Goal: Task Accomplishment & Management: Manage account settings

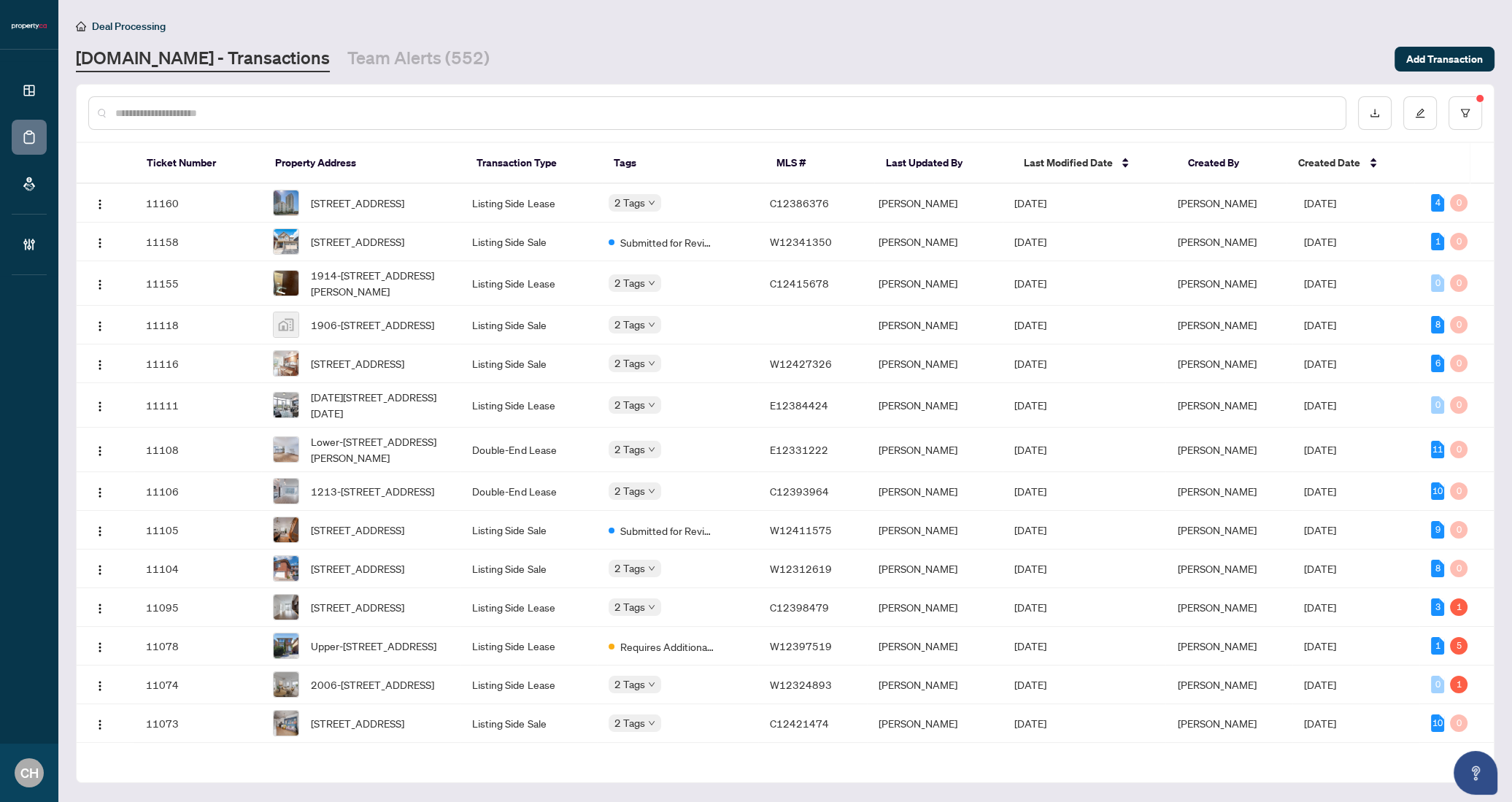
click at [955, 165] on th "Last Updated By" at bounding box center [942, 163] width 137 height 40
click at [1087, 164] on span "Last Modified Date" at bounding box center [1067, 163] width 89 height 16
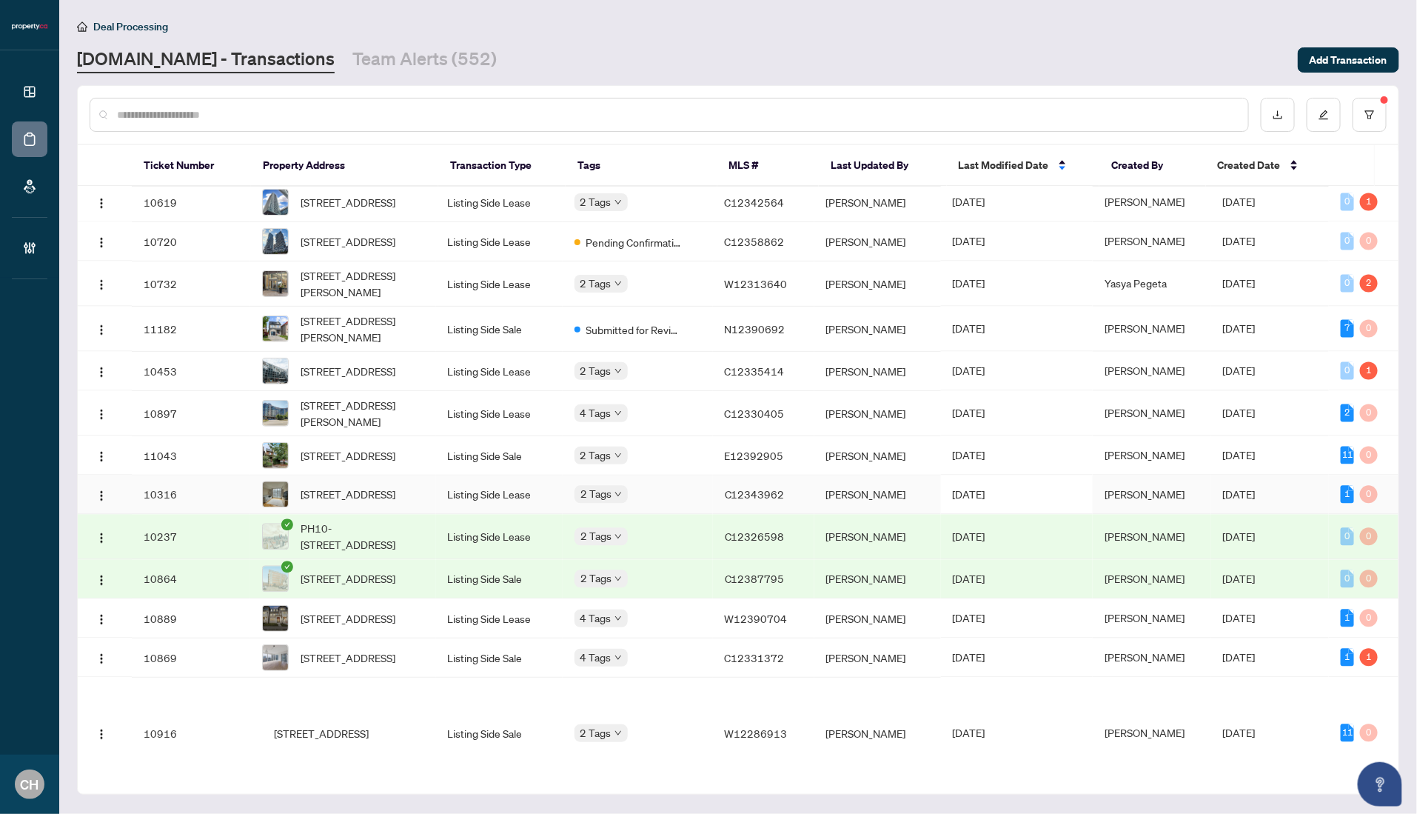
scroll to position [1381, 0]
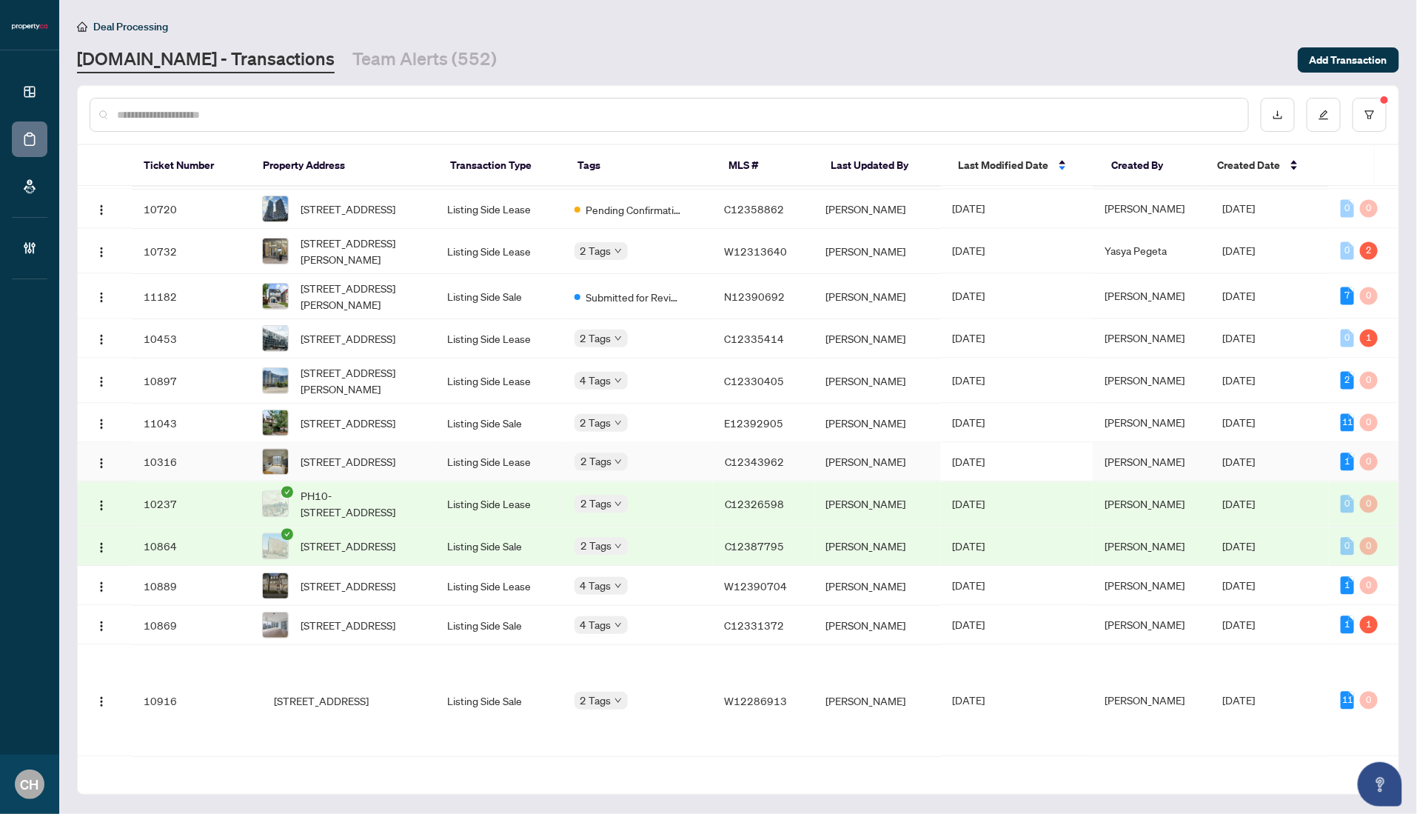
click at [941, 482] on td "[PERSON_NAME]" at bounding box center [877, 462] width 127 height 39
click at [925, 319] on td "[PERSON_NAME]" at bounding box center [877, 296] width 127 height 45
click at [997, 190] on td "[DATE]" at bounding box center [1017, 169] width 152 height 39
click at [1014, 319] on td "[DATE]" at bounding box center [1017, 296] width 152 height 45
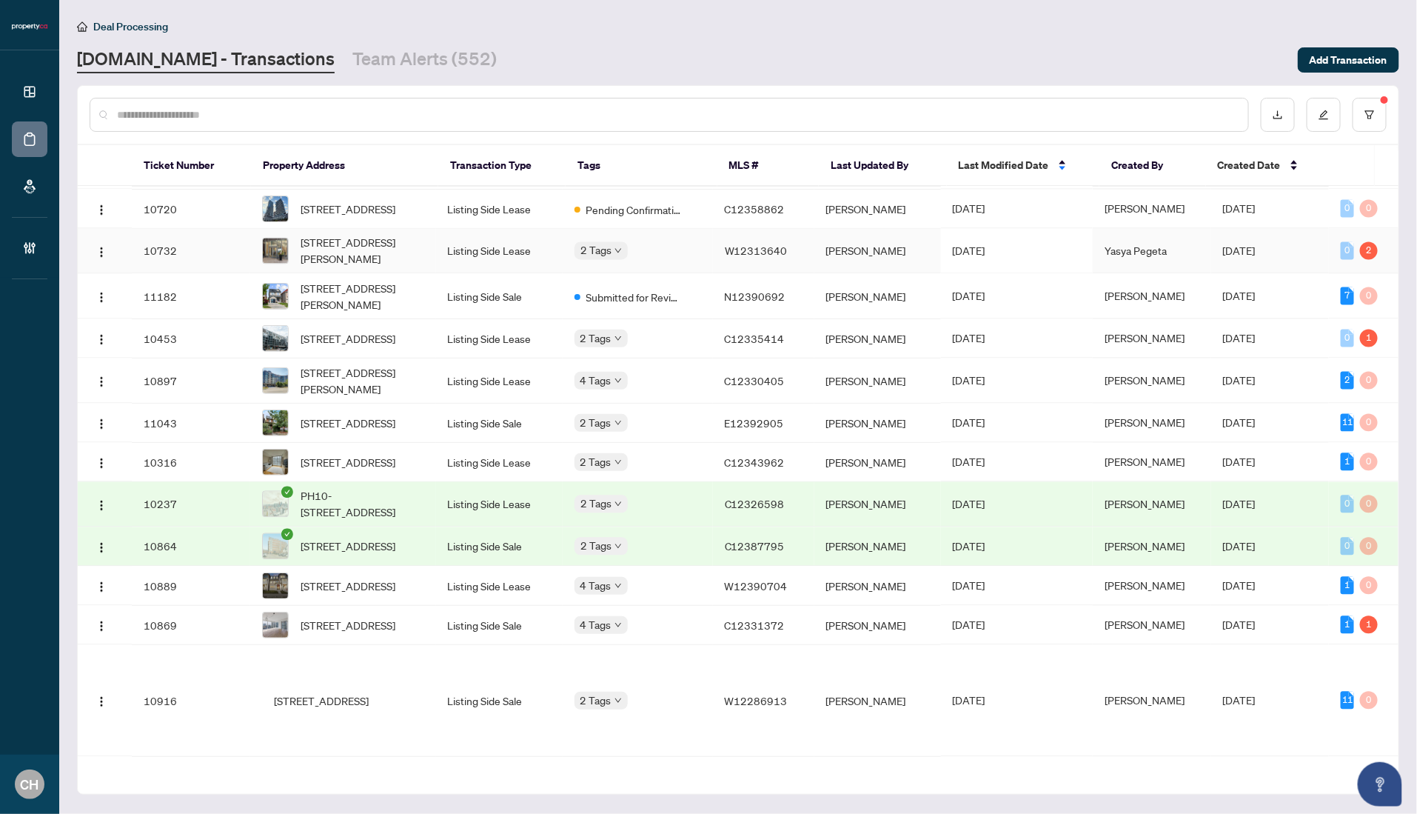
click at [748, 358] on td "C12335414" at bounding box center [763, 338] width 101 height 39
click at [772, 137] on span "W12376689" at bounding box center [756, 130] width 63 height 13
click at [693, 645] on td "4 Tags" at bounding box center [638, 625] width 150 height 39
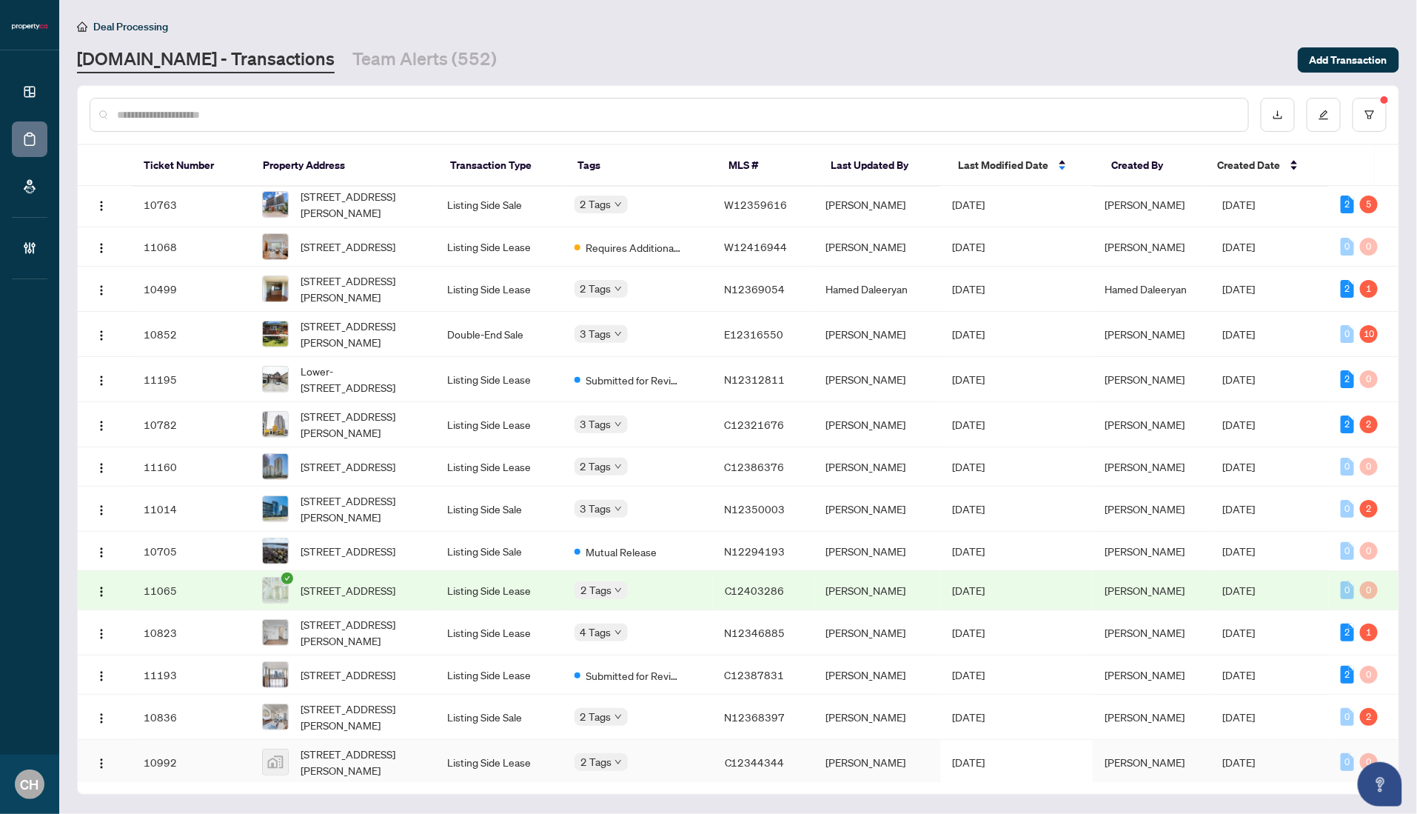
scroll to position [0, 0]
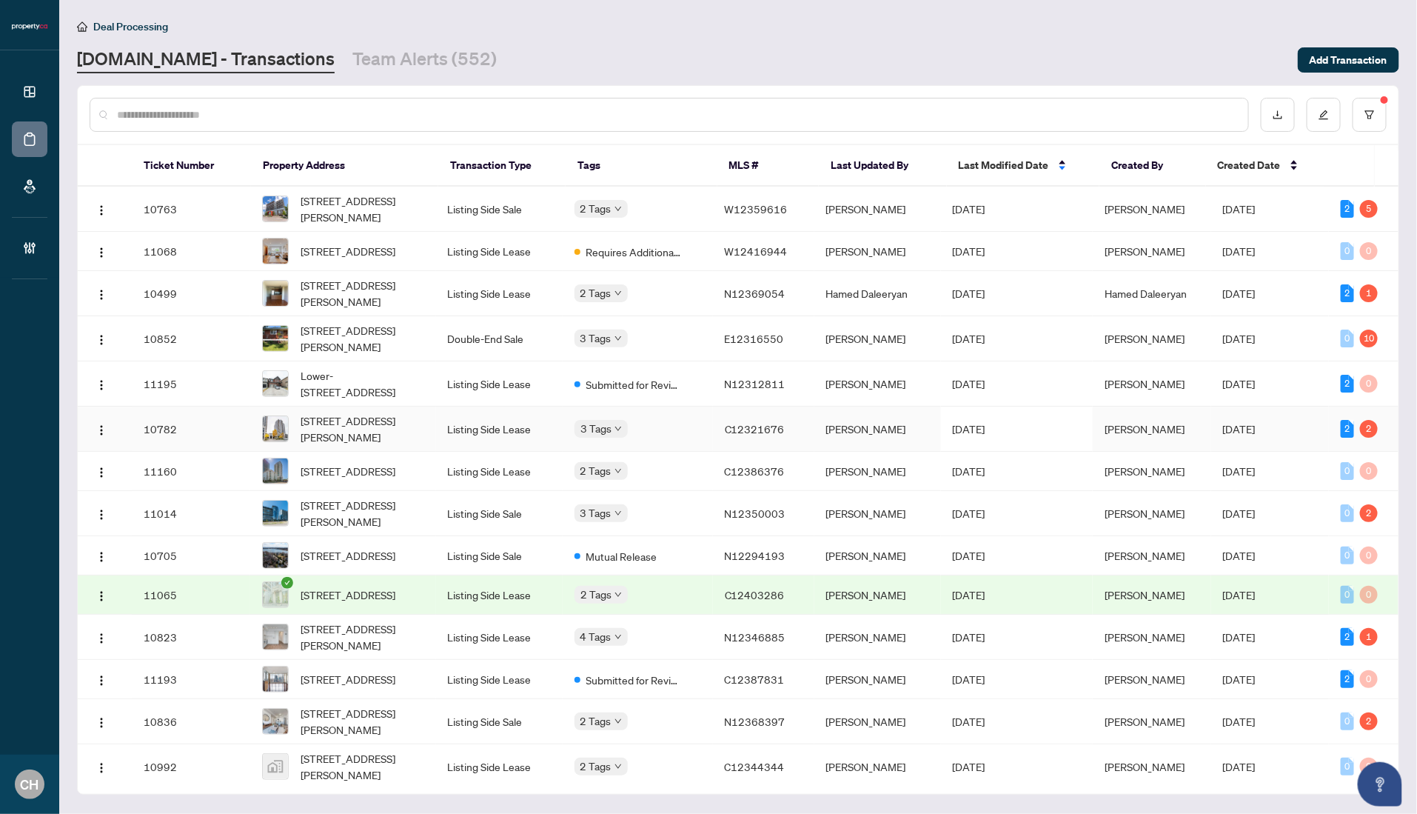
click at [763, 425] on td "C12321676" at bounding box center [763, 428] width 101 height 45
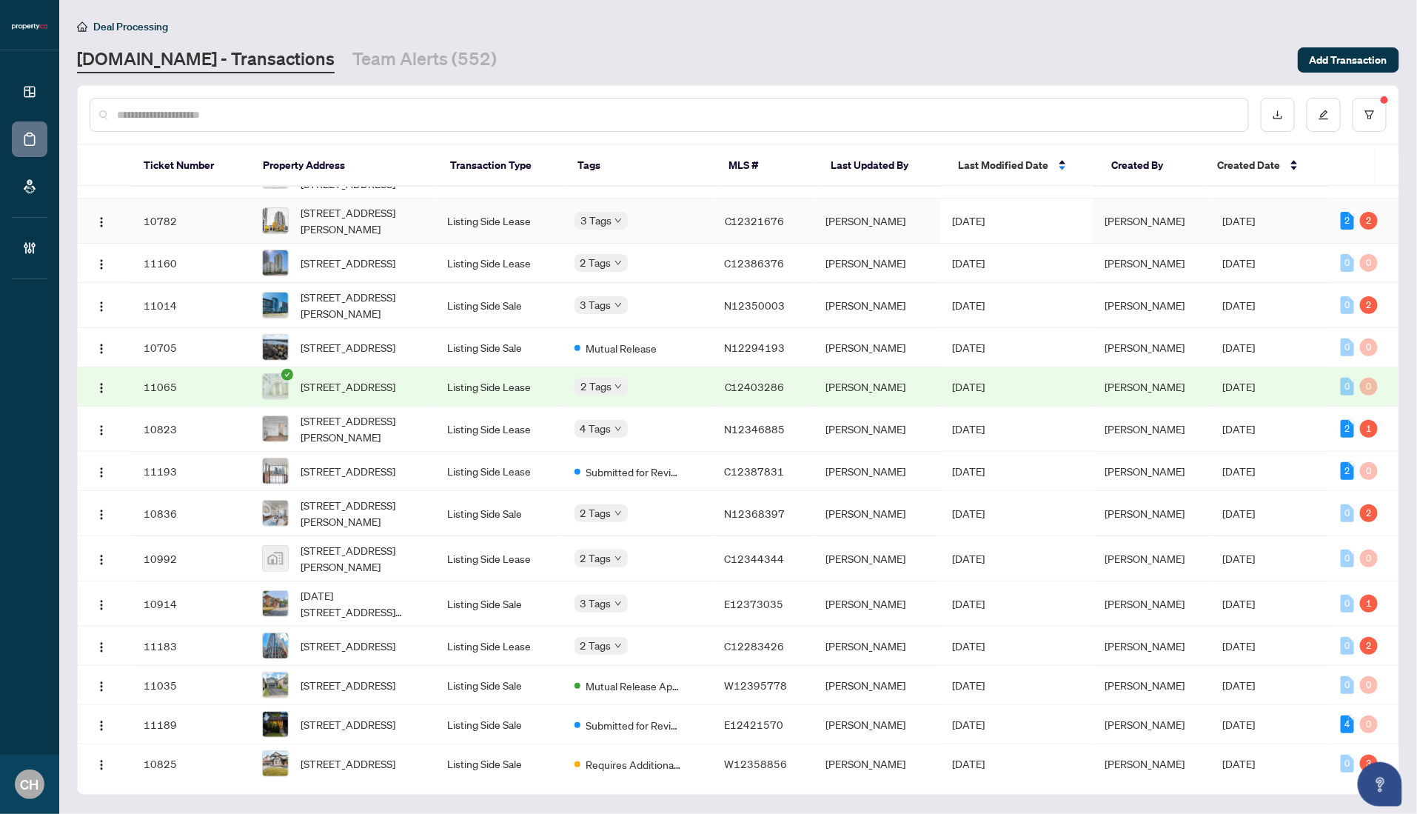
scroll to position [601, 0]
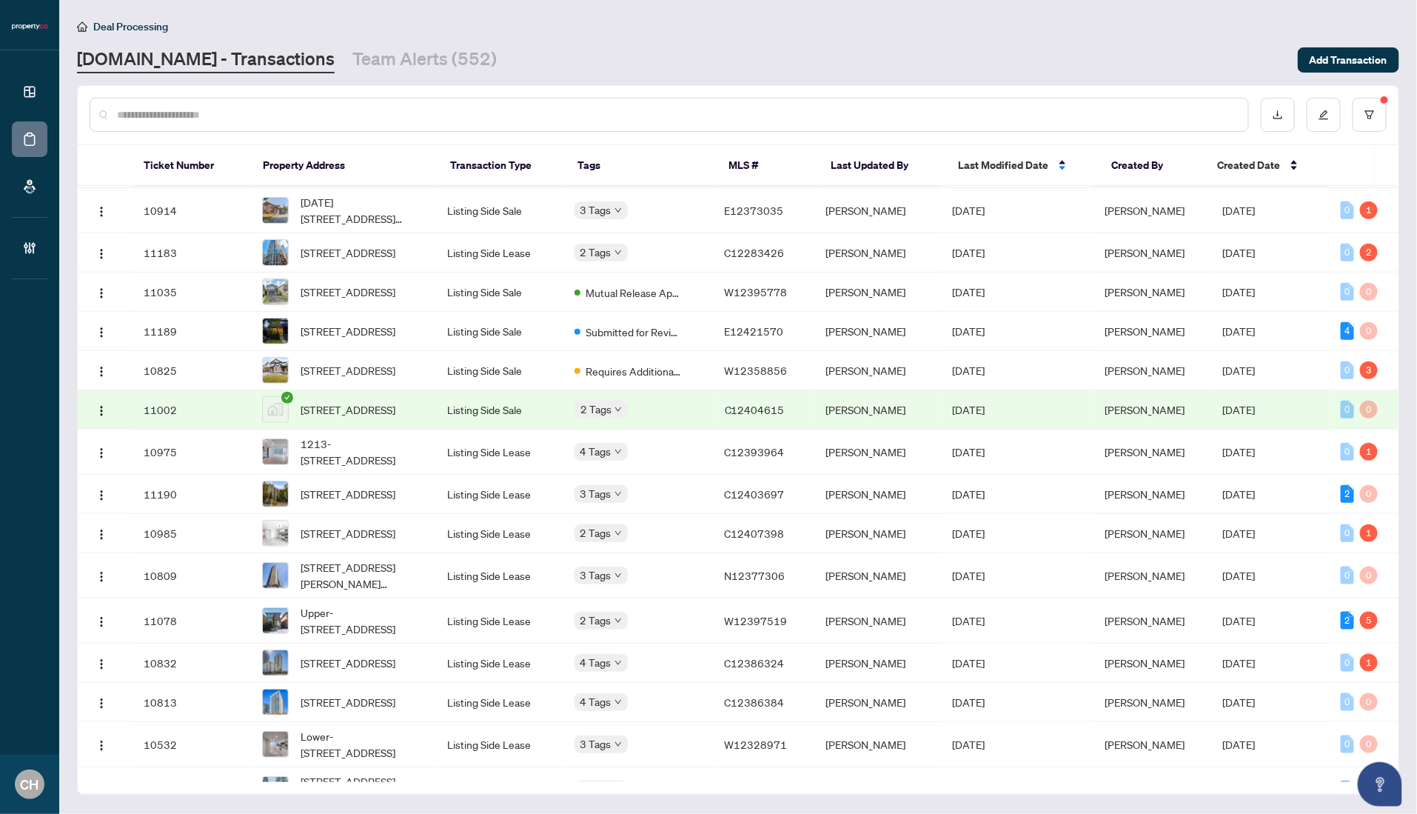
click at [660, 429] on td "2 Tags" at bounding box center [638, 409] width 150 height 39
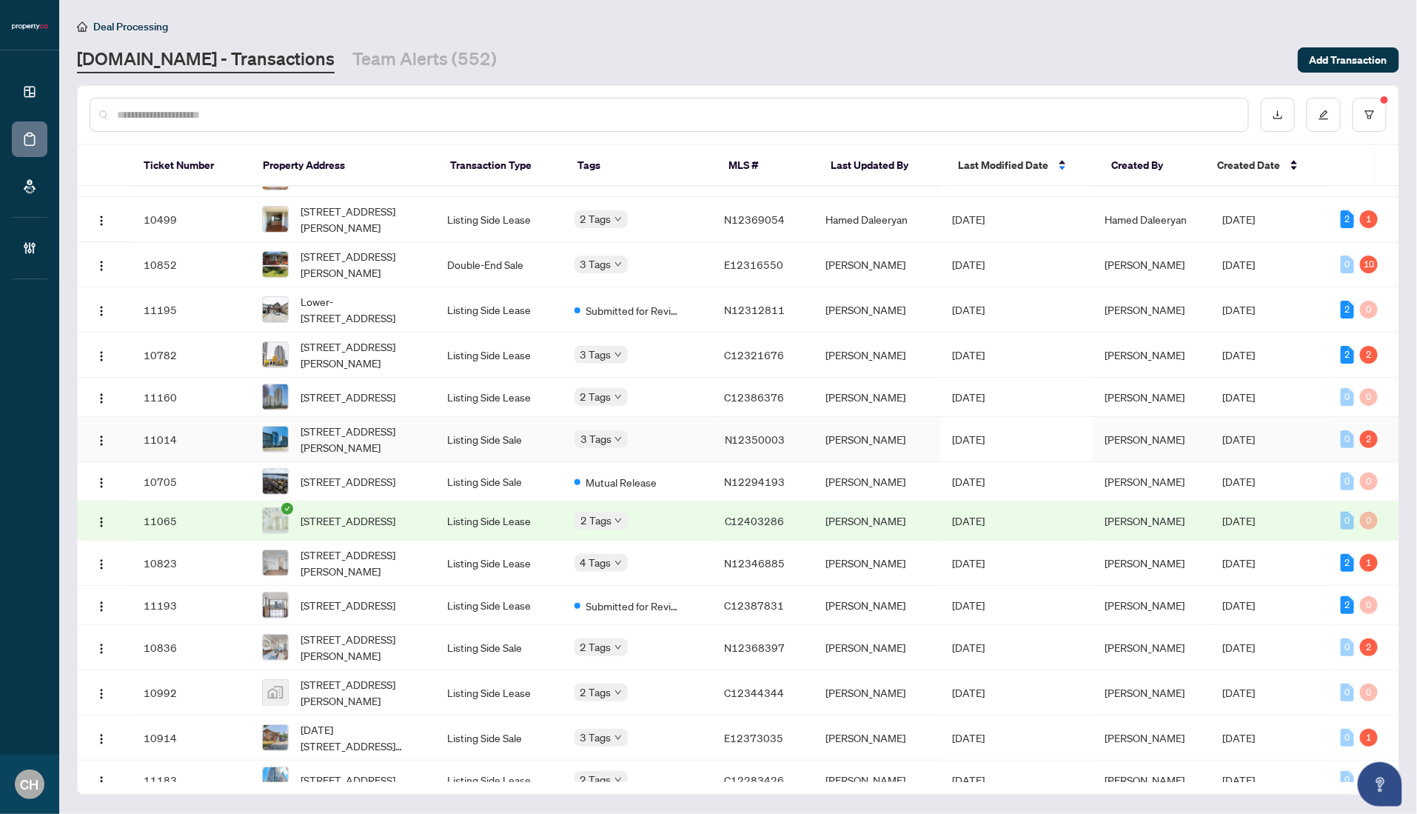
scroll to position [0, 0]
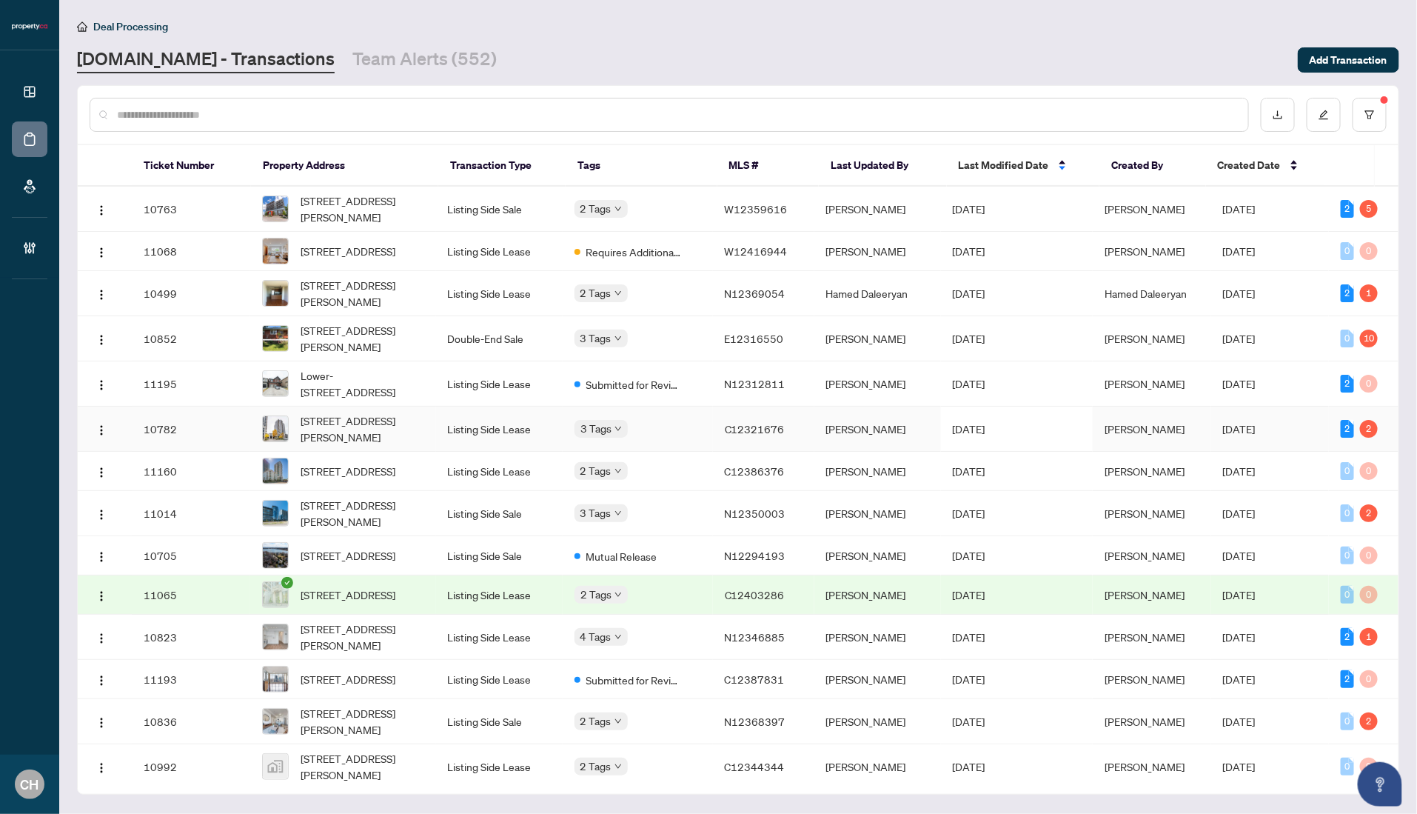
click at [755, 452] on td "C12321676" at bounding box center [763, 428] width 101 height 45
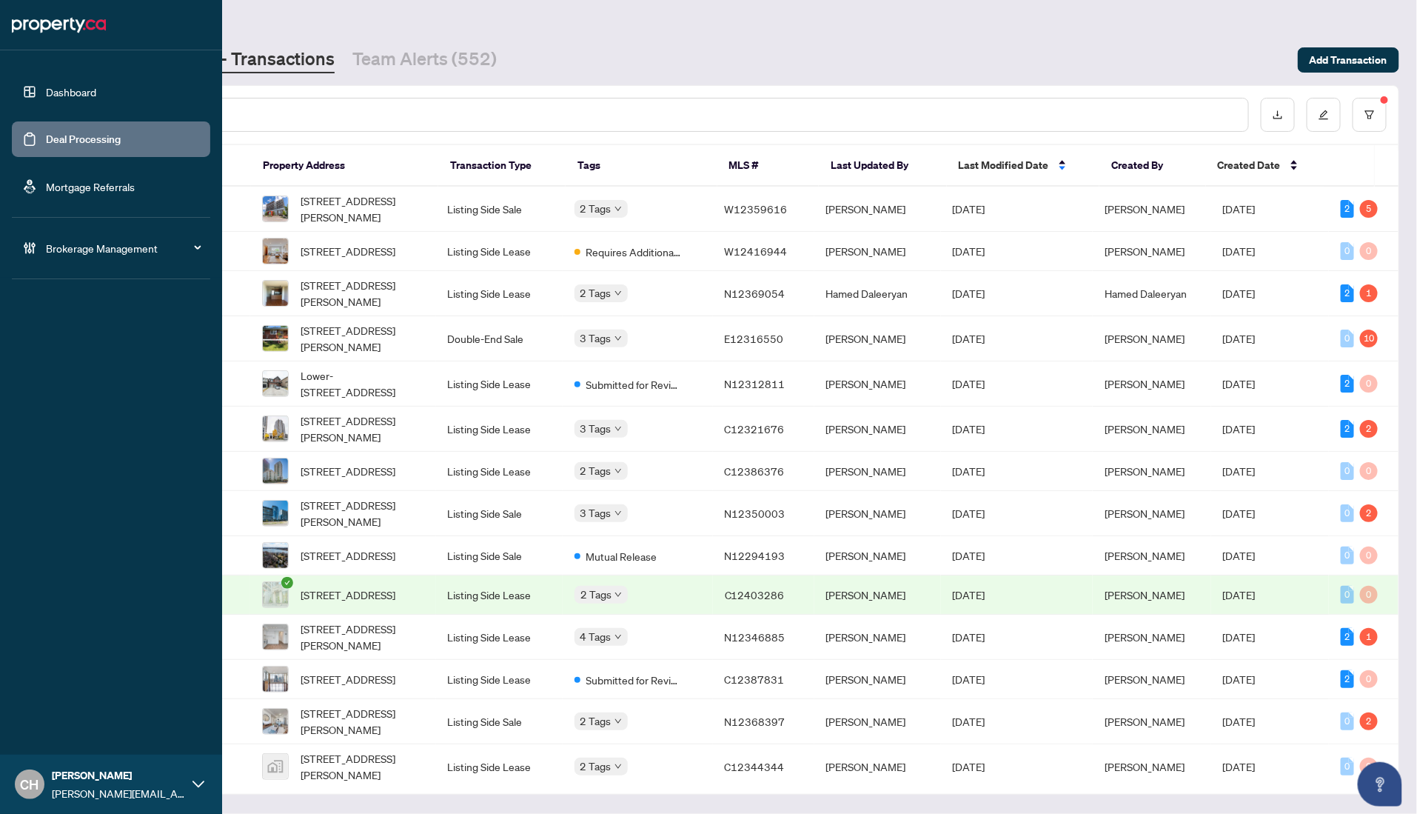
click at [58, 784] on div "Clarissa Heralall clarissa@property.ca" at bounding box center [118, 784] width 133 height 34
click at [68, 729] on span "Logout" at bounding box center [59, 727] width 33 height 24
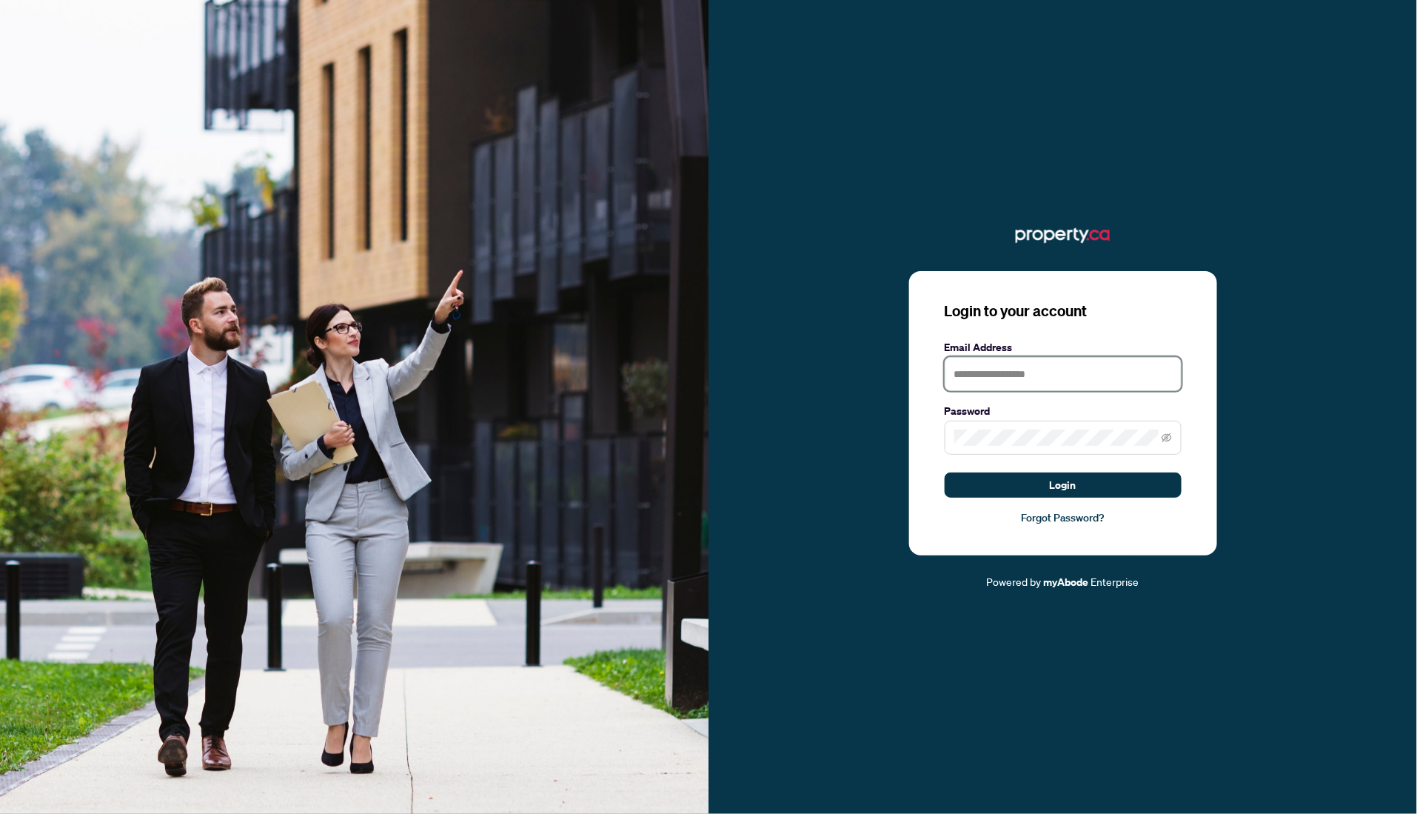
click at [1056, 384] on input "text" at bounding box center [1063, 374] width 237 height 34
type input "**********"
click at [1011, 423] on span at bounding box center [1063, 438] width 237 height 34
click at [945, 472] on button "Login" at bounding box center [1063, 484] width 237 height 25
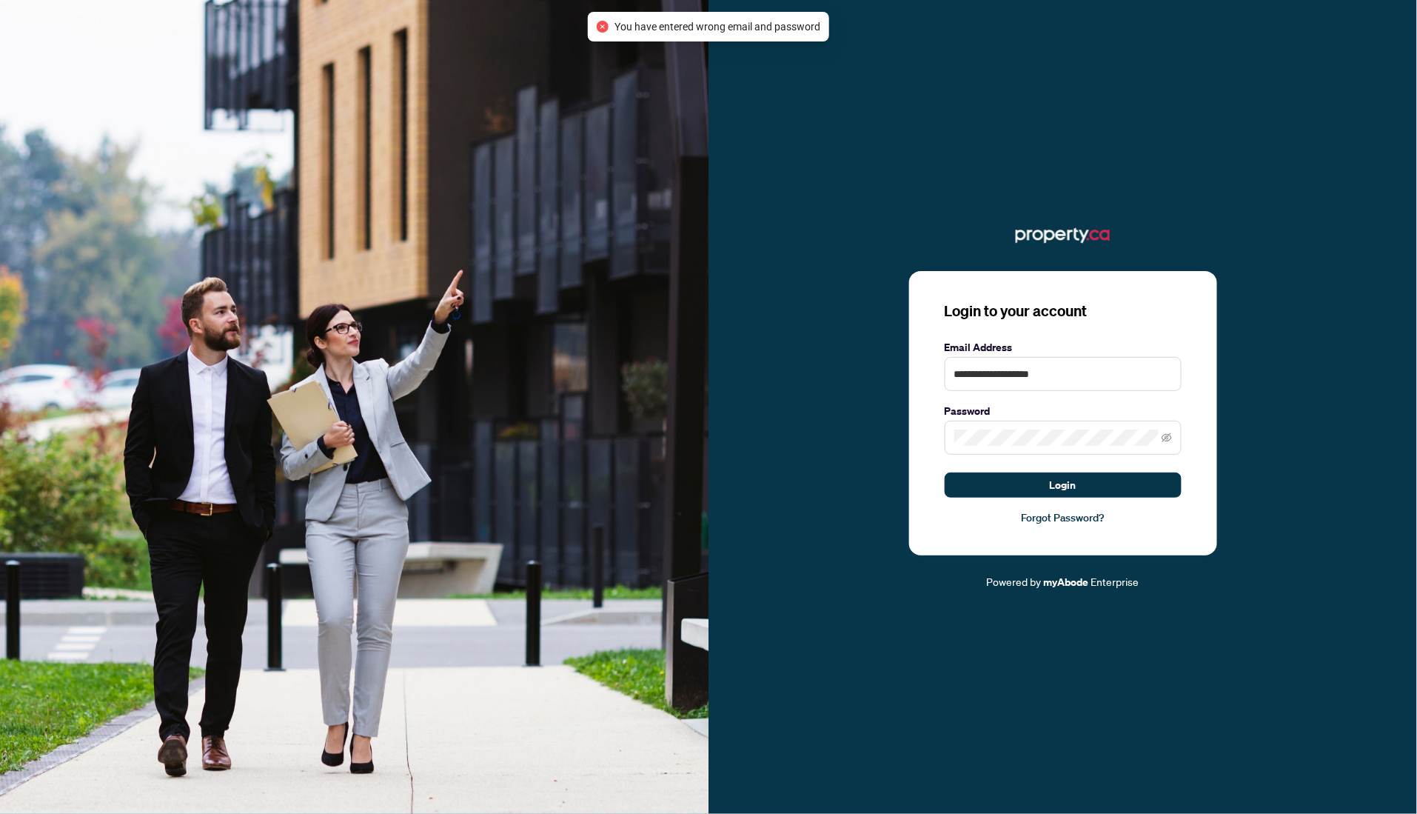
click at [1071, 446] on span at bounding box center [1063, 438] width 237 height 34
click at [984, 421] on span at bounding box center [1063, 438] width 237 height 34
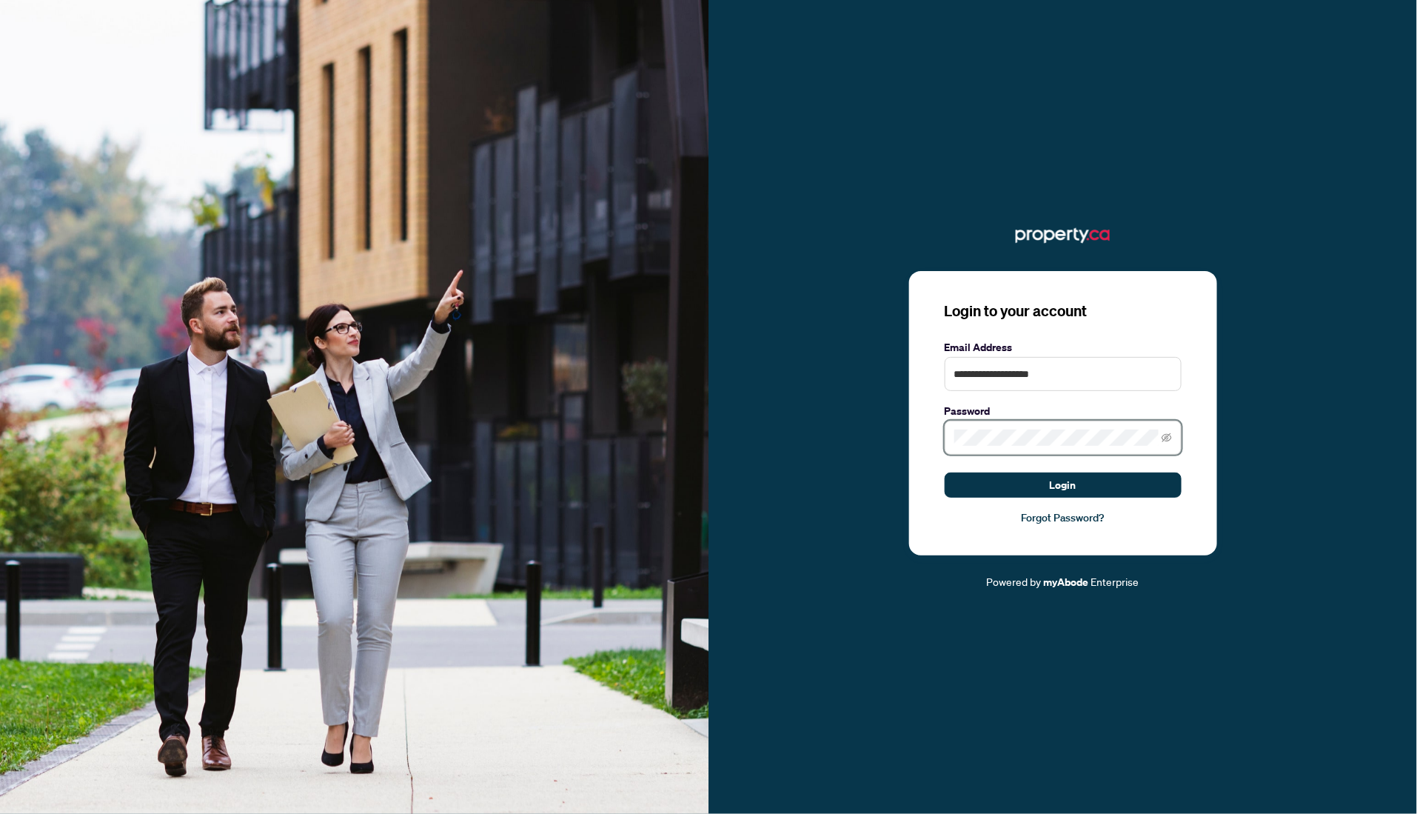
click at [945, 472] on button "Login" at bounding box center [1063, 484] width 237 height 25
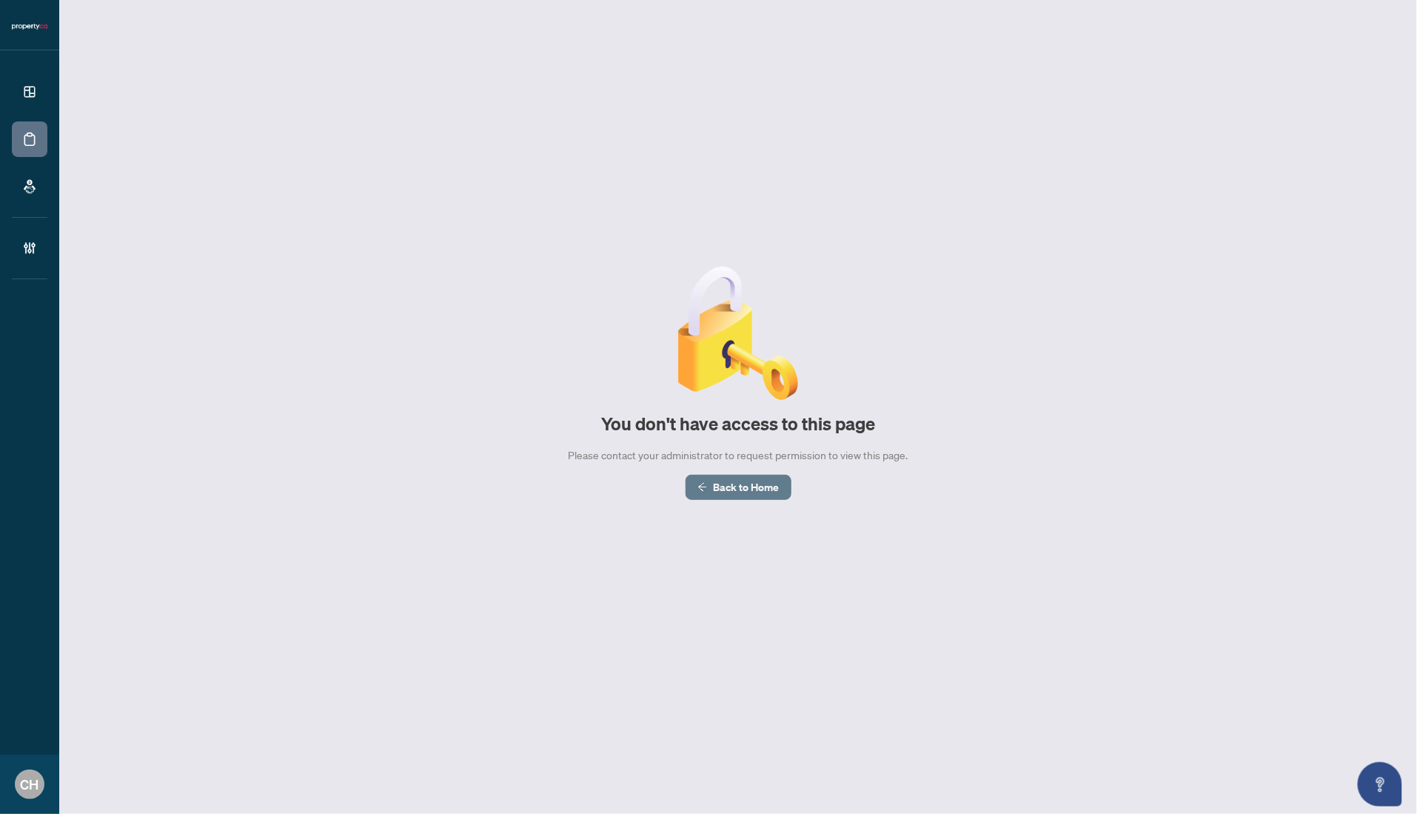
click at [755, 487] on span "Back to Home" at bounding box center [747, 487] width 66 height 24
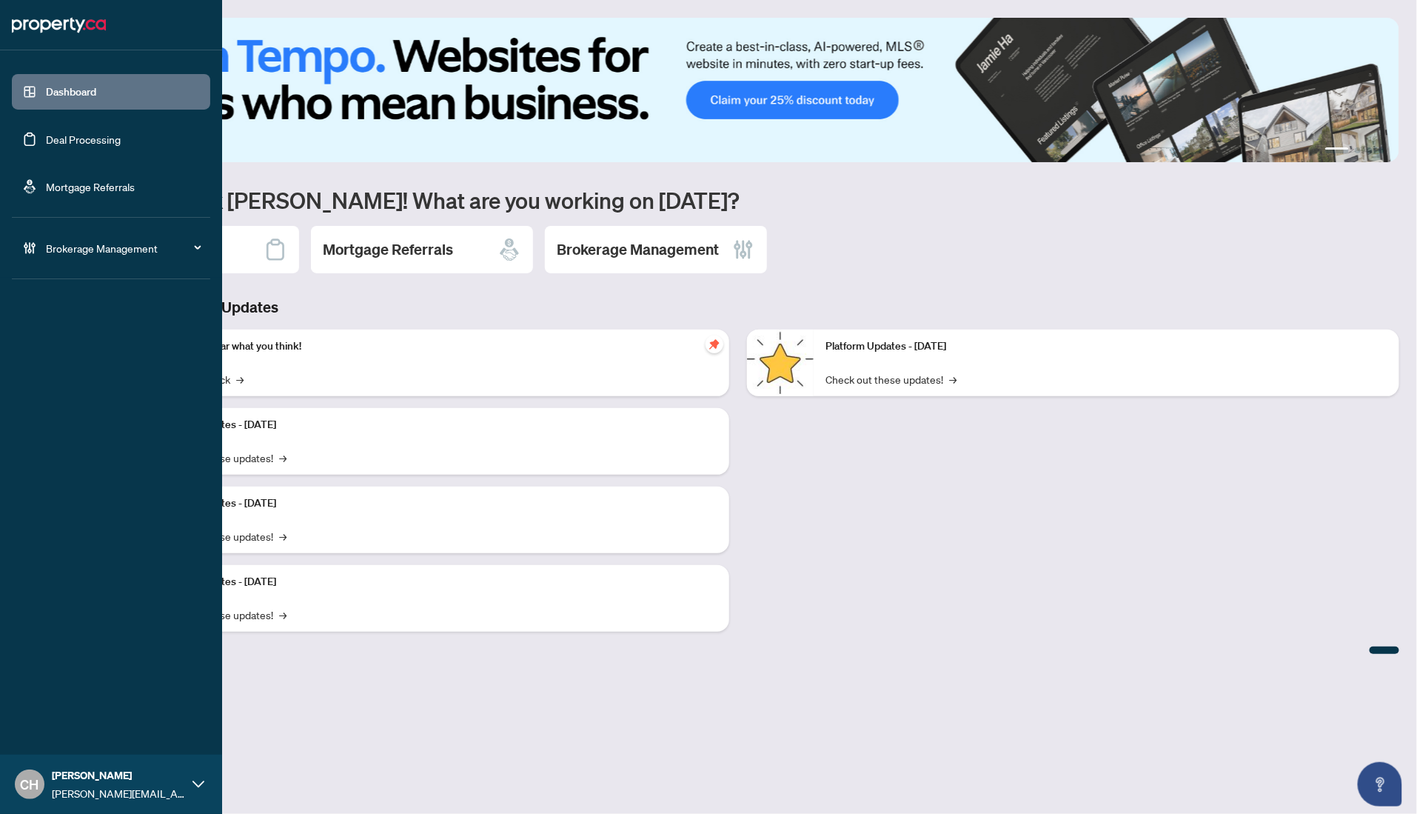
click at [46, 141] on link "Deal Processing" at bounding box center [83, 139] width 75 height 13
click at [46, 146] on link "Deal Processing" at bounding box center [83, 139] width 75 height 13
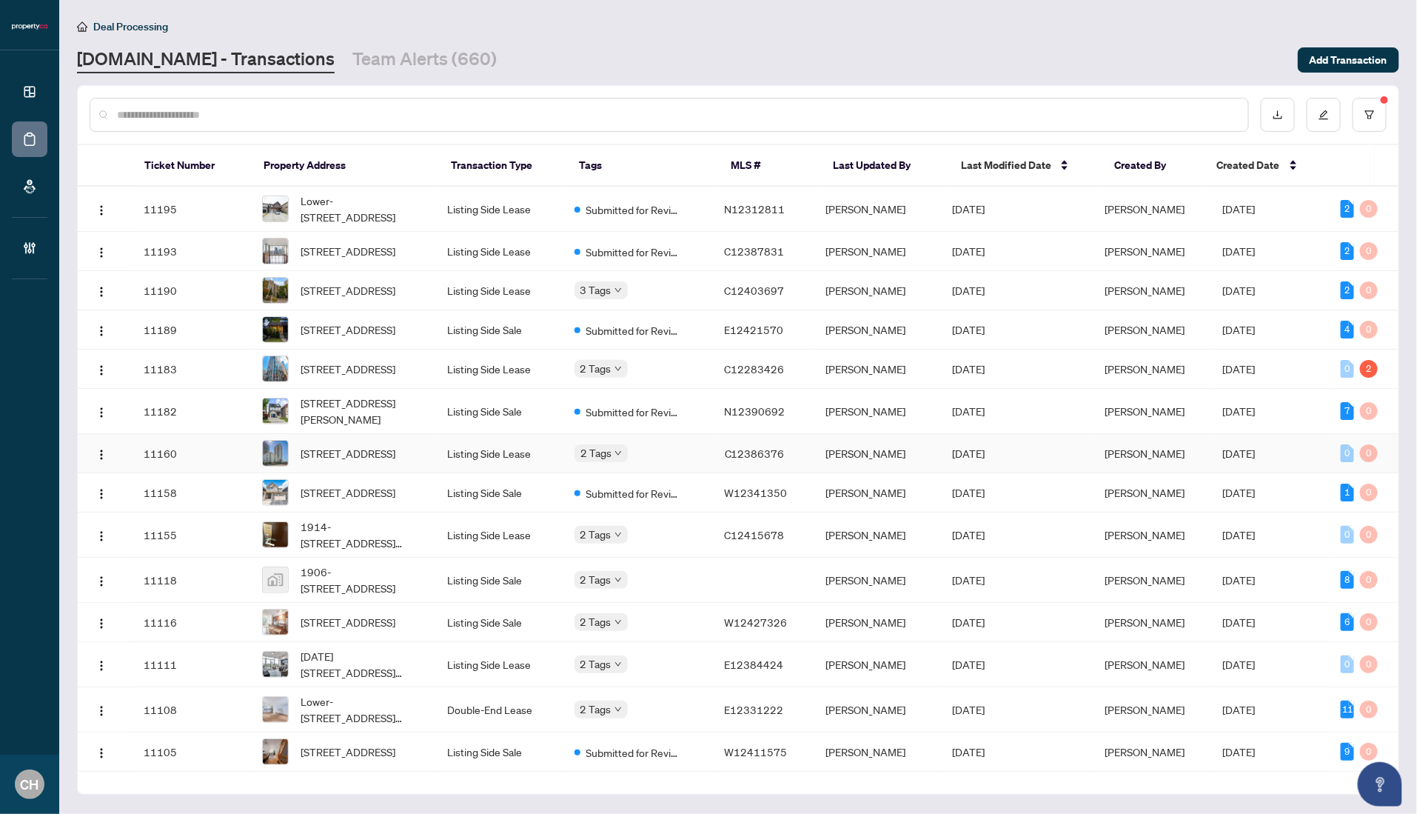
click at [1166, 473] on td "Sina Momenzad" at bounding box center [1152, 453] width 118 height 39
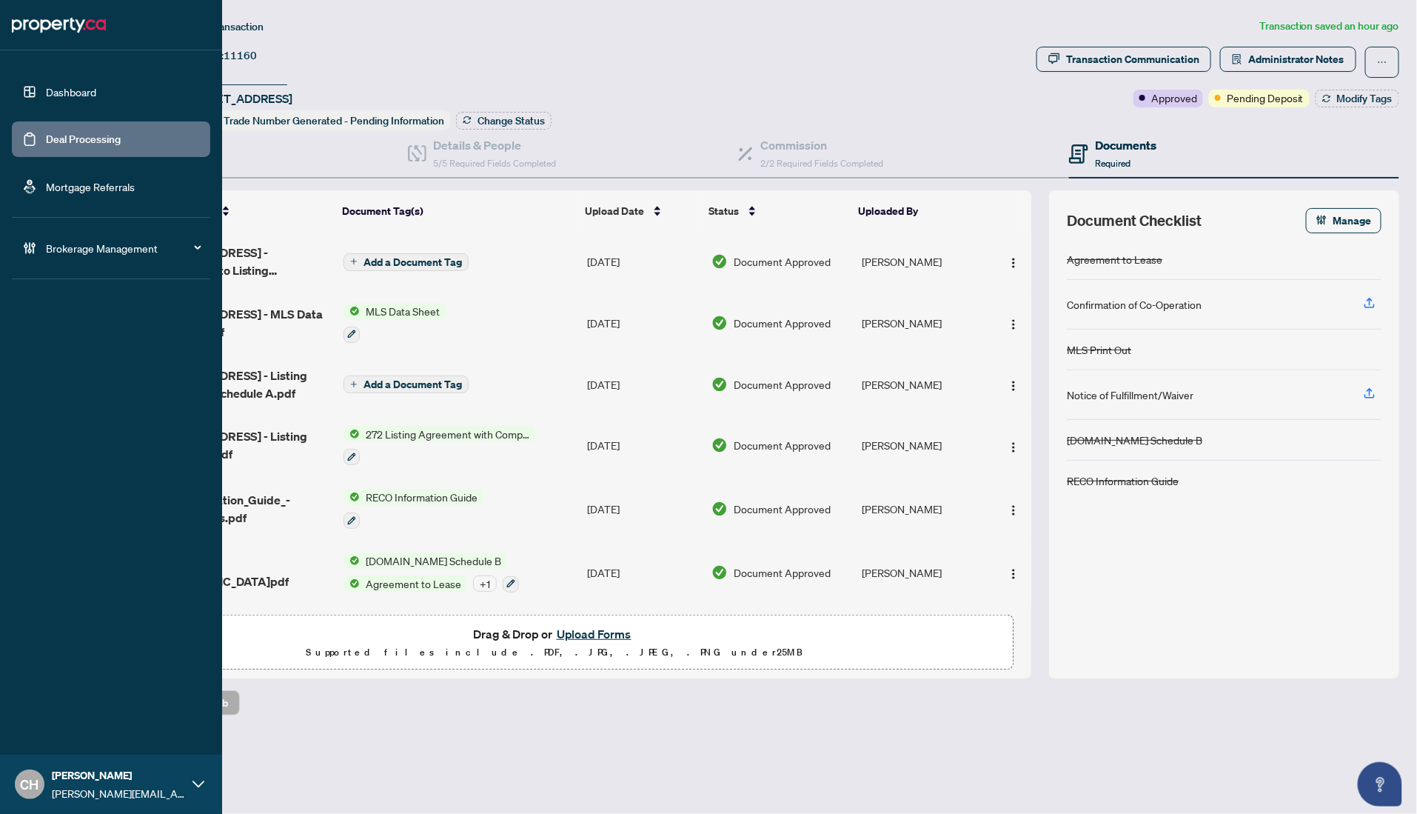
click at [46, 136] on link "Deal Processing" at bounding box center [83, 139] width 75 height 13
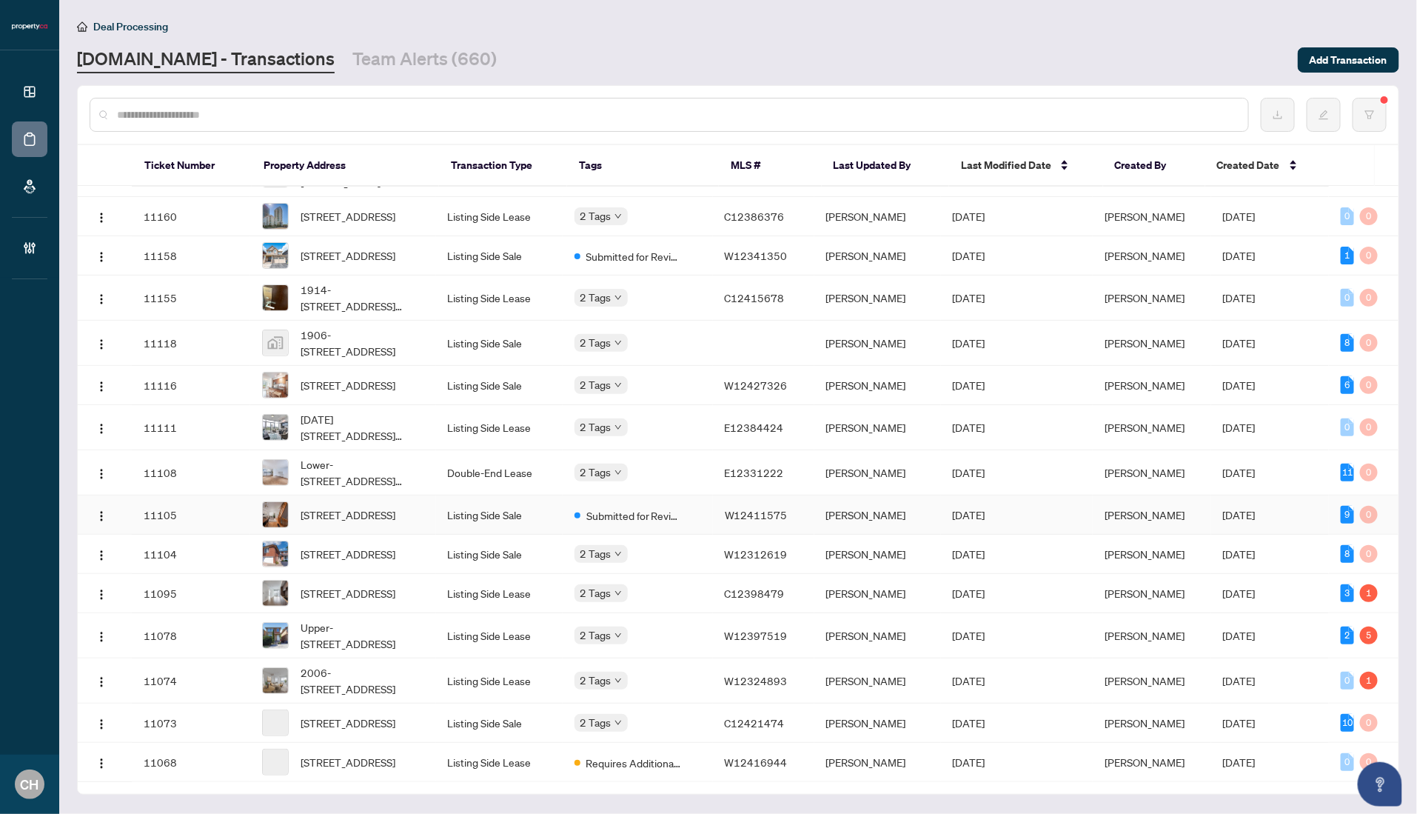
scroll to position [304, 0]
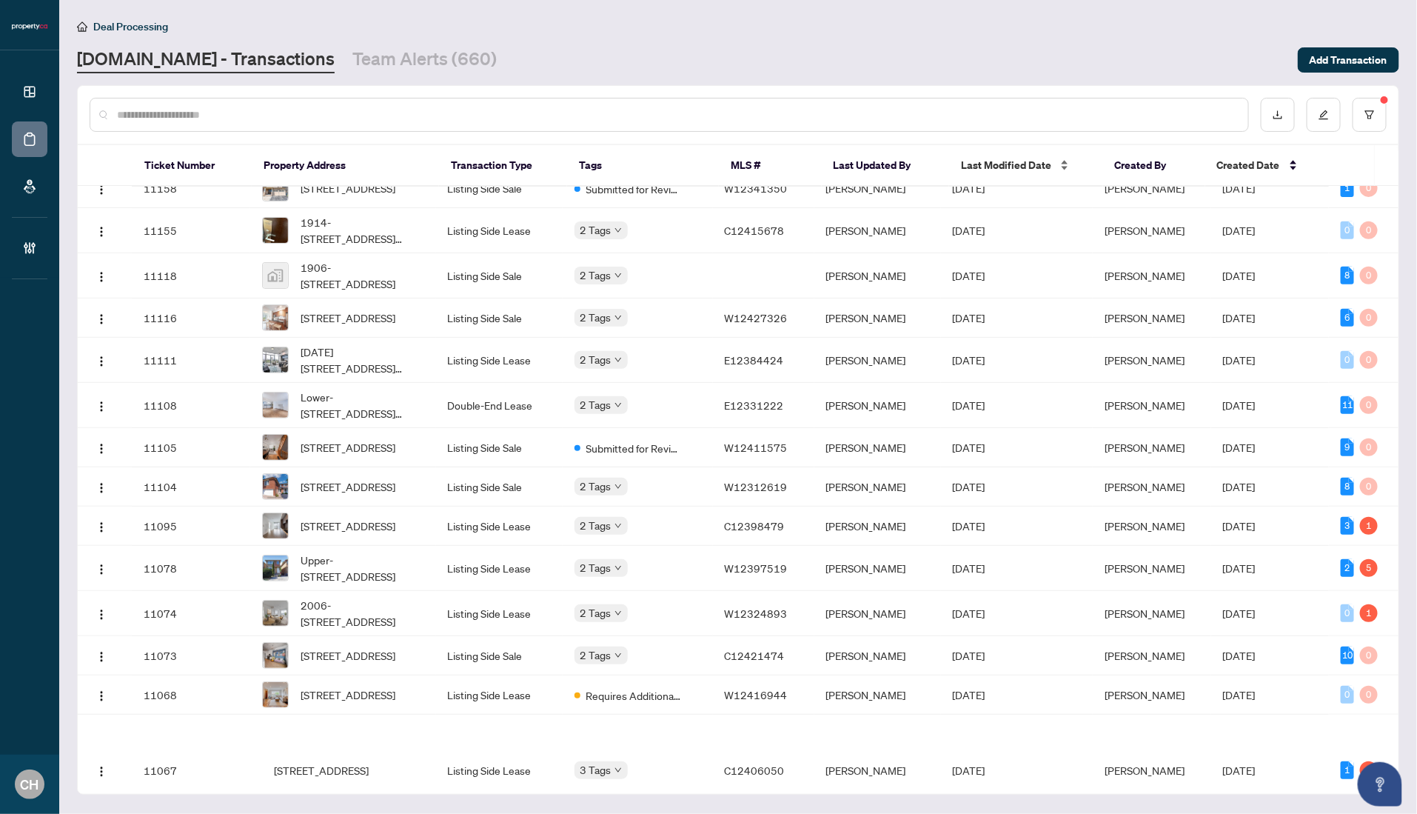
click at [971, 157] on div "Last Modified Date" at bounding box center [1026, 165] width 130 height 16
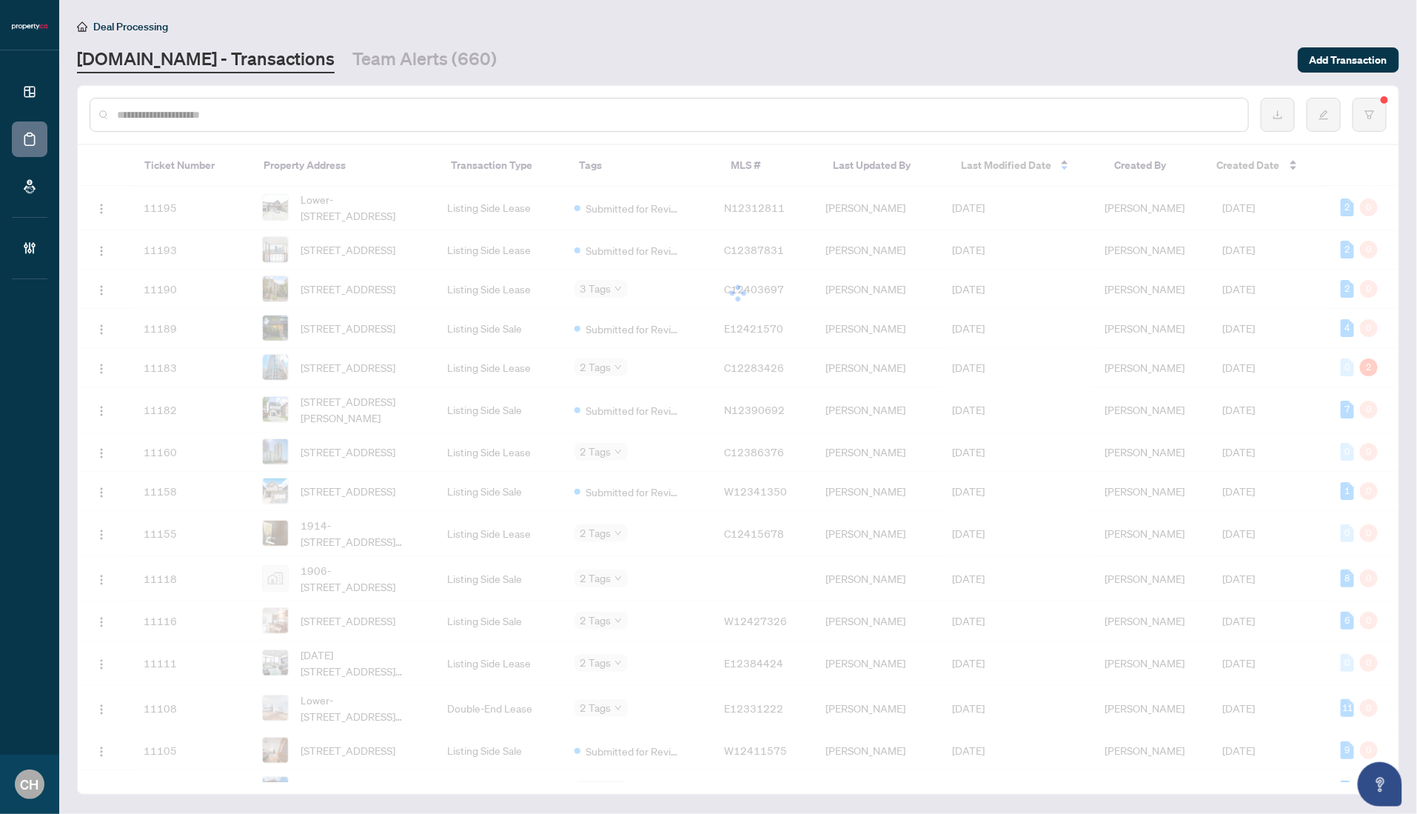
scroll to position [0, 0]
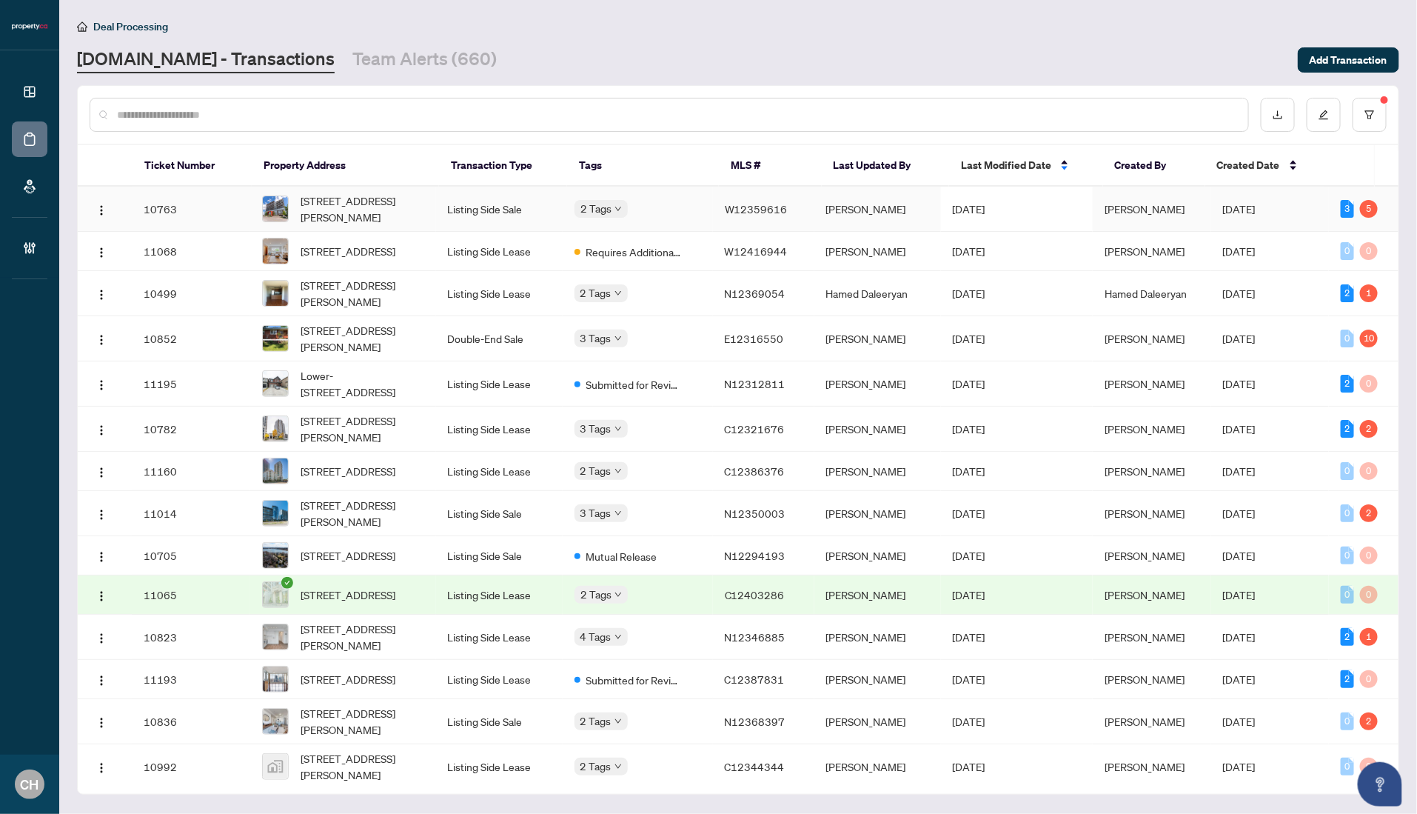
click at [1050, 214] on td "[DATE]" at bounding box center [1017, 209] width 152 height 45
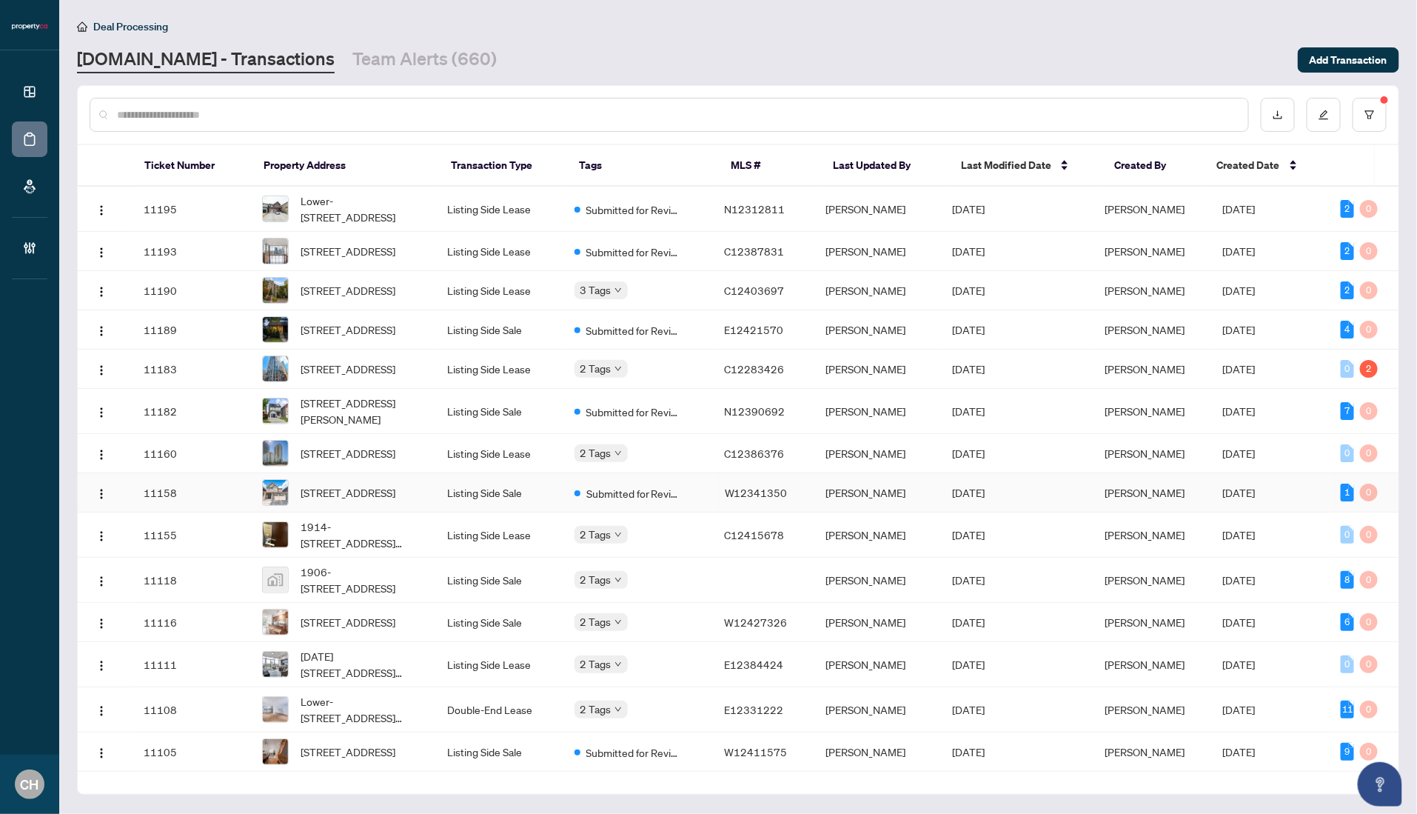
click at [1047, 512] on td "[DATE]" at bounding box center [1017, 492] width 152 height 39
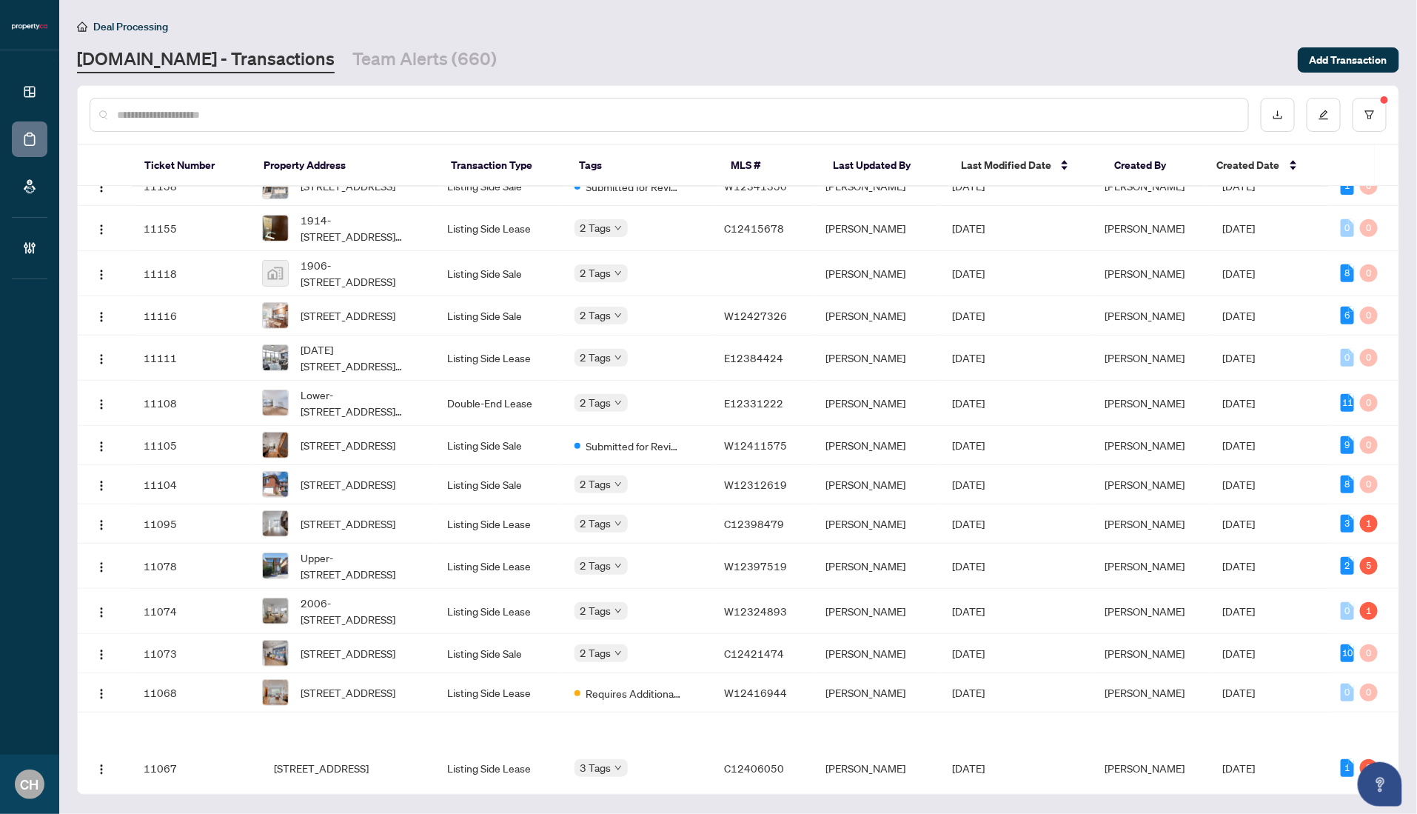
click at [758, 563] on div "Ticket Number Property Address Transaction Type Tags MLS # Last Updated By Last…" at bounding box center [738, 463] width 1321 height 637
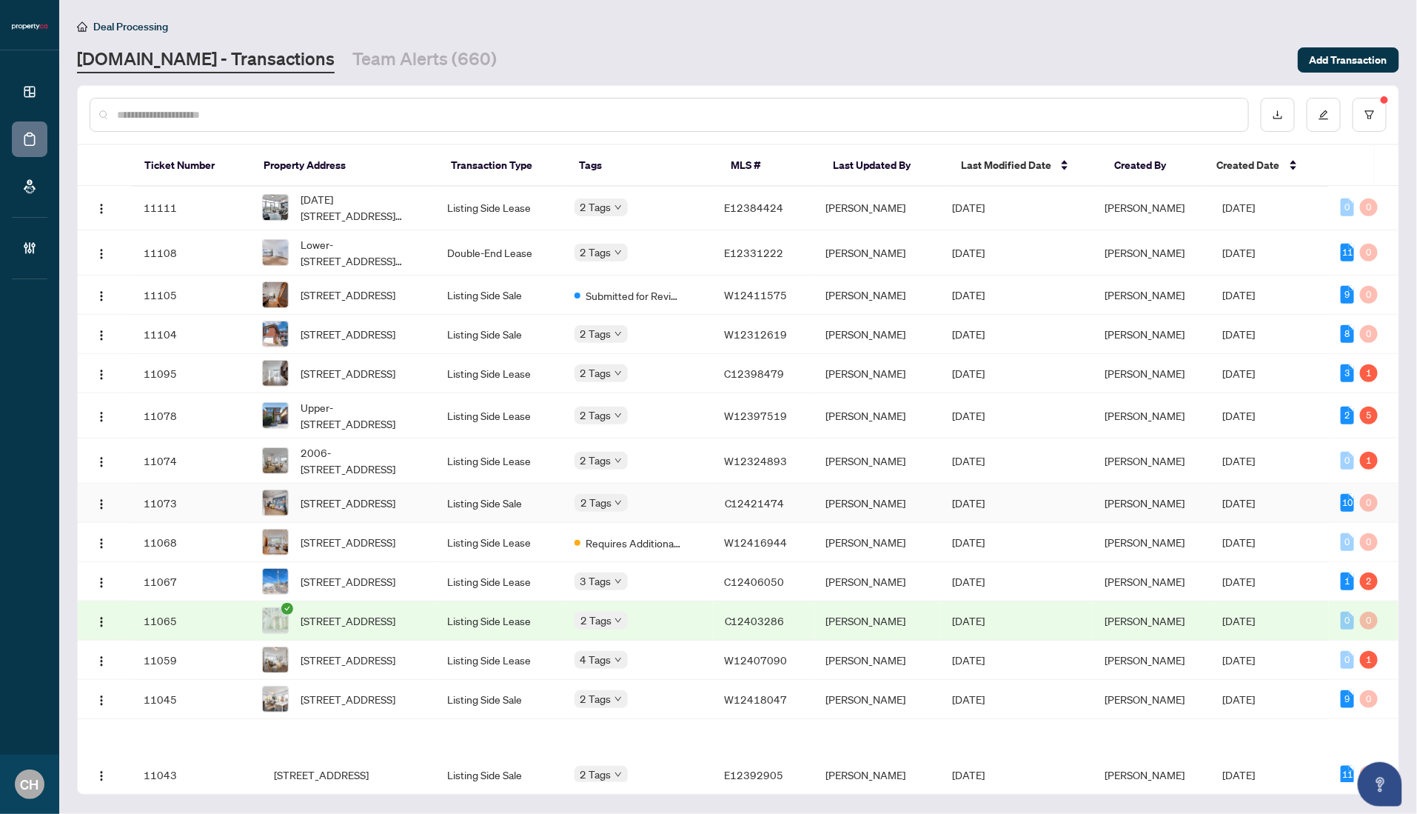
click at [758, 509] on span "C12421474" at bounding box center [755, 502] width 60 height 13
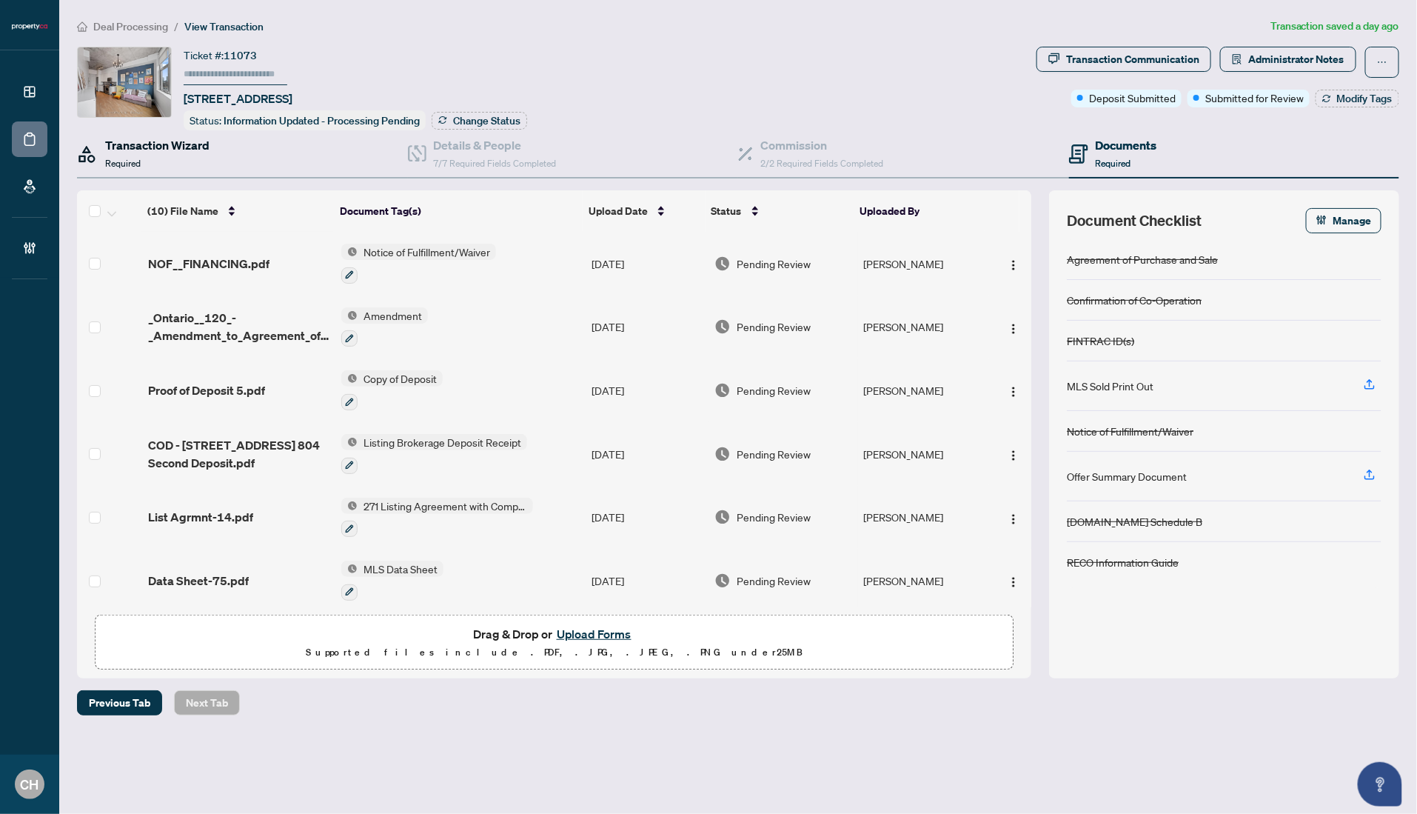
click at [189, 140] on h4 "Transaction Wizard" at bounding box center [157, 145] width 104 height 18
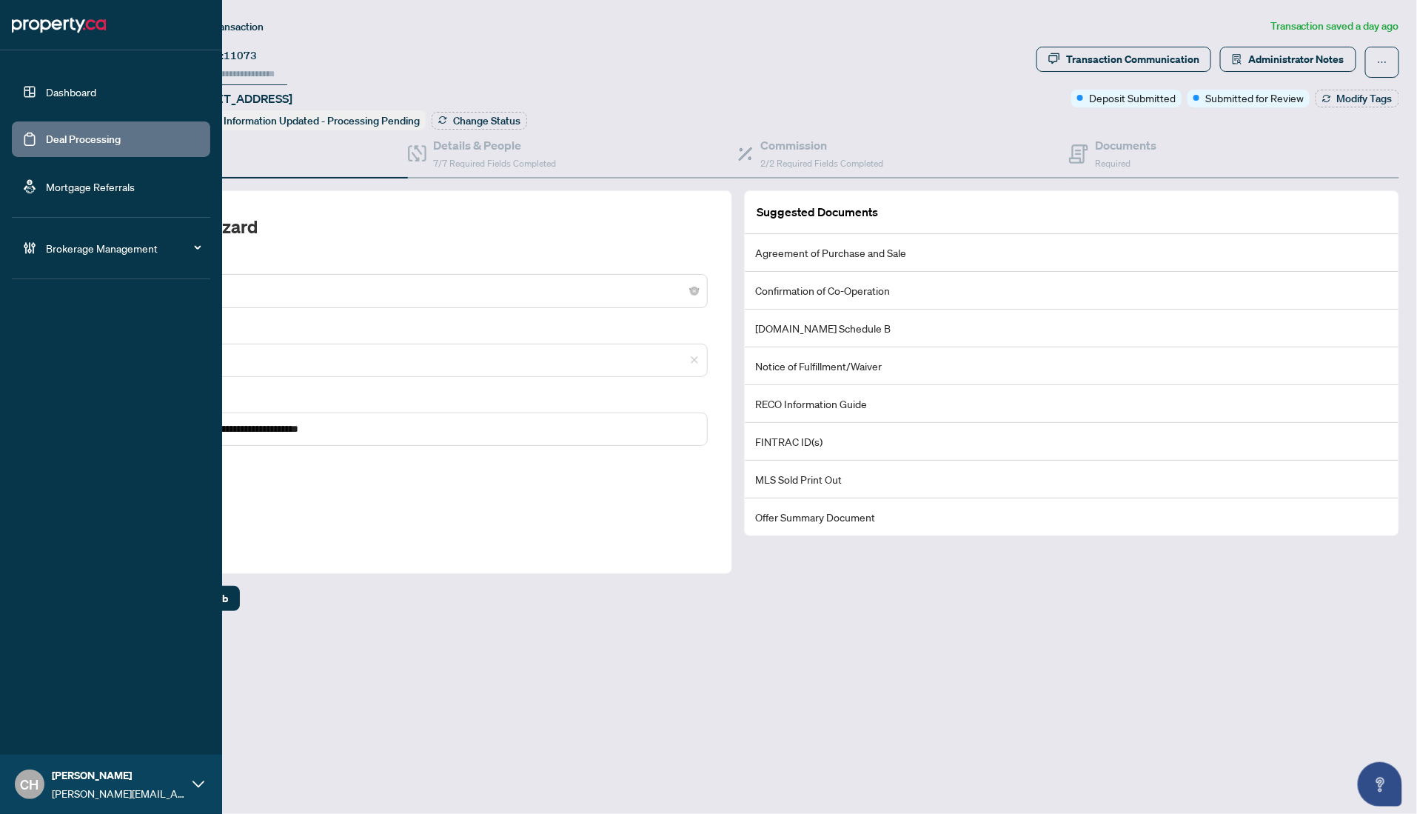
click at [60, 135] on link "Deal Processing" at bounding box center [83, 139] width 75 height 13
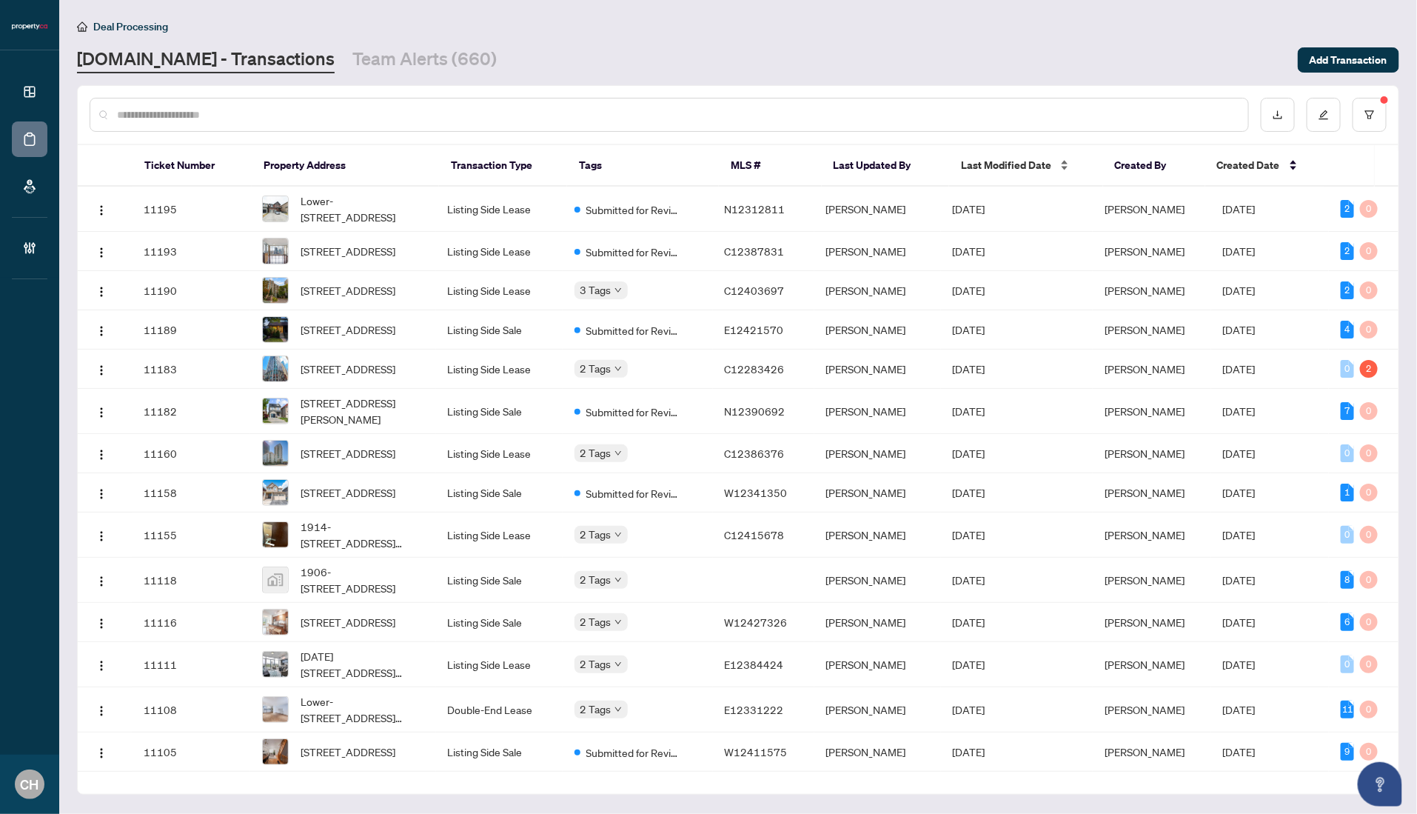
click at [971, 173] on div "Last Modified Date" at bounding box center [1026, 165] width 130 height 16
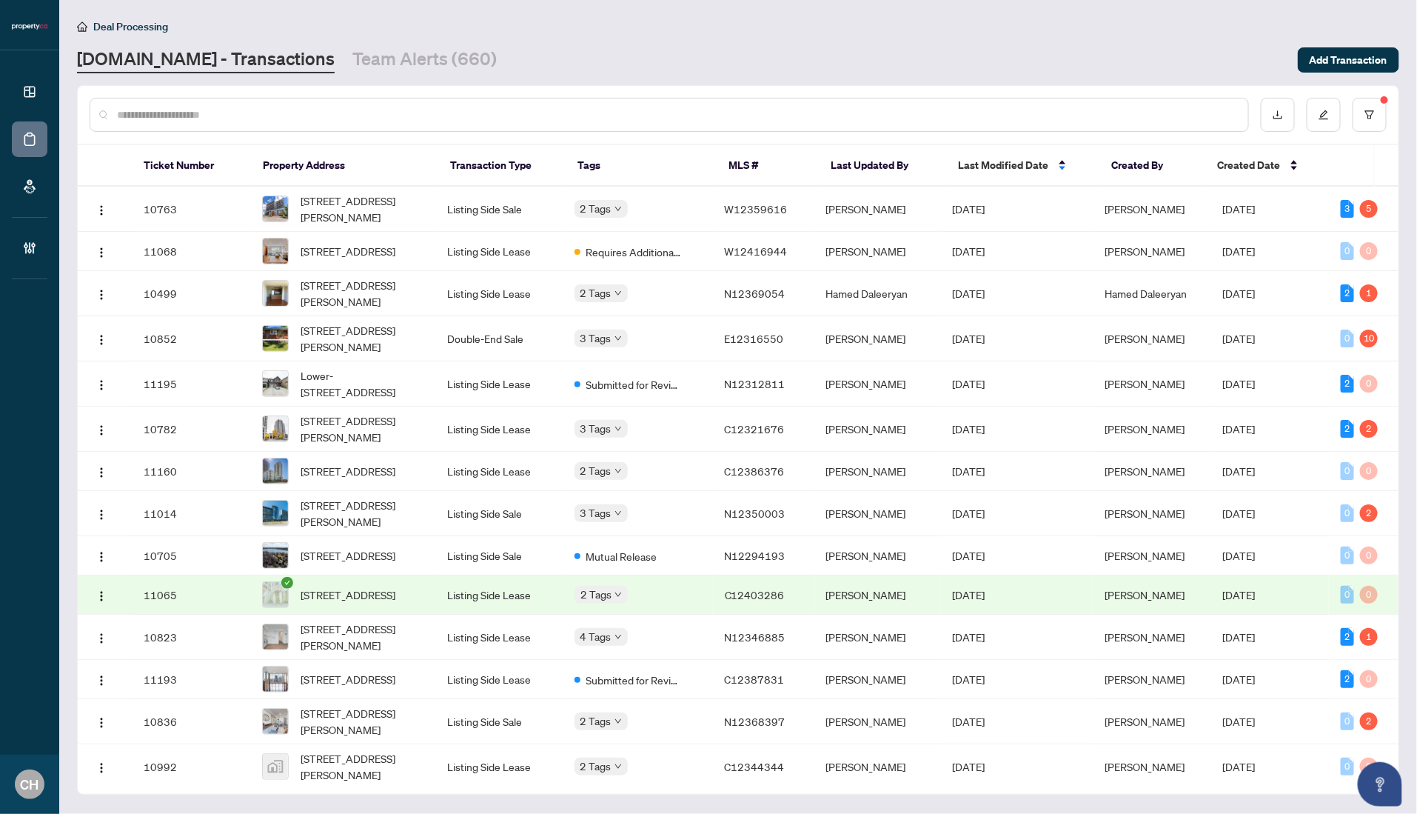
click at [453, 103] on div at bounding box center [669, 115] width 1159 height 34
click at [437, 109] on input "text" at bounding box center [676, 115] width 1119 height 16
paste input "*********"
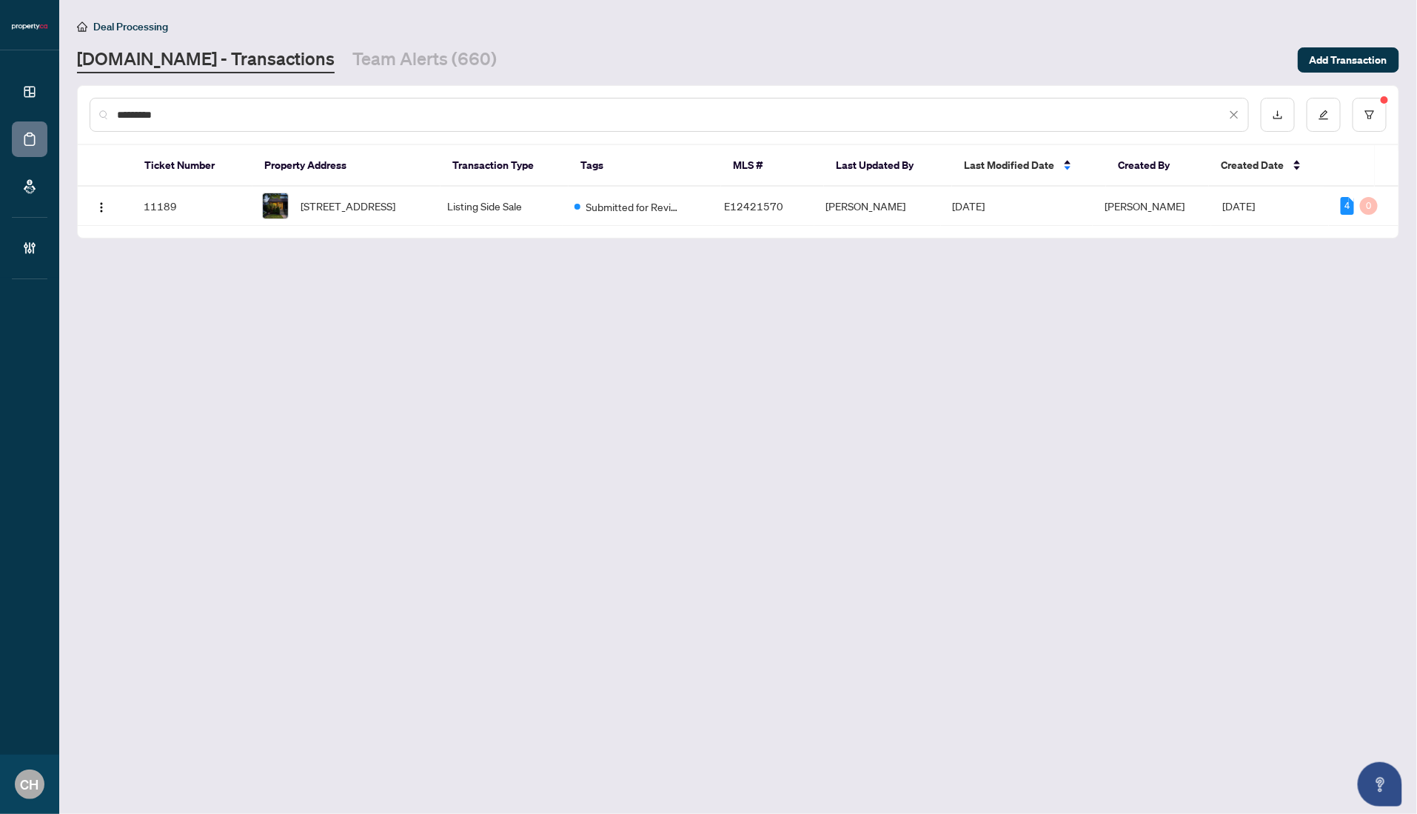
type input "*********"
click at [1139, 206] on span "[PERSON_NAME]" at bounding box center [1145, 205] width 80 height 13
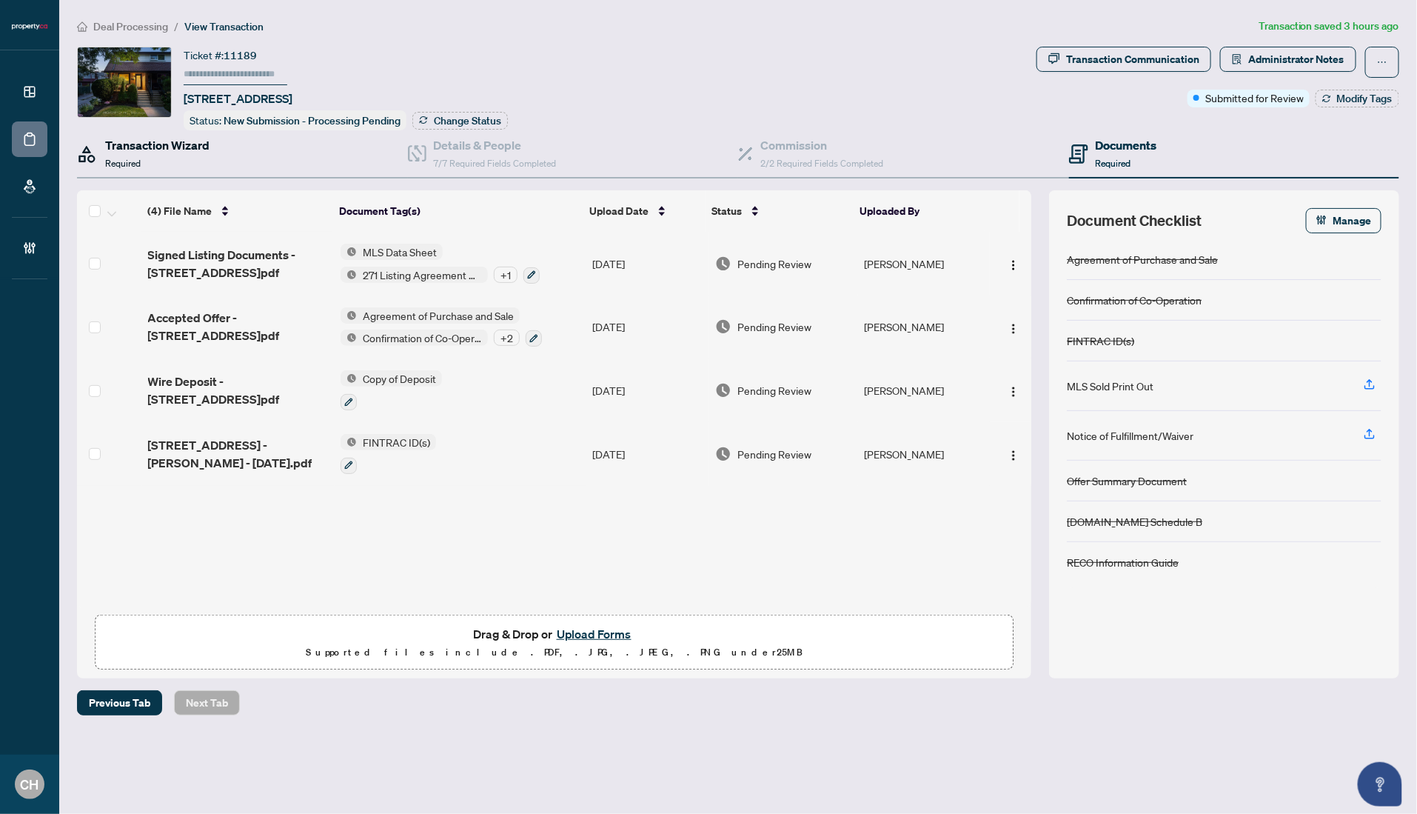
click at [195, 159] on div "Transaction Wizard Required" at bounding box center [157, 153] width 104 height 35
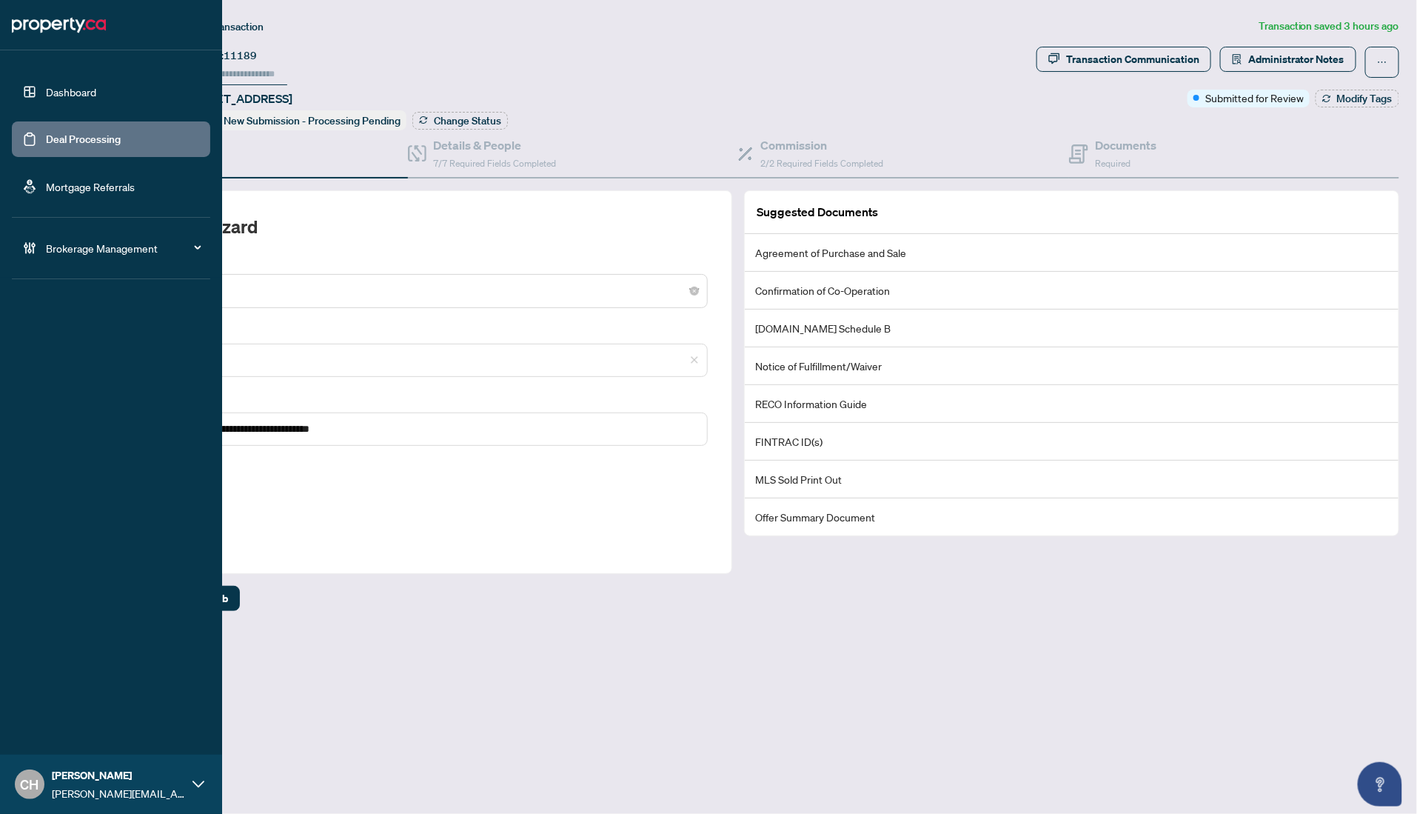
click at [46, 135] on link "Deal Processing" at bounding box center [83, 139] width 75 height 13
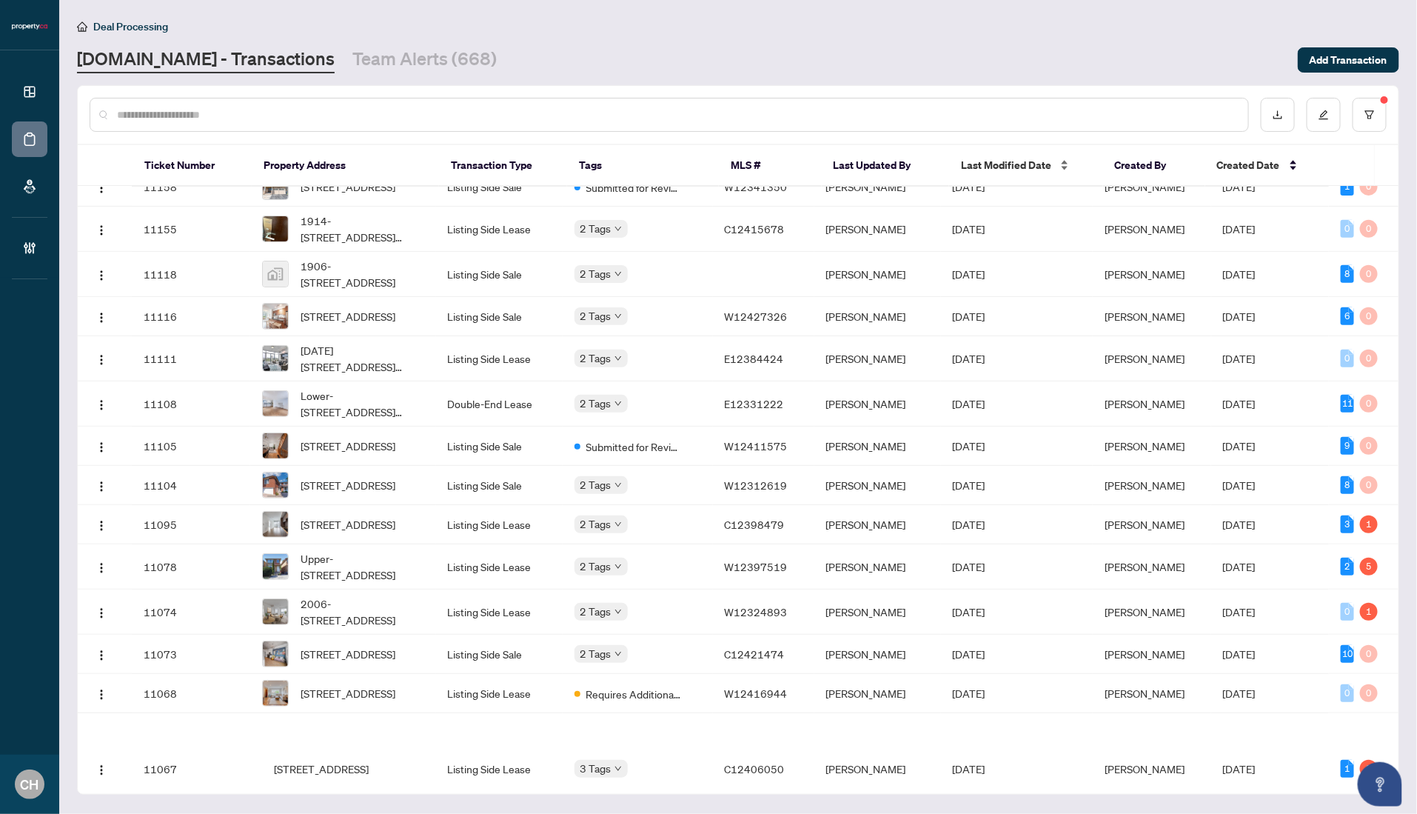
click at [1003, 161] on span "Last Modified Date" at bounding box center [1006, 165] width 90 height 16
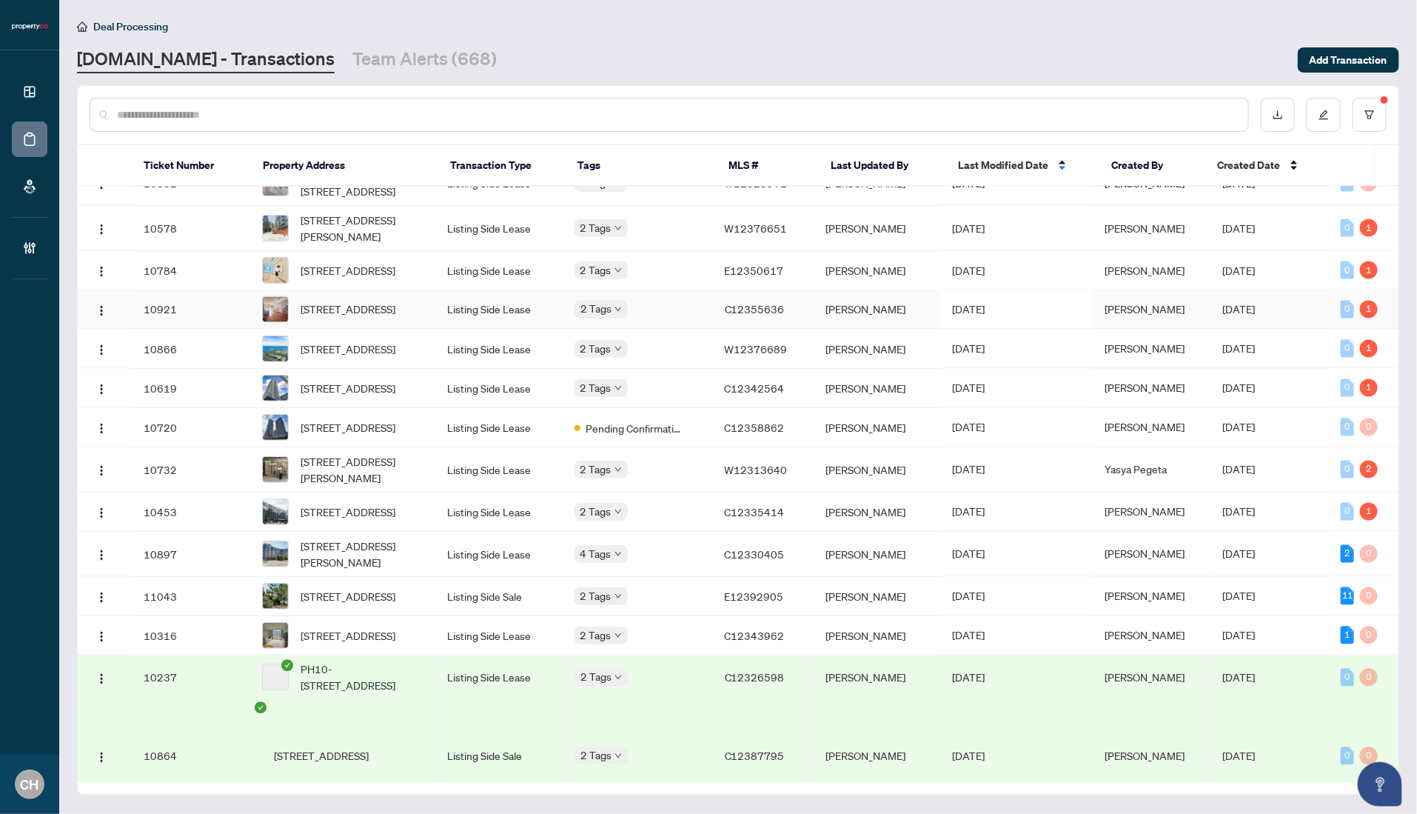
scroll to position [1274, 0]
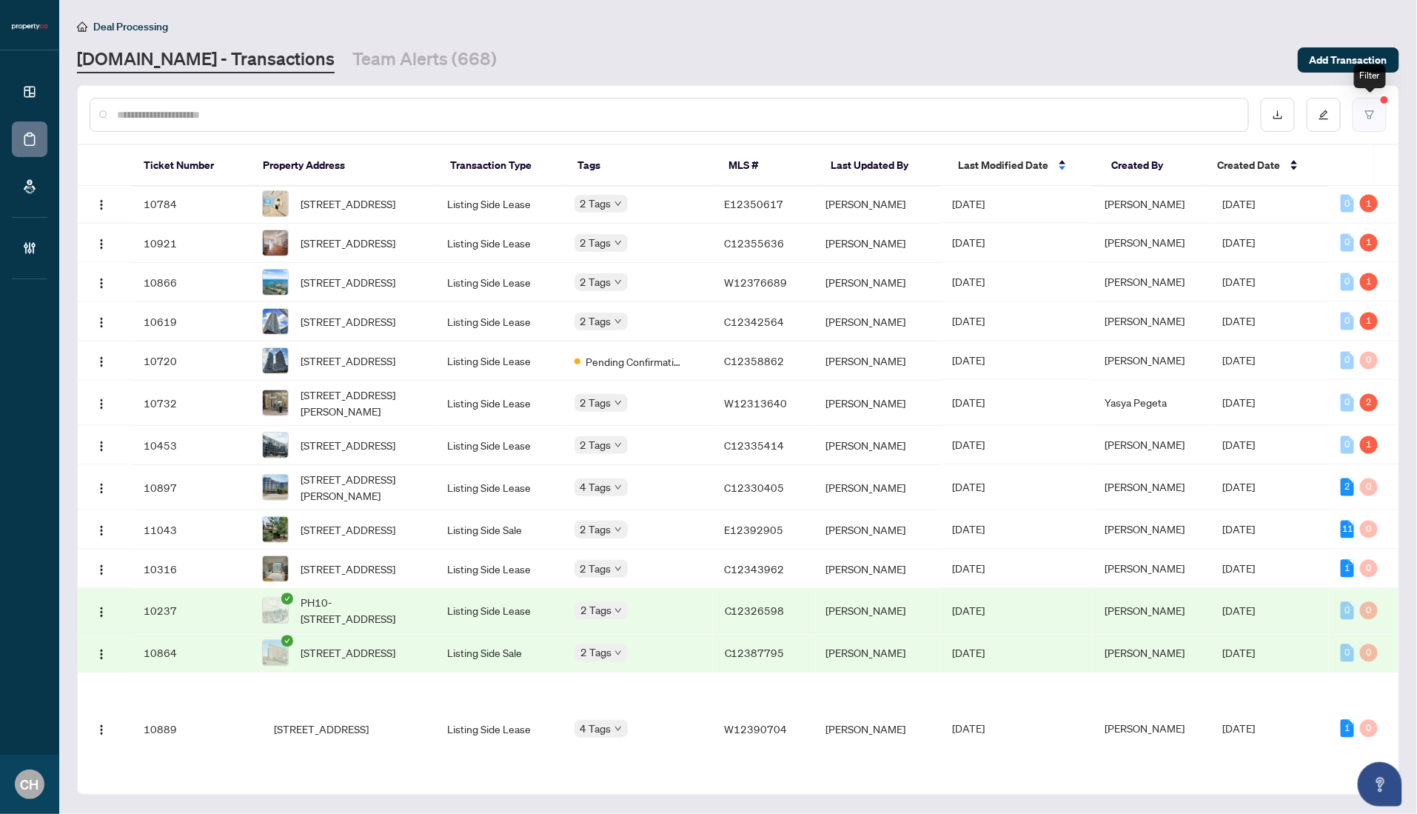
click at [1377, 107] on button "button" at bounding box center [1370, 115] width 34 height 34
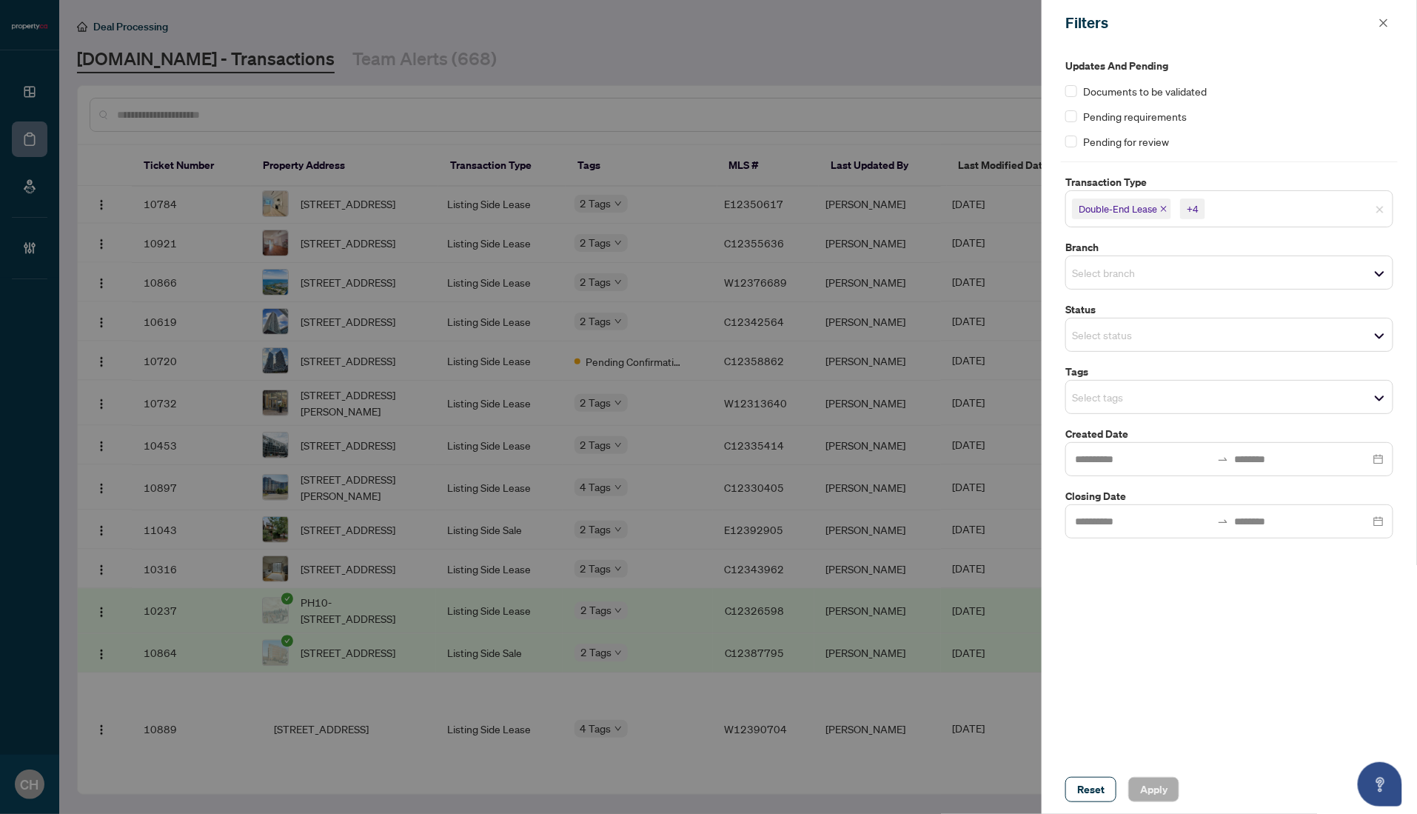
click at [1145, 341] on input "search" at bounding box center [1124, 335] width 104 height 18
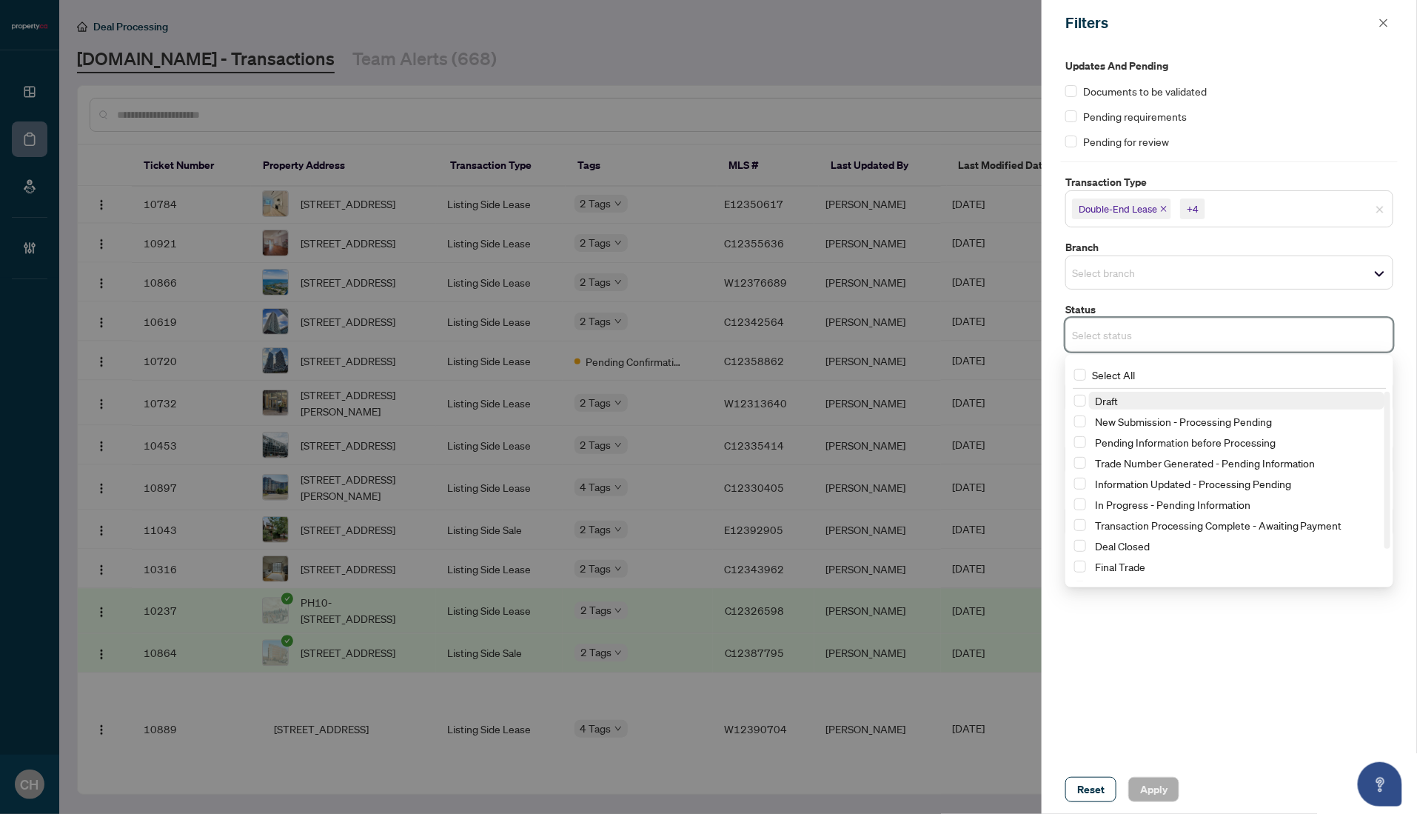
click at [1100, 402] on span "Draft" at bounding box center [1106, 400] width 23 height 13
click at [1105, 426] on span "New Submission - Processing Pending" at bounding box center [1183, 424] width 177 height 13
click at [1151, 794] on span "Apply" at bounding box center [1153, 789] width 27 height 24
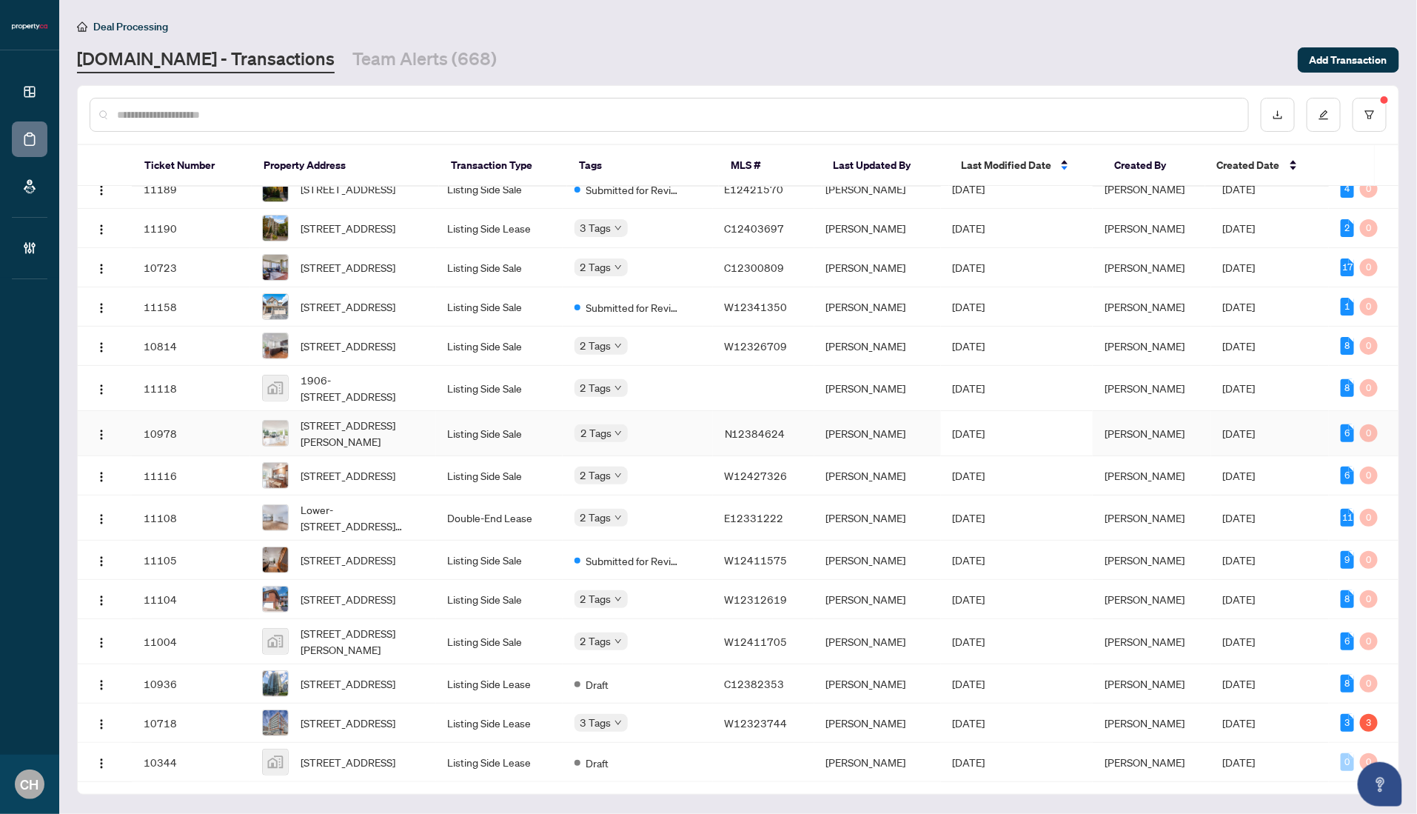
scroll to position [12, 0]
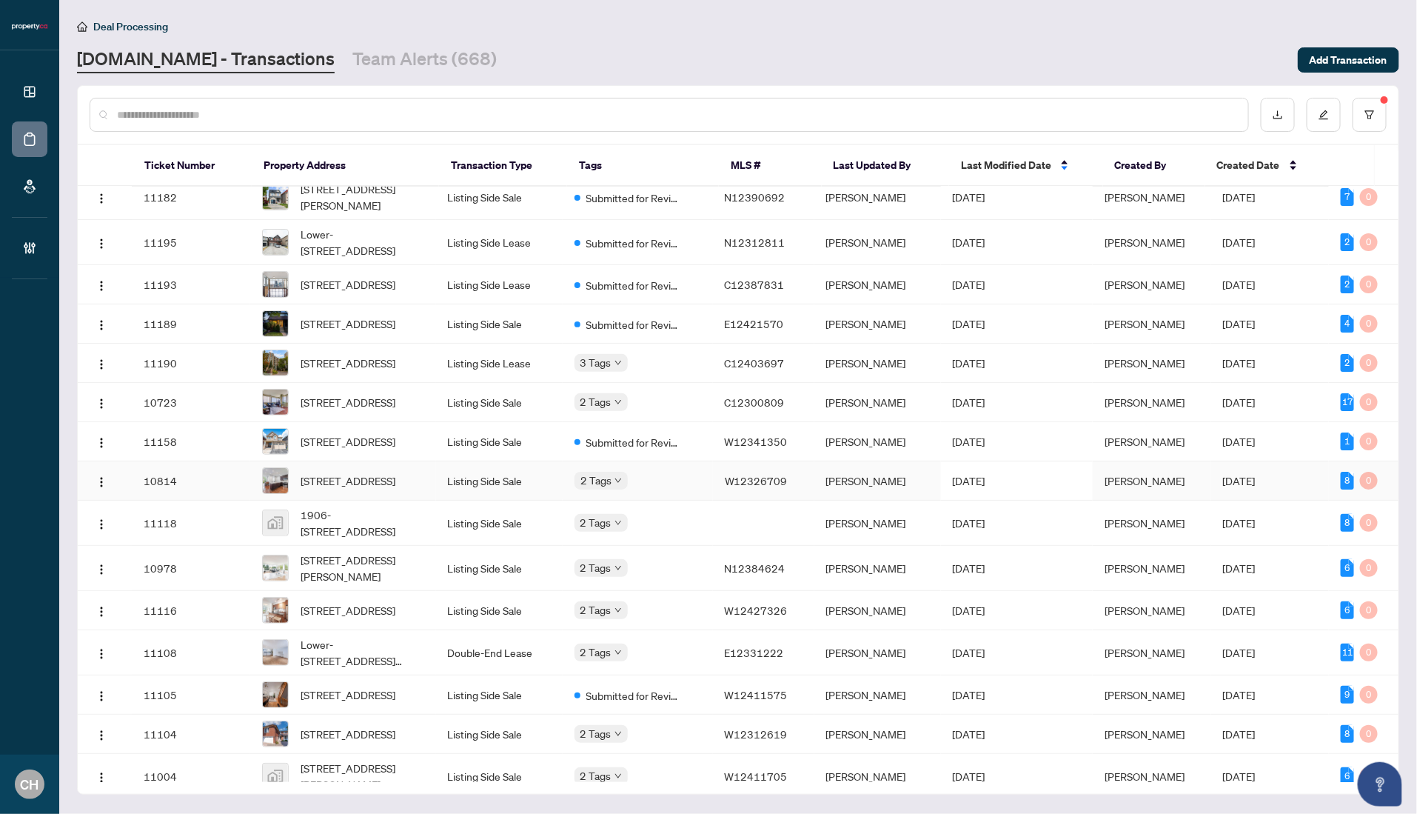
click at [1066, 500] on td "[DATE]" at bounding box center [1017, 480] width 152 height 39
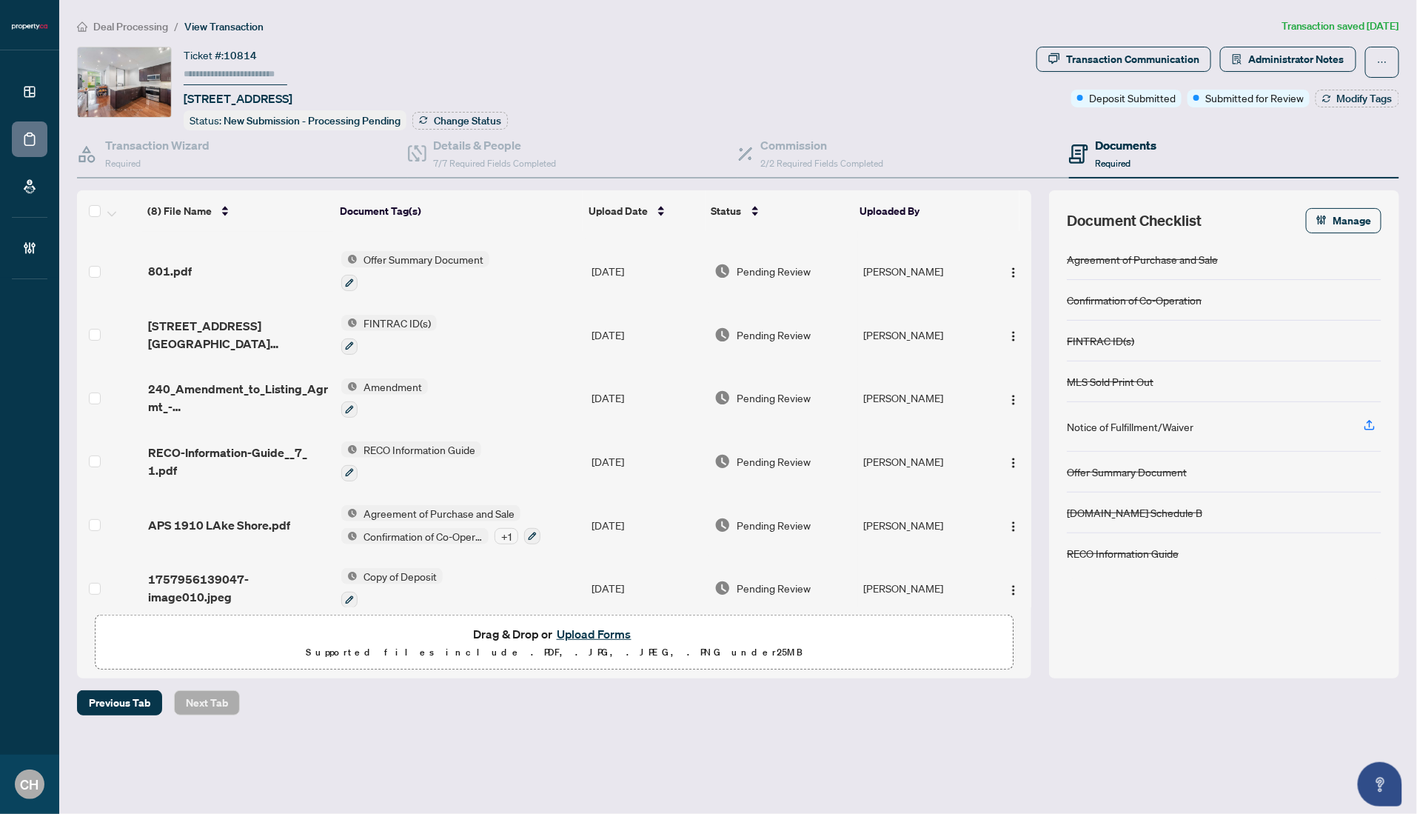
scroll to position [130, 0]
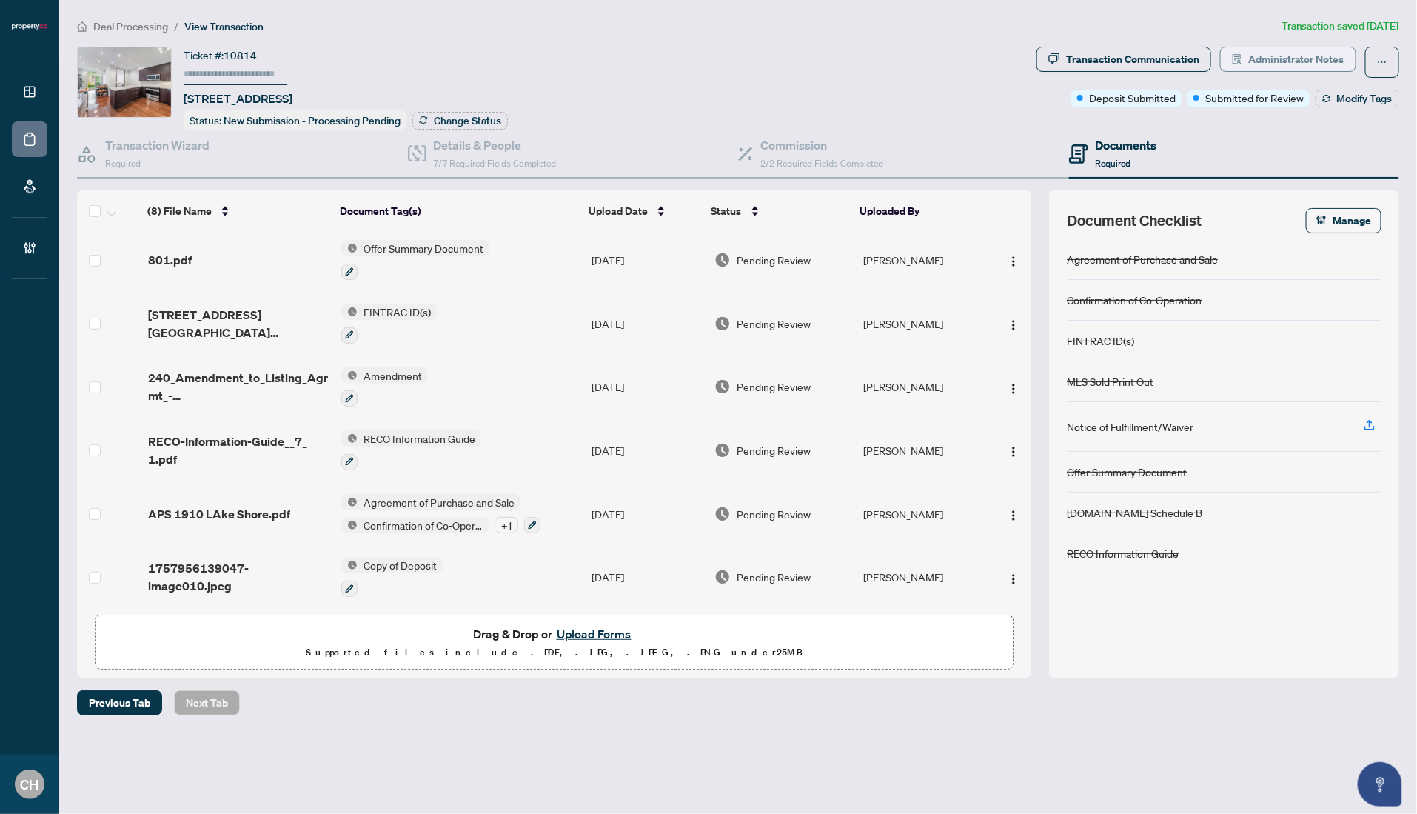
click at [1302, 59] on span "Administrator Notes" at bounding box center [1296, 59] width 96 height 24
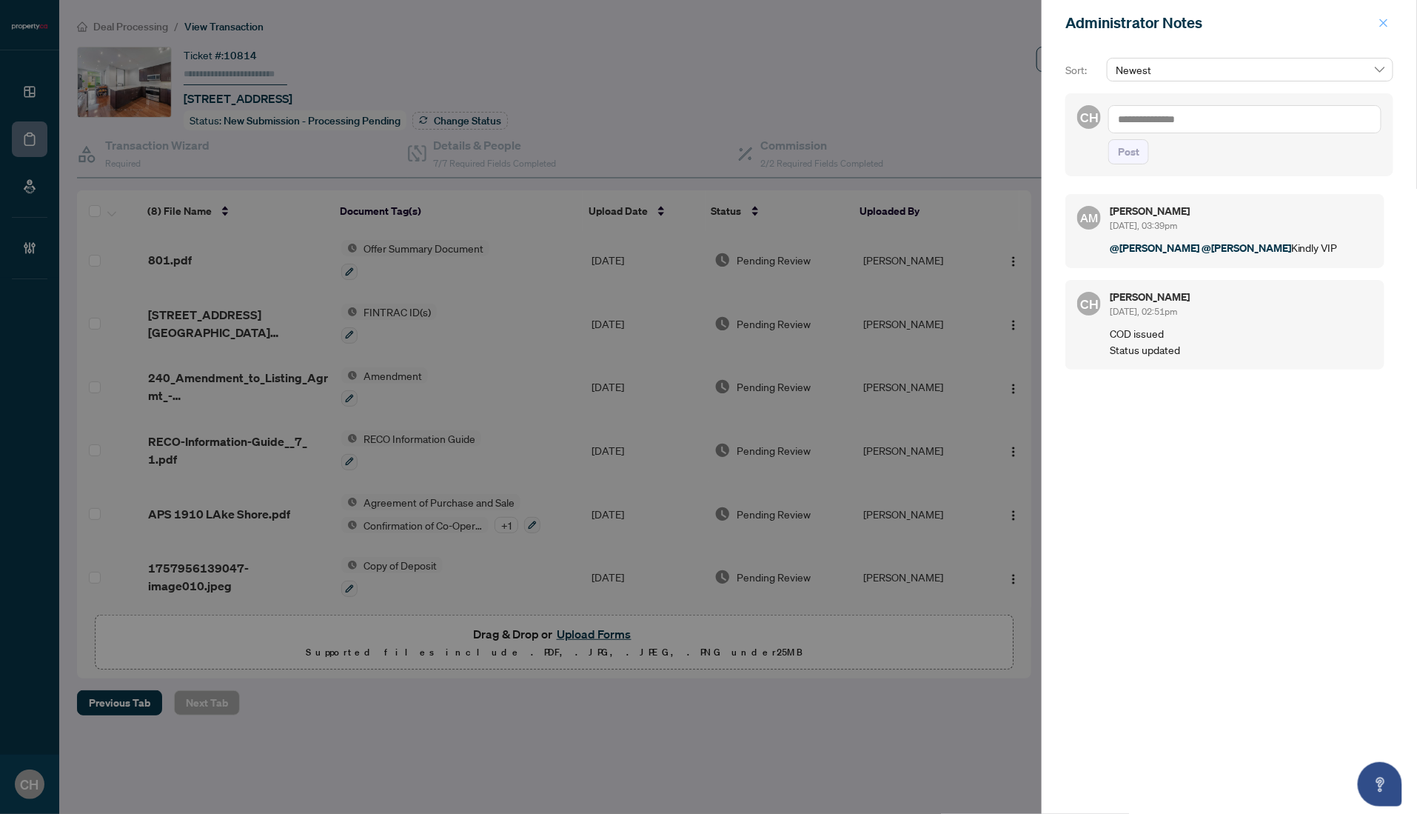
click at [1381, 21] on icon "close" at bounding box center [1384, 23] width 8 height 8
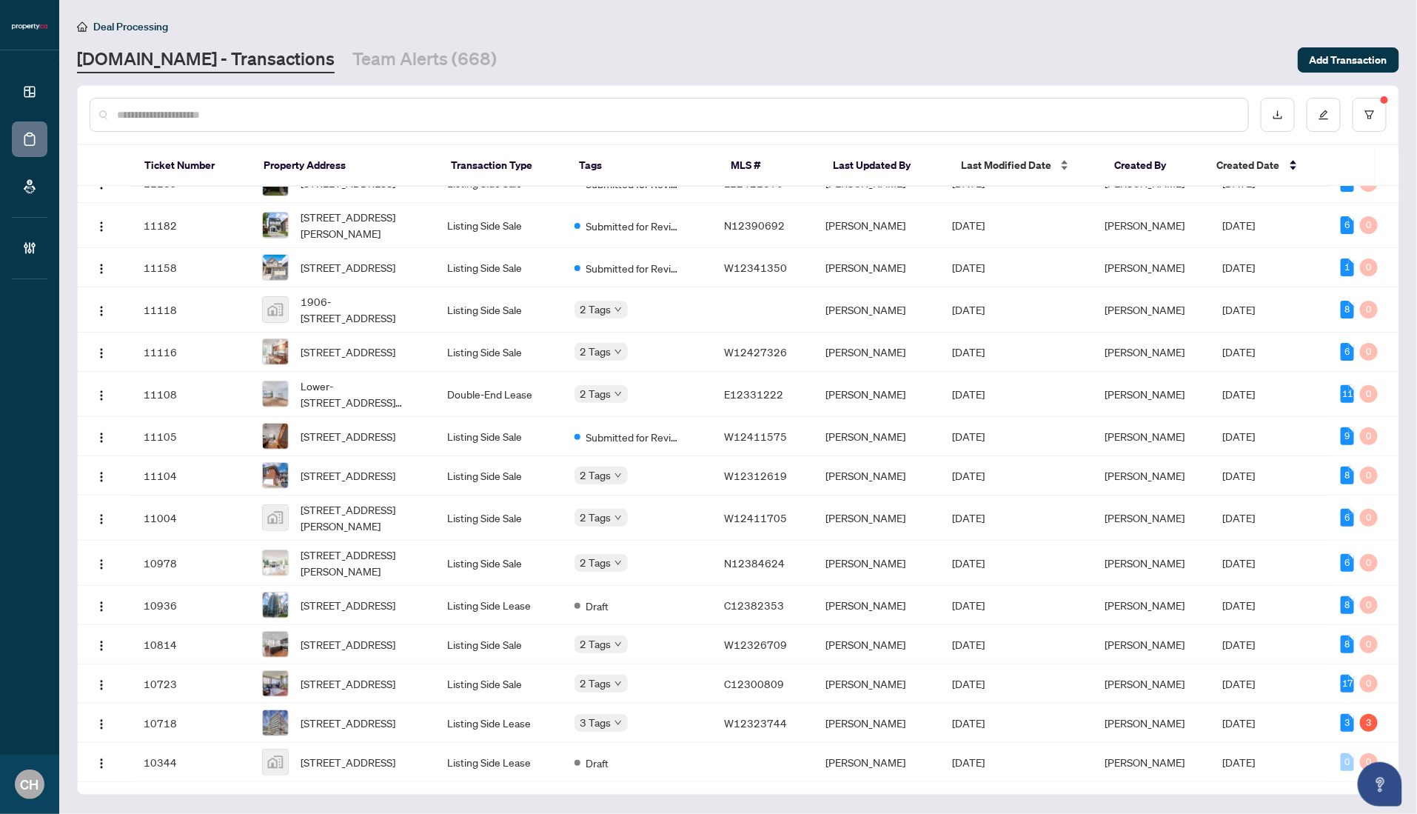
click at [1023, 157] on span "Last Modified Date" at bounding box center [1006, 165] width 90 height 16
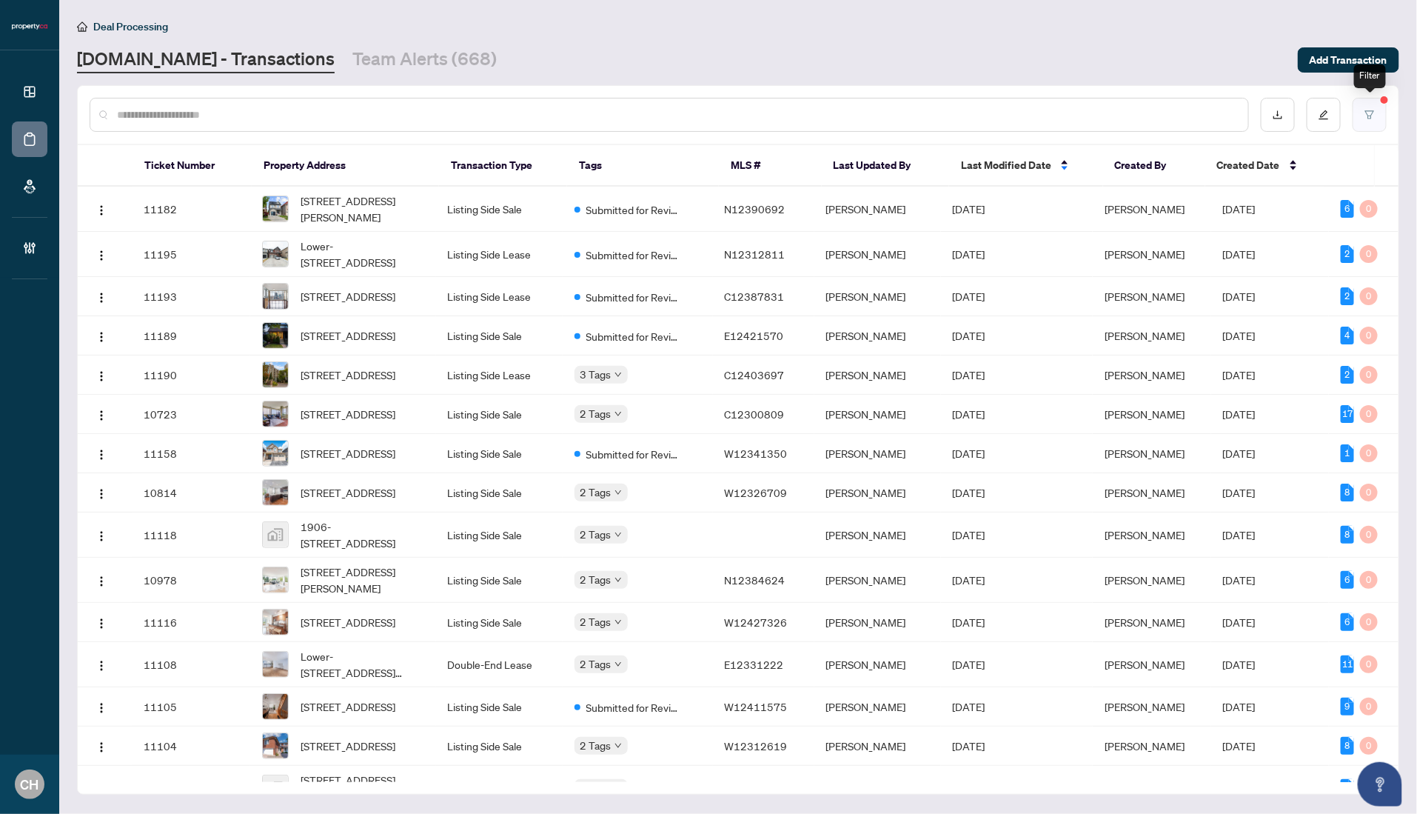
click at [1362, 120] on button "button" at bounding box center [1370, 115] width 34 height 34
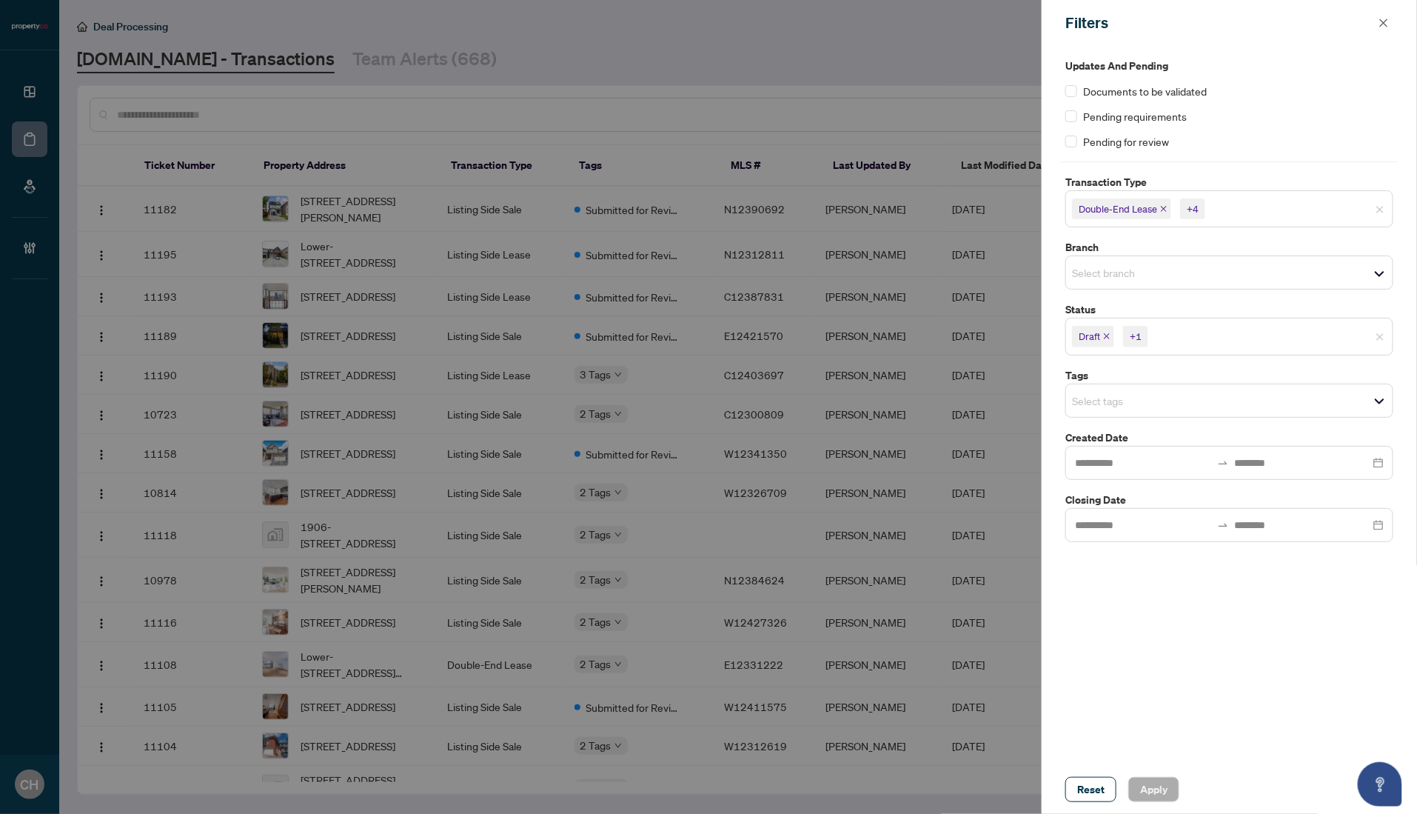
click at [868, 59] on div at bounding box center [708, 407] width 1417 height 814
click at [1393, 26] on button "button" at bounding box center [1383, 23] width 19 height 18
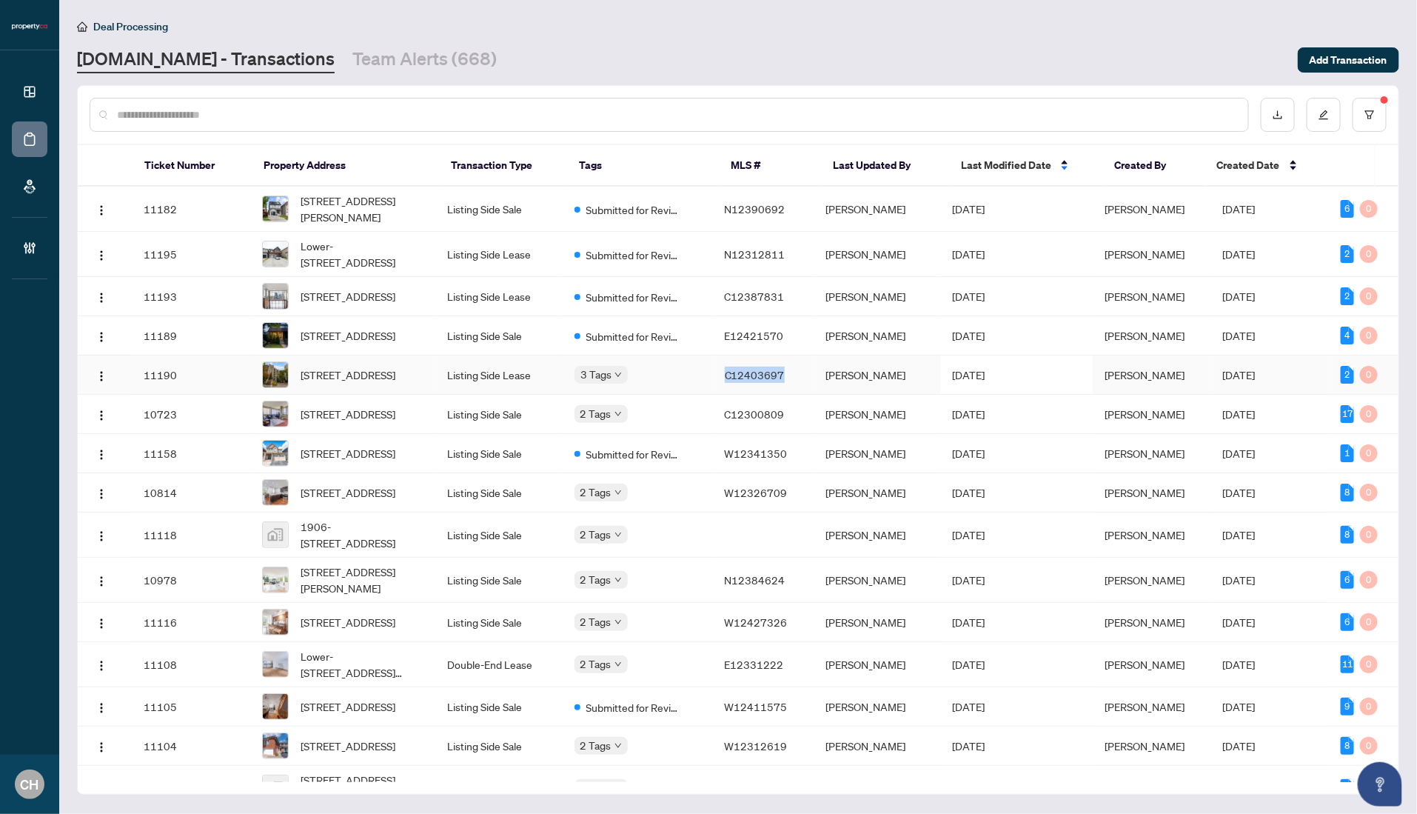
copy span "C12403697"
click at [0, 0] on div "Dashboard Deal Processing Mortgage Referrals Brokerage Management CH Clarissa H…" at bounding box center [708, 407] width 1417 height 814
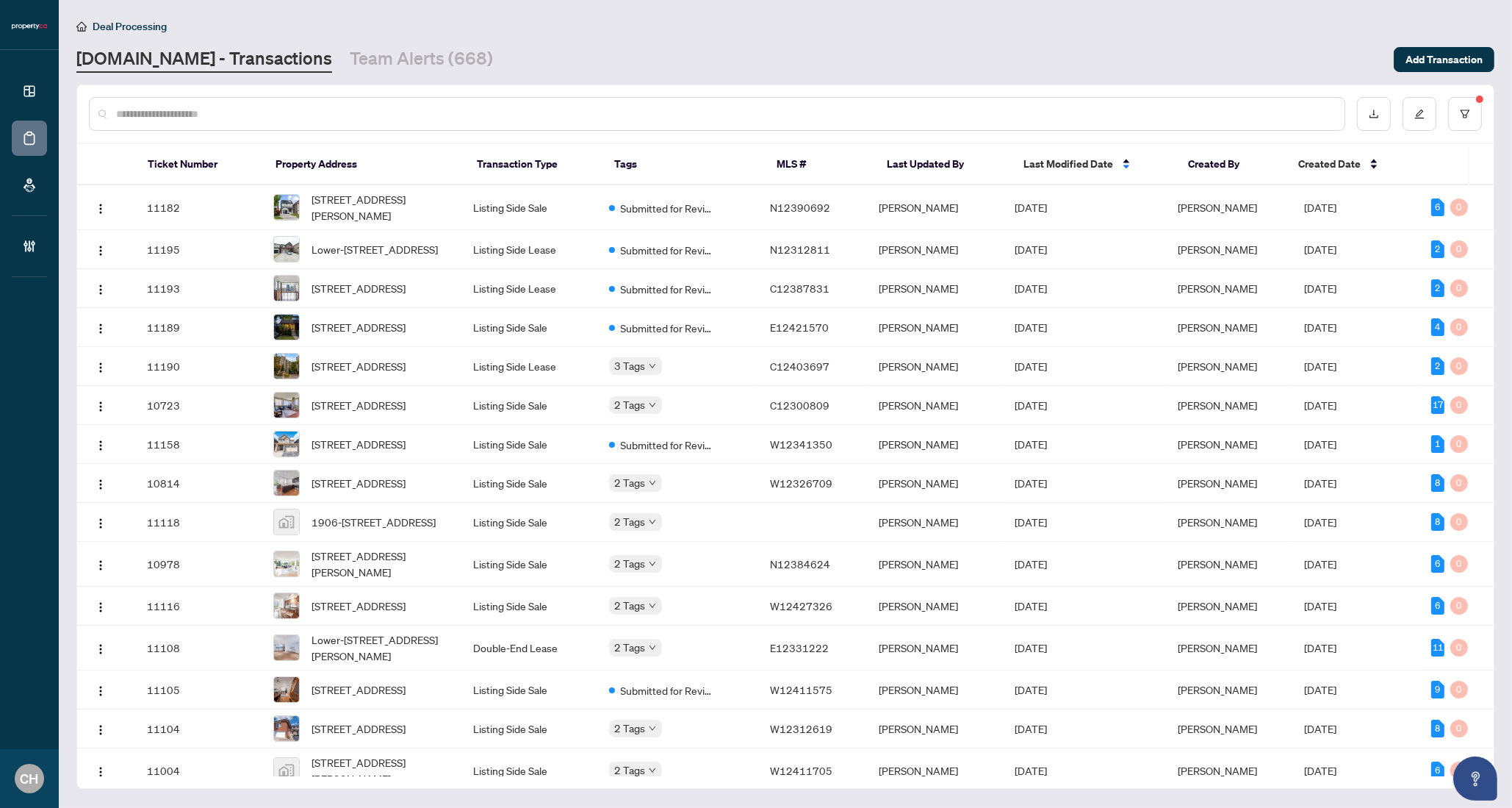
click at [257, 126] on div at bounding box center [717, 114] width 1256 height 34
click at [256, 116] on input "text" at bounding box center [724, 114] width 1216 height 16
paste input "*********"
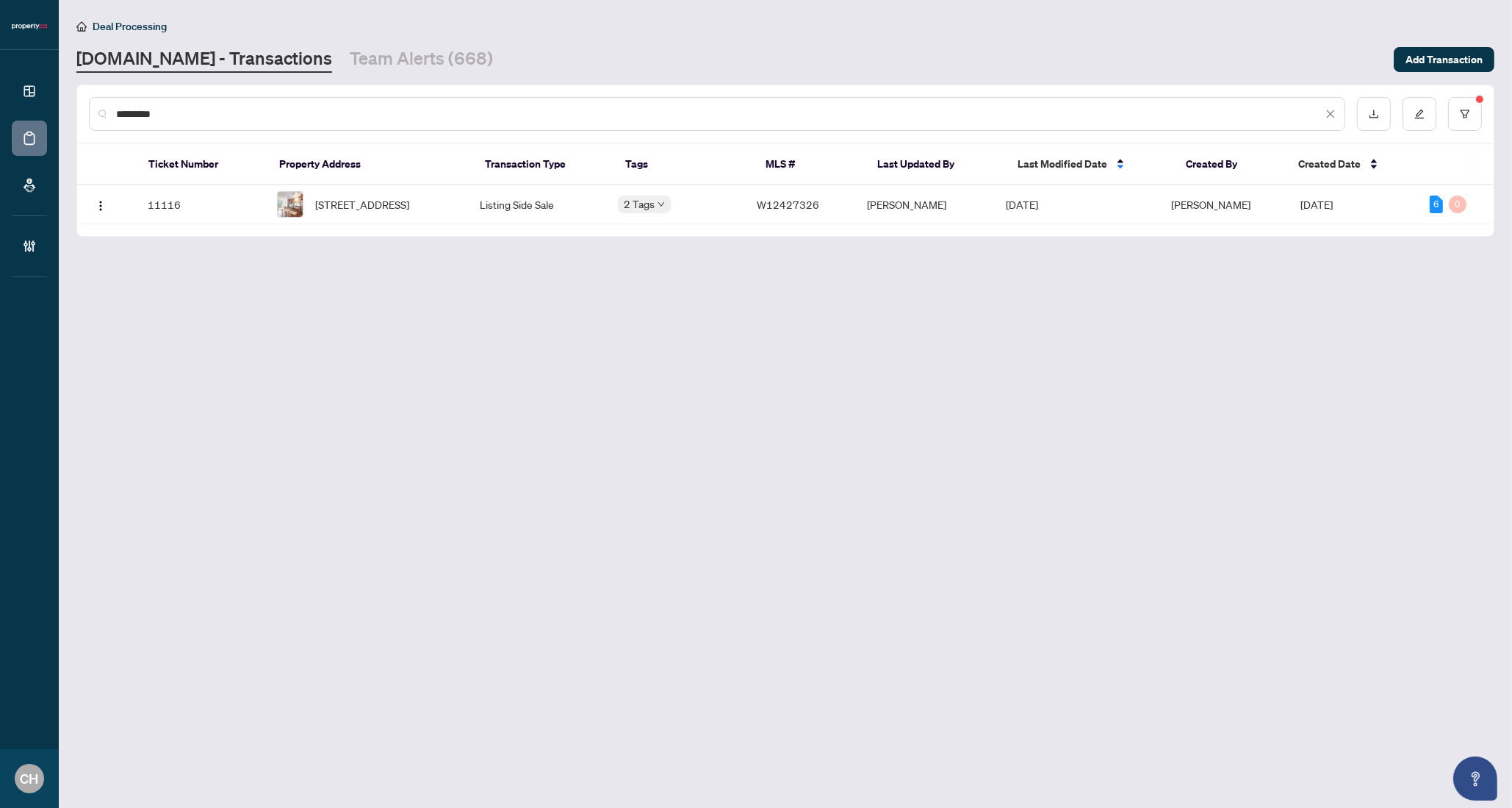
type input "*********"
click at [401, 200] on span "[STREET_ADDRESS]" at bounding box center [362, 204] width 94 height 16
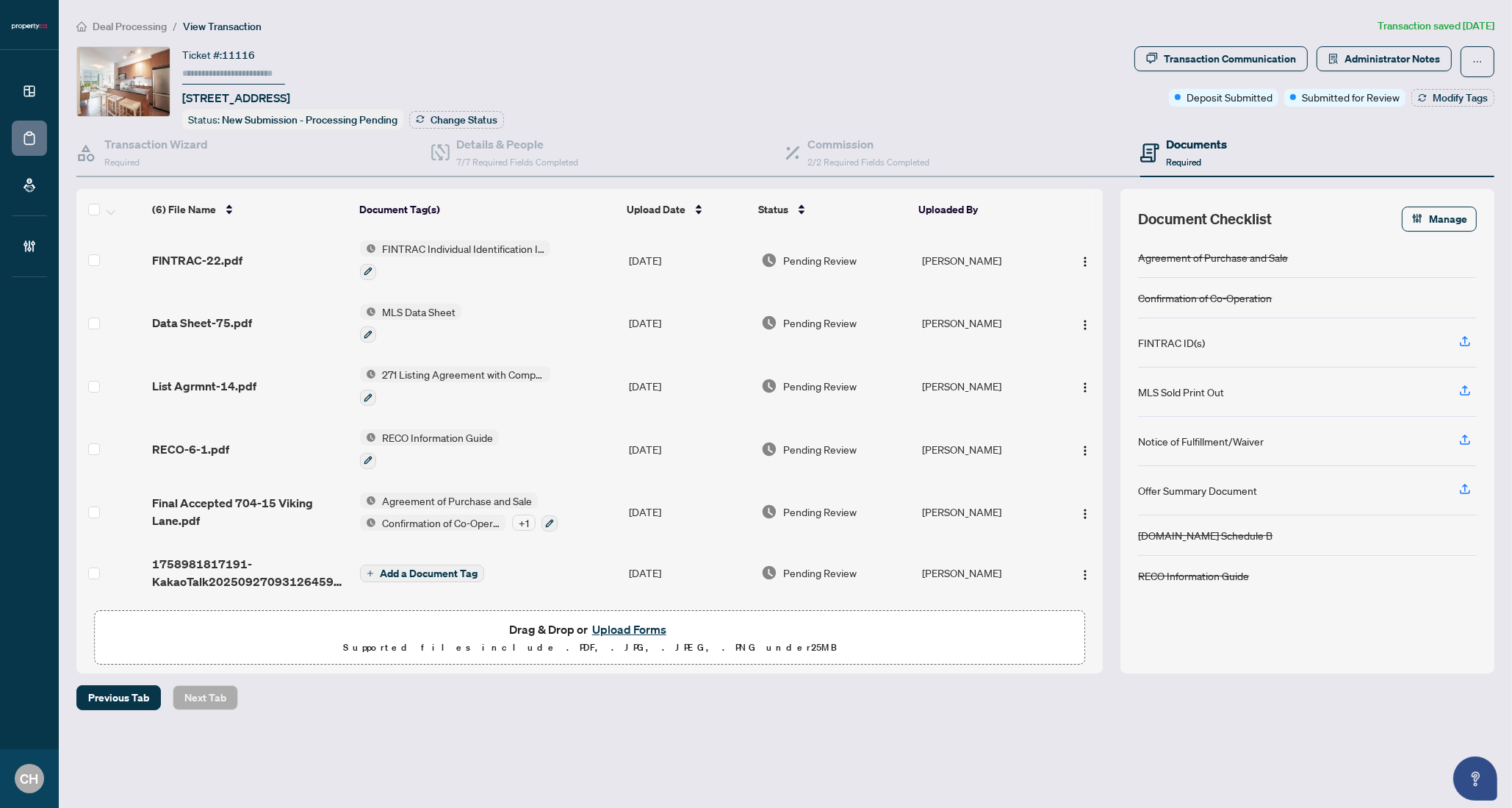
scroll to position [1, 0]
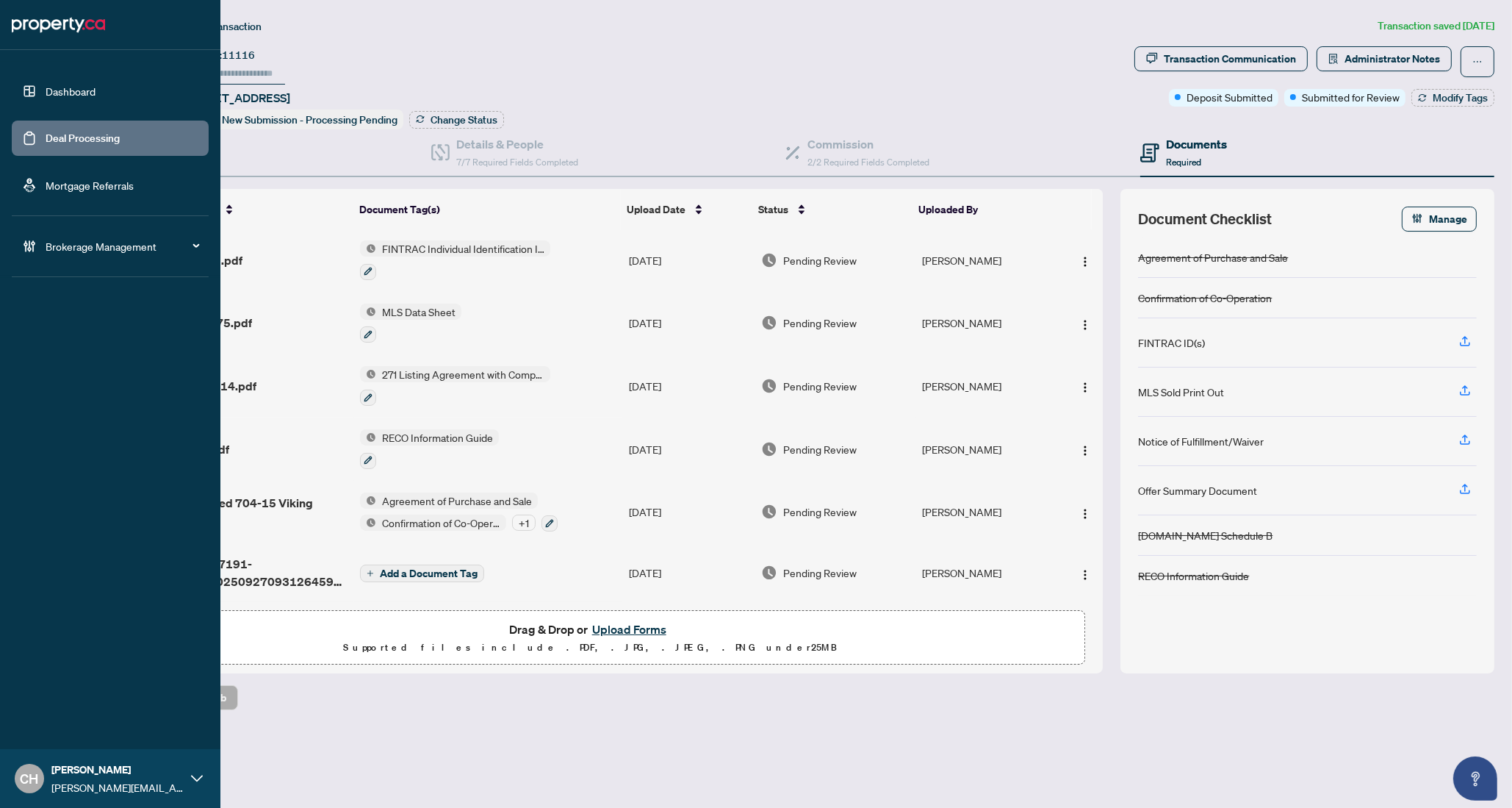
click at [46, 136] on link "Deal Processing" at bounding box center [82, 138] width 74 height 13
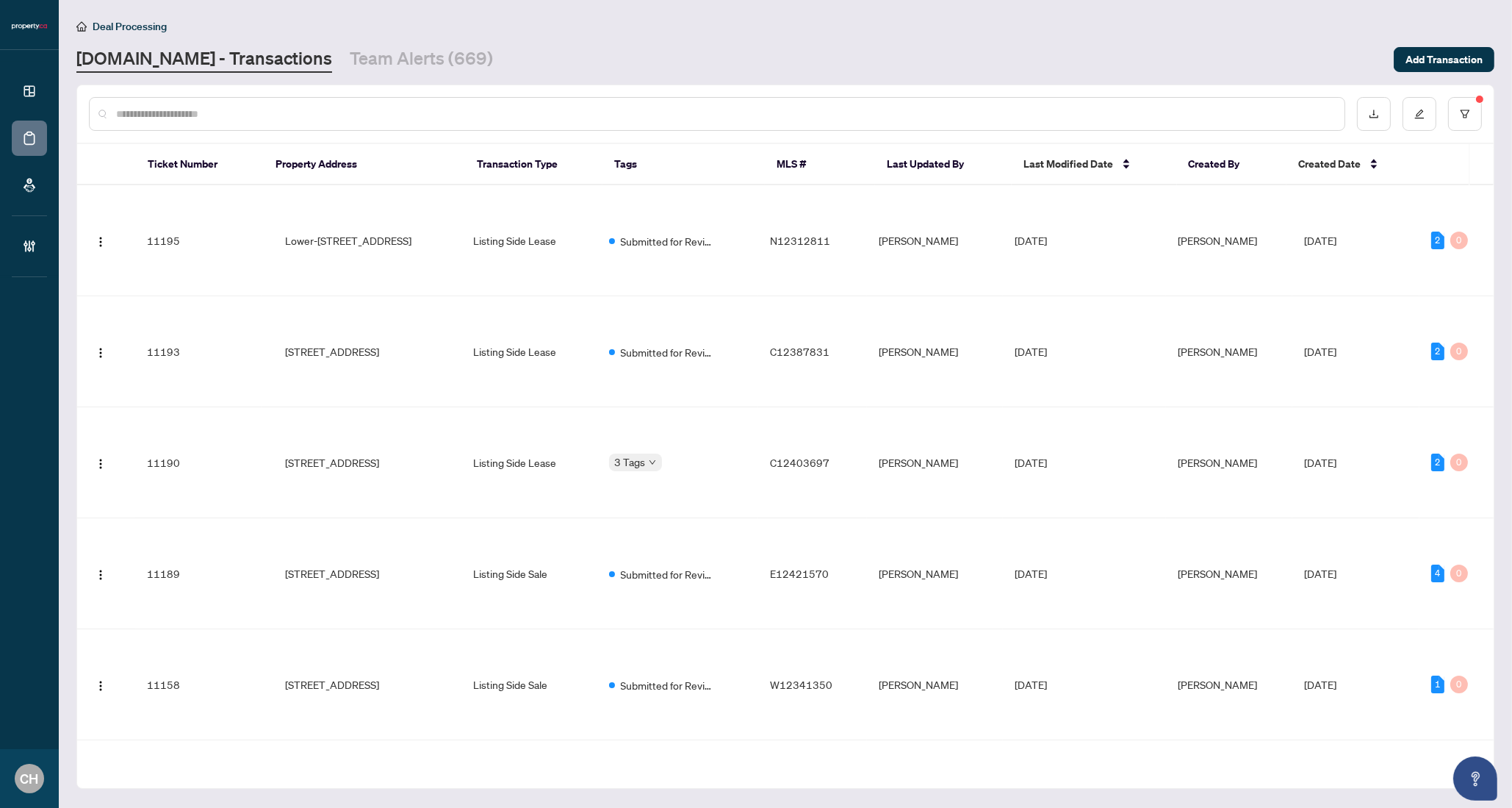
click at [338, 109] on input "text" at bounding box center [724, 114] width 1216 height 16
paste input "*********"
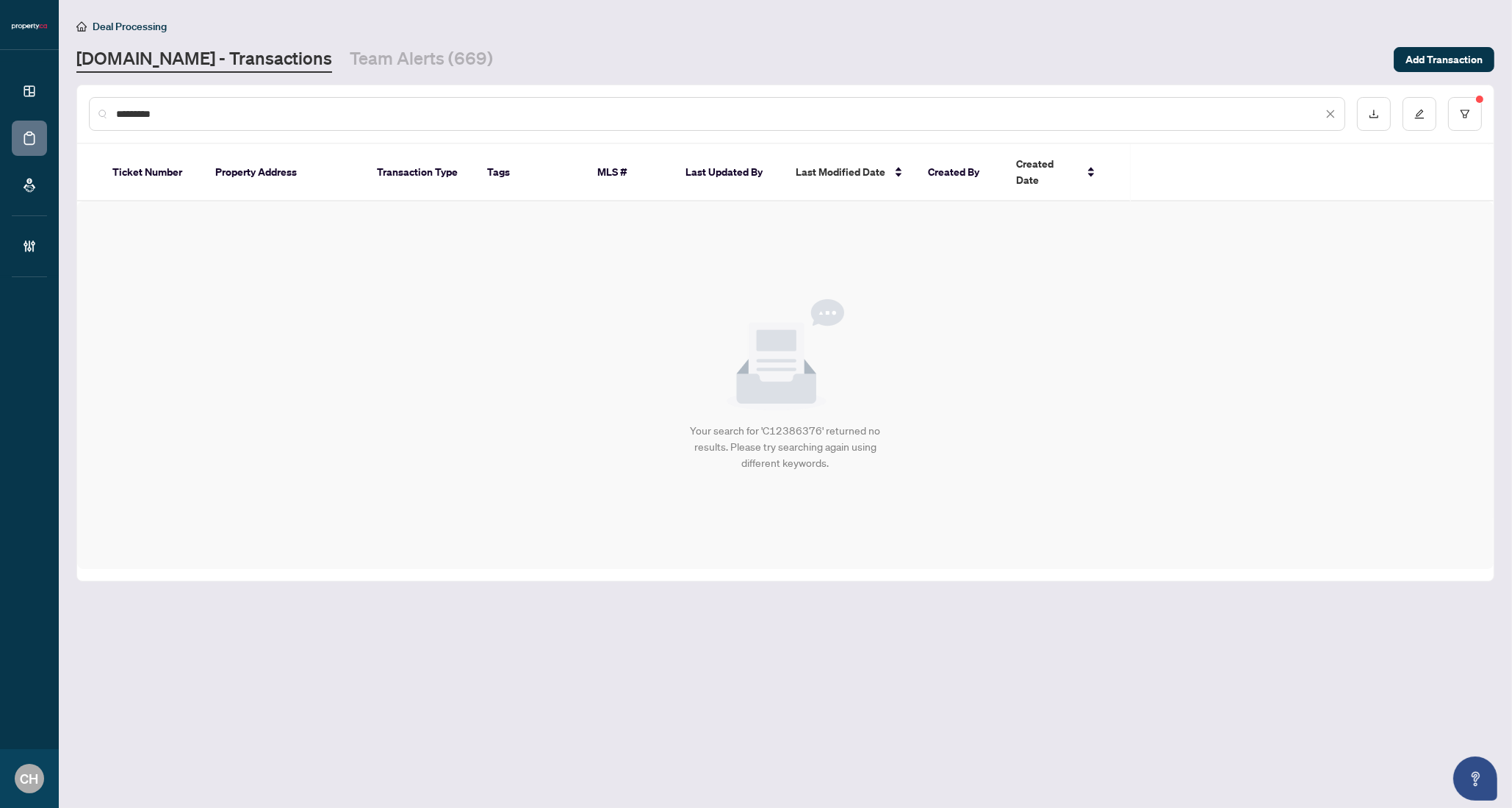
type input "*********"
click at [1405, 113] on button "button" at bounding box center [1464, 114] width 34 height 34
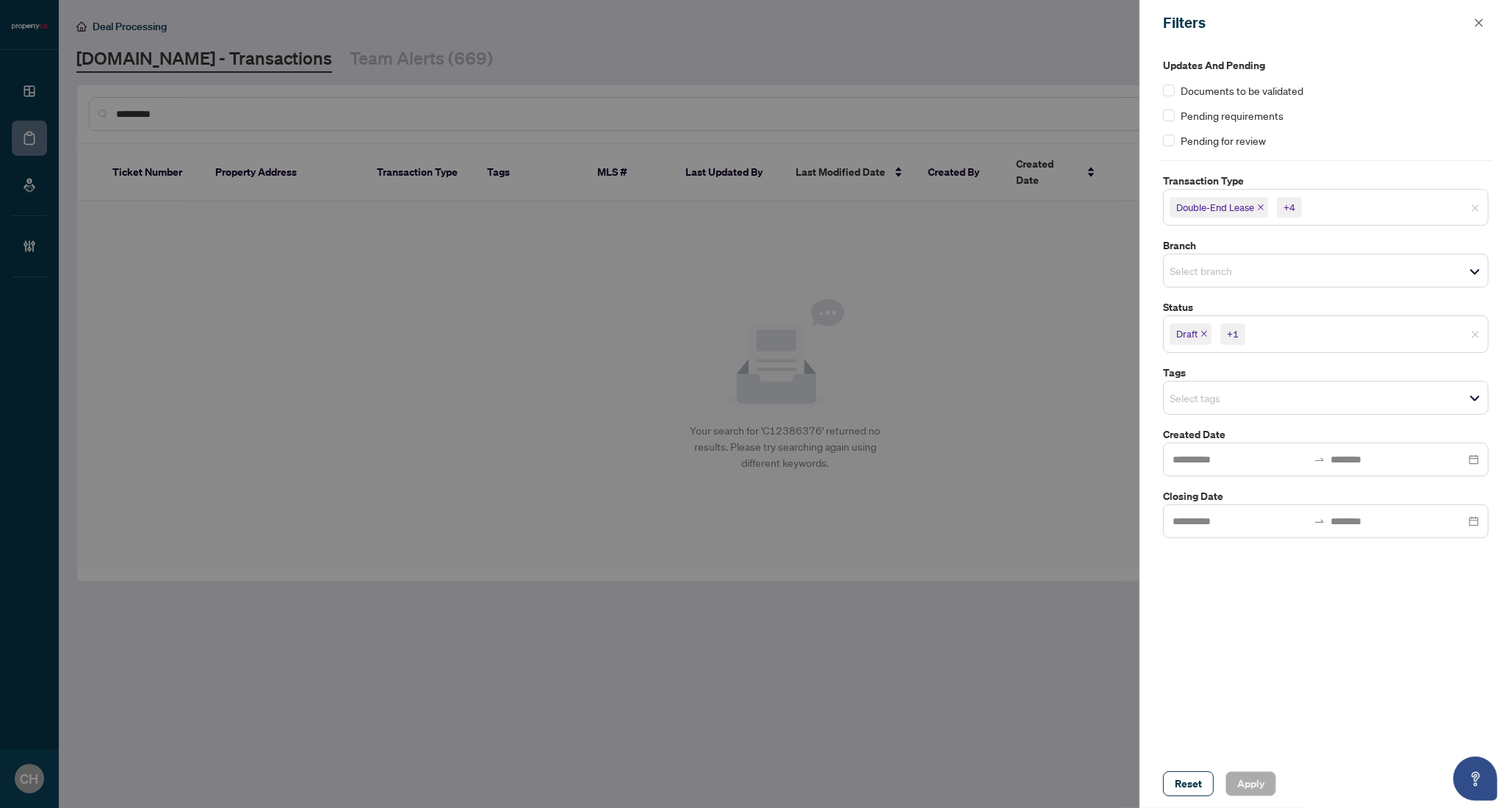
click at [1201, 335] on icon "close" at bounding box center [1203, 333] width 7 height 7
click at [1342, 334] on icon "close" at bounding box center [1343, 333] width 7 height 7
click at [1263, 797] on div "Reset Apply" at bounding box center [1324, 783] width 372 height 49
click at [1261, 787] on span "Apply" at bounding box center [1250, 783] width 27 height 24
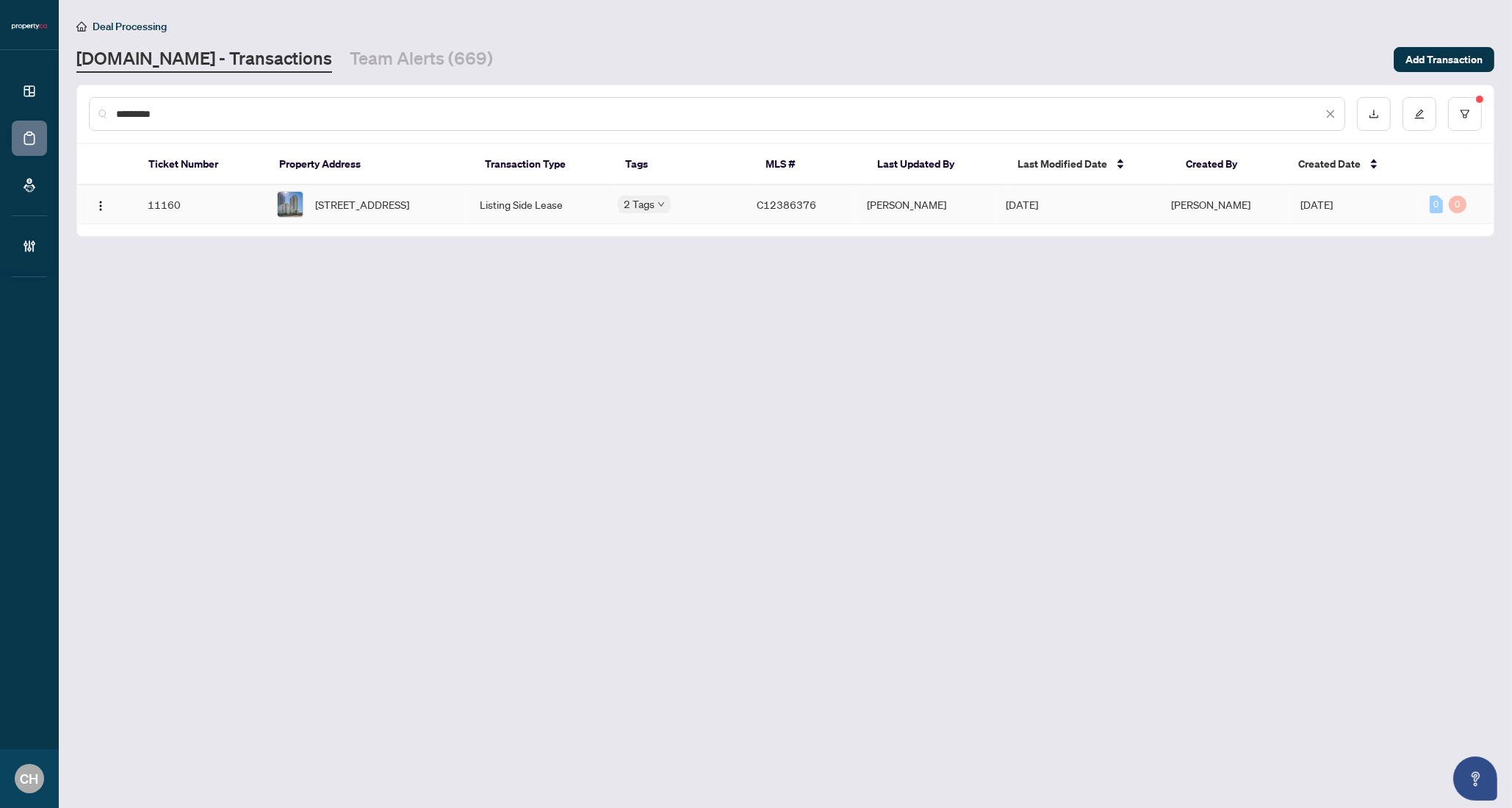
click at [385, 212] on span "414-19 Avondale Ave, Toronto, Ontario M2N 0A6, Canada" at bounding box center [362, 204] width 94 height 16
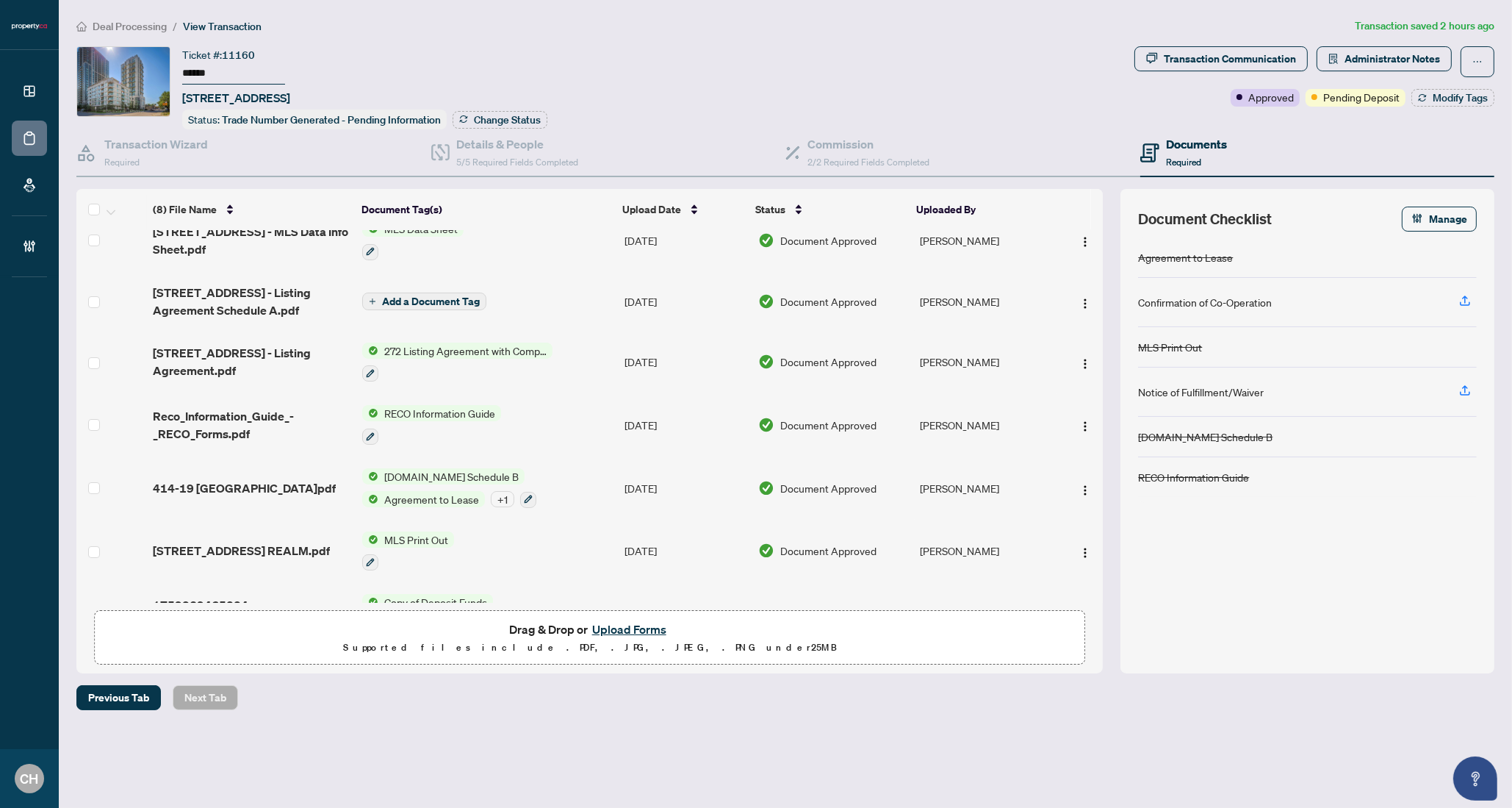
scroll to position [123, 0]
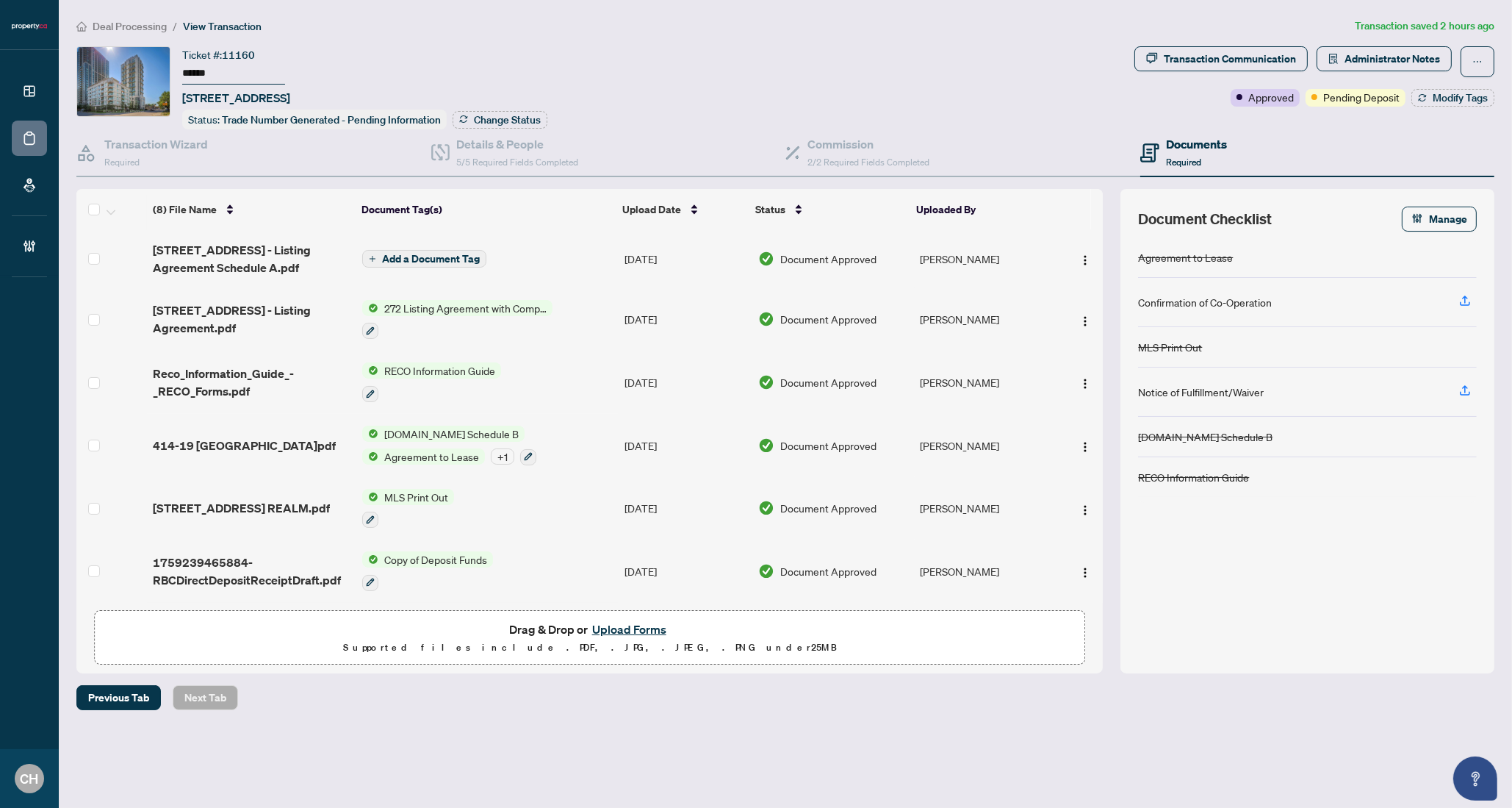
click at [233, 452] on td "414-19 Avondale.pdf" at bounding box center [251, 446] width 209 height 64
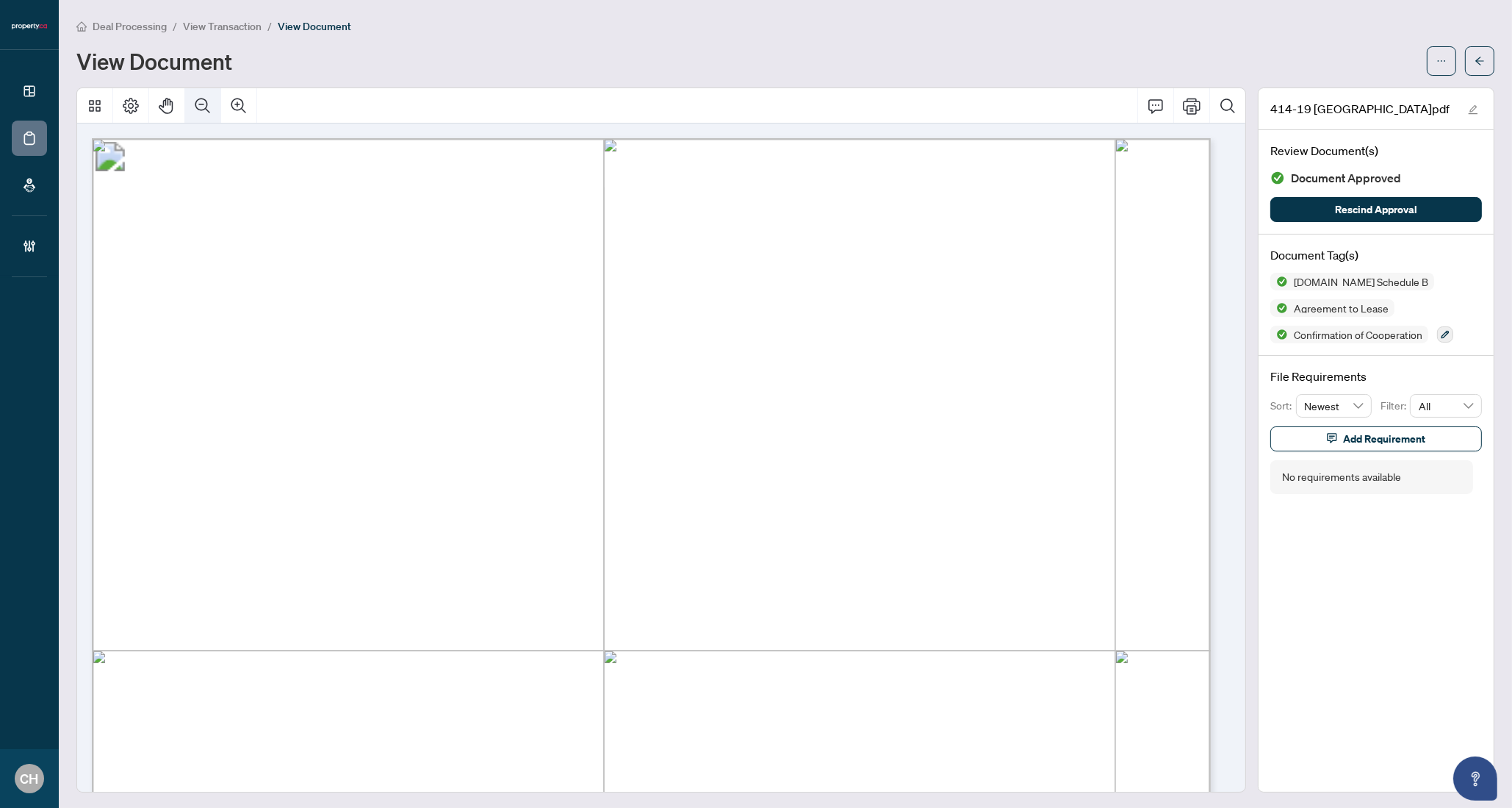
click at [214, 103] on button "Zoom Out" at bounding box center [203, 106] width 36 height 36
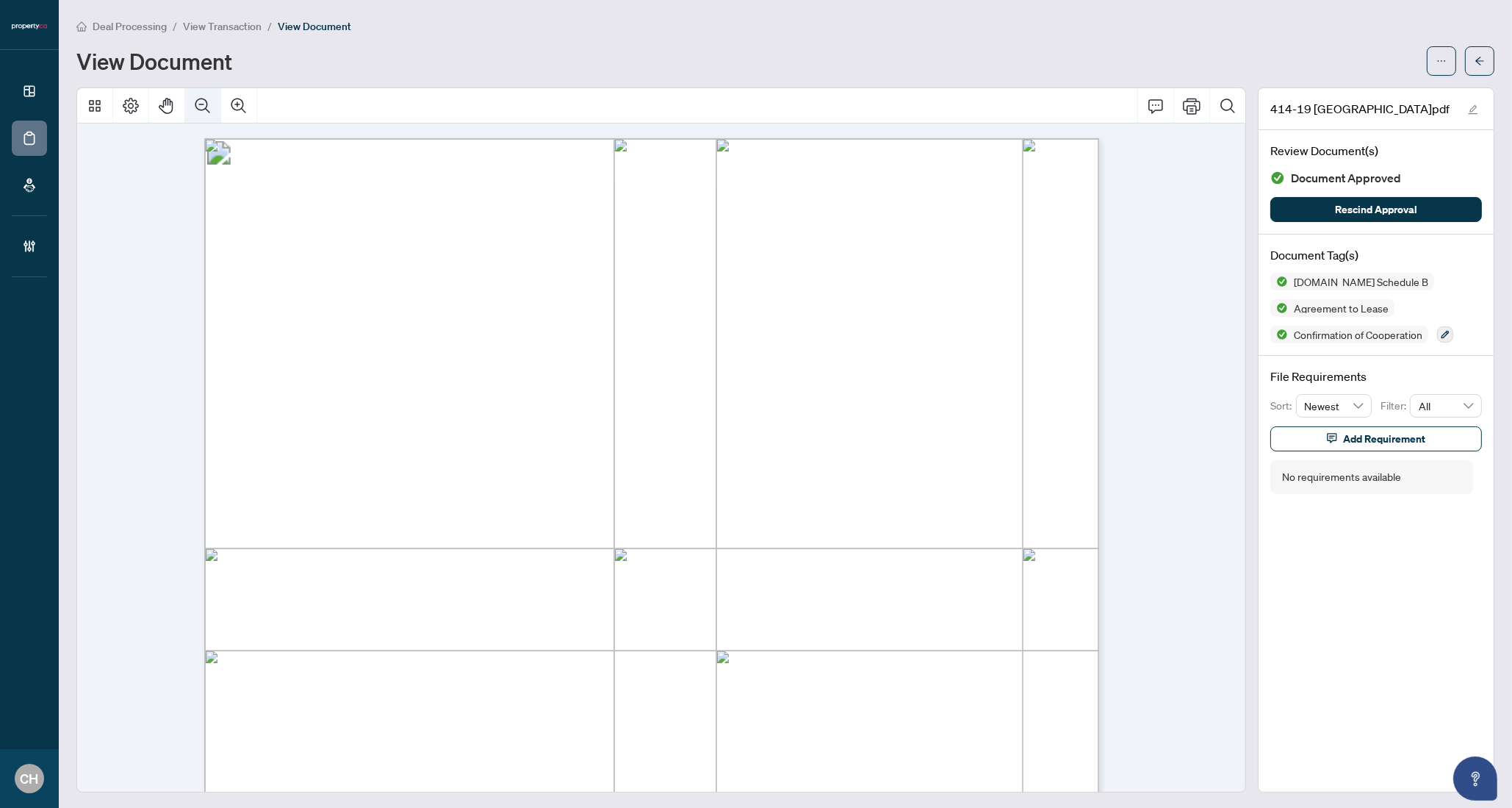
click at [214, 103] on button "Zoom Out" at bounding box center [203, 106] width 36 height 36
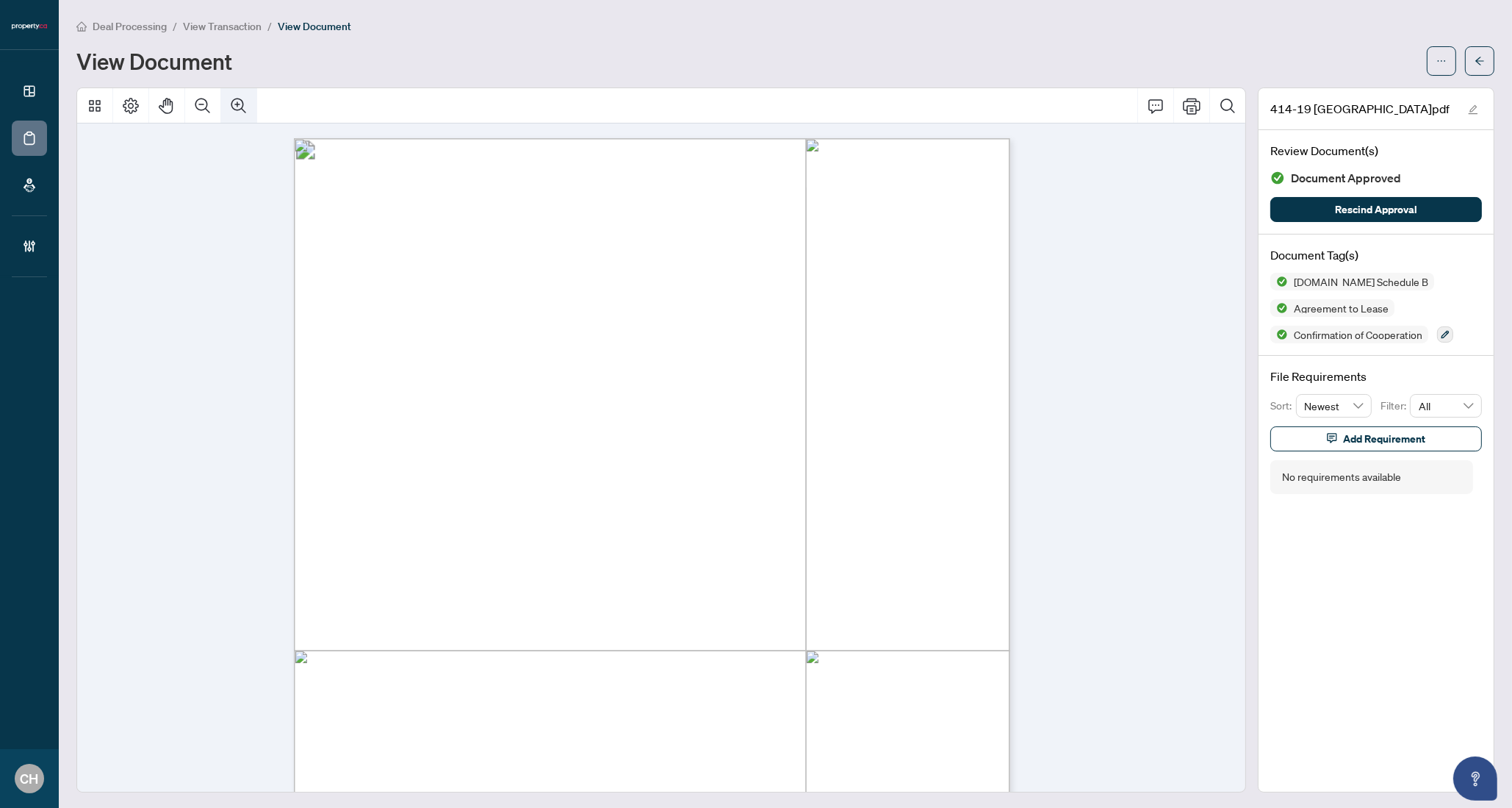
click at [231, 103] on icon "Zoom In" at bounding box center [238, 104] width 15 height 15
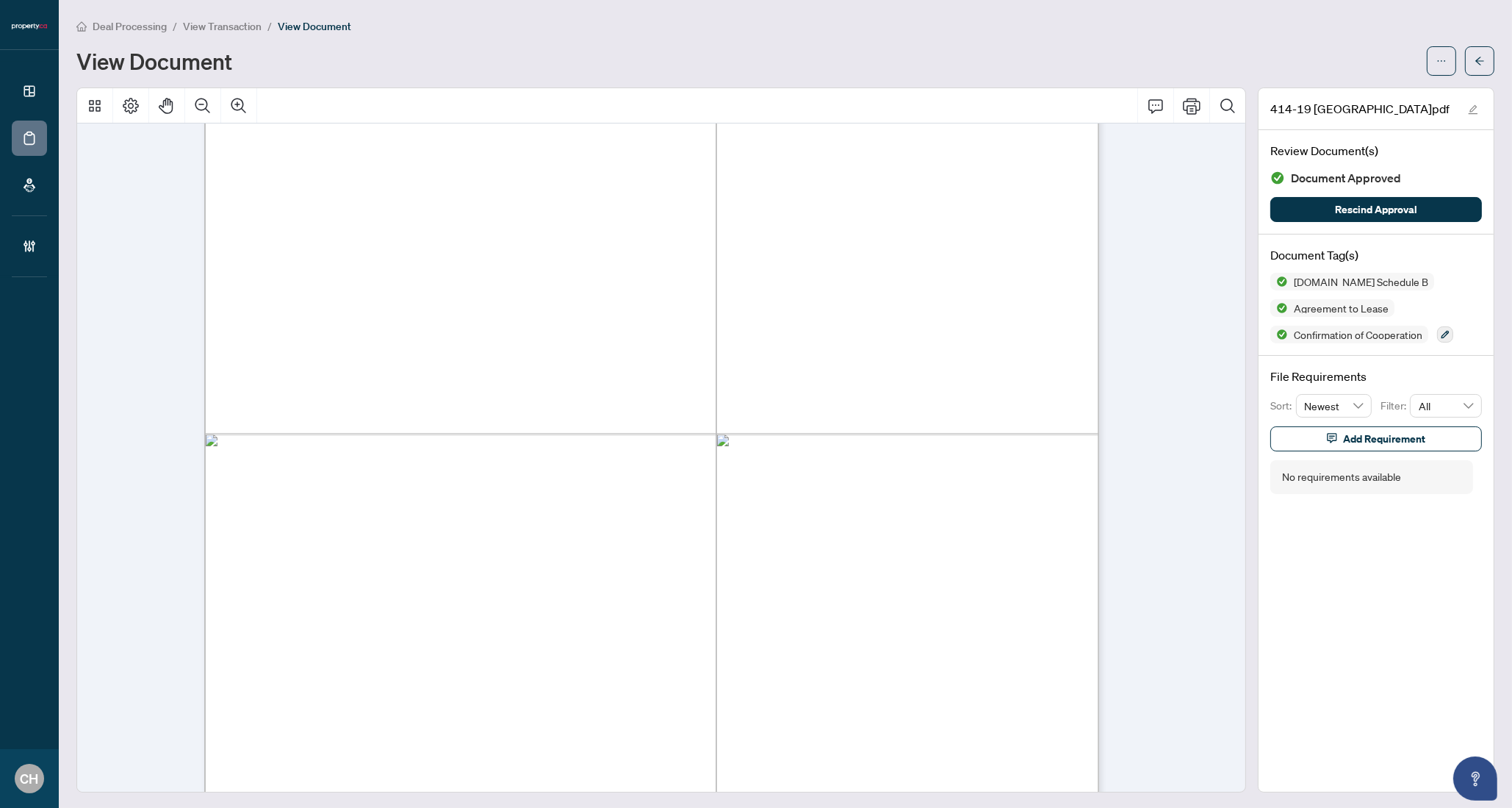
scroll to position [1308, 0]
drag, startPoint x: 456, startPoint y: 202, endPoint x: 567, endPoint y: 202, distance: 111.0
click at [549, 202] on span "NAOKO FUJIKAWA, Justin Anggoro" at bounding box center [438, 204] width 222 height 13
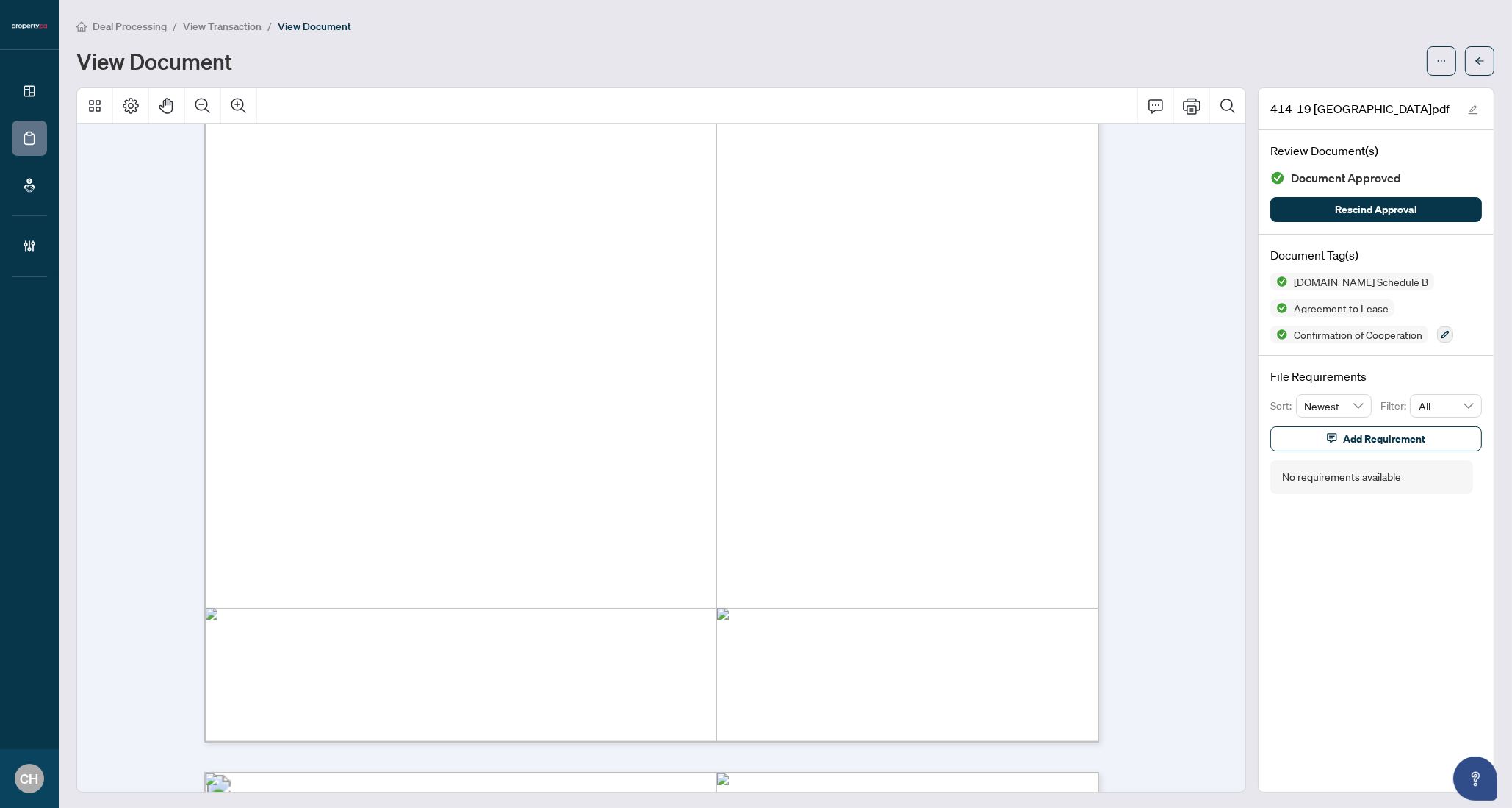
drag, startPoint x: 285, startPoint y: 195, endPoint x: 355, endPoint y: 193, distance: 70.0
click at [355, 193] on span "Wendy Lee" at bounding box center [336, 196] width 103 height 13
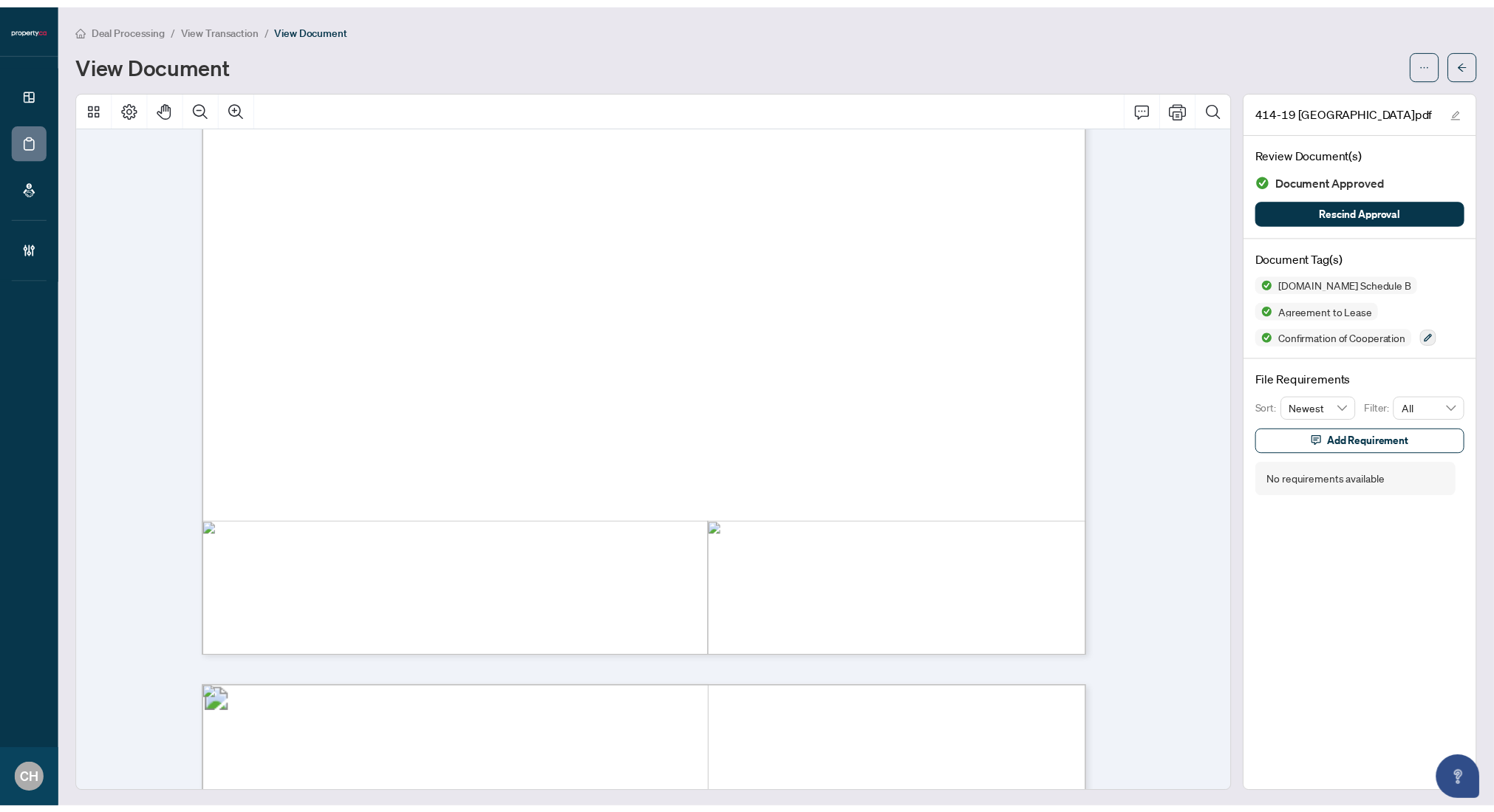
scroll to position [1165, 0]
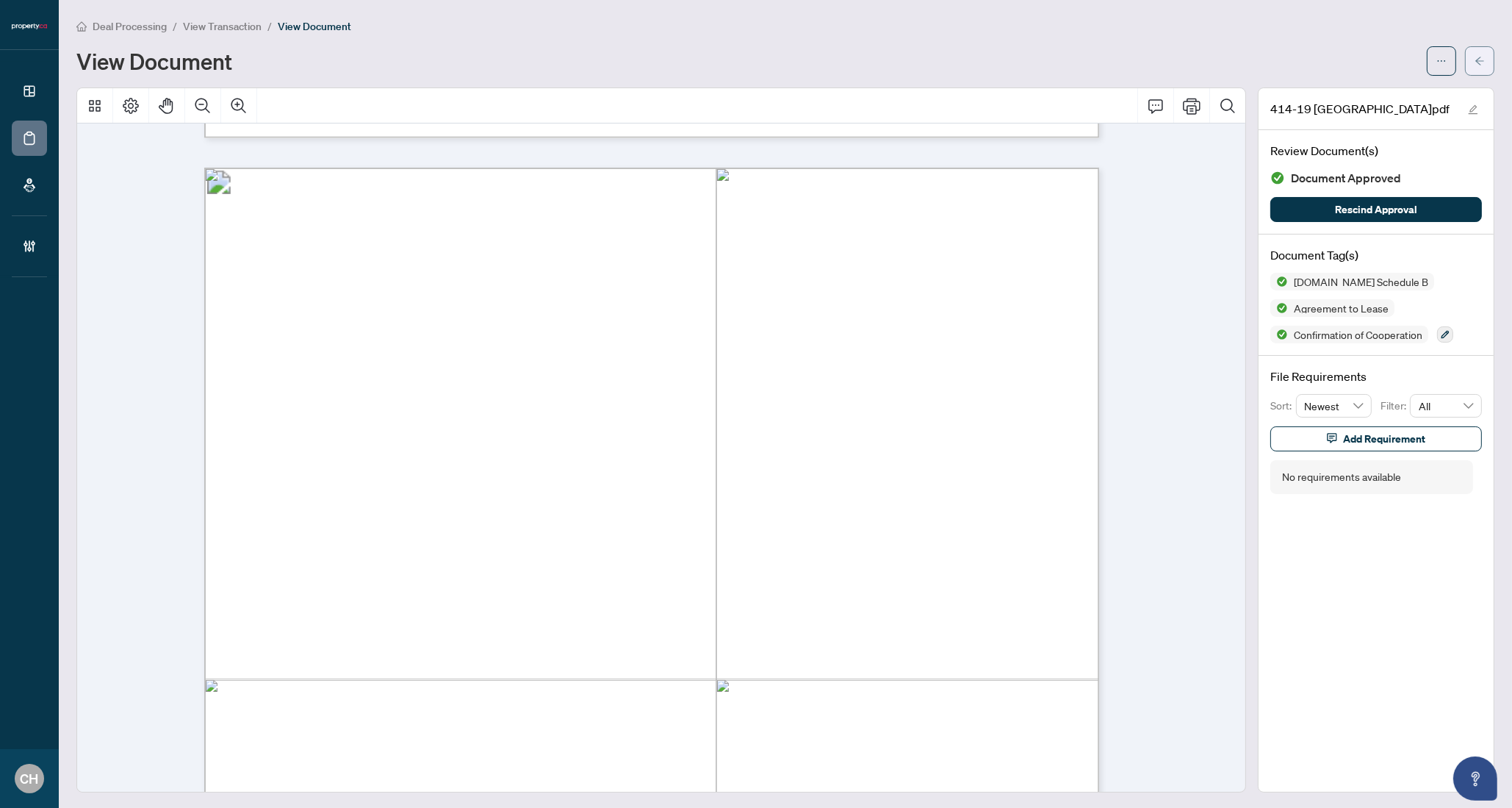
click at [1405, 61] on icon "arrow-left" at bounding box center [1479, 61] width 9 height 8
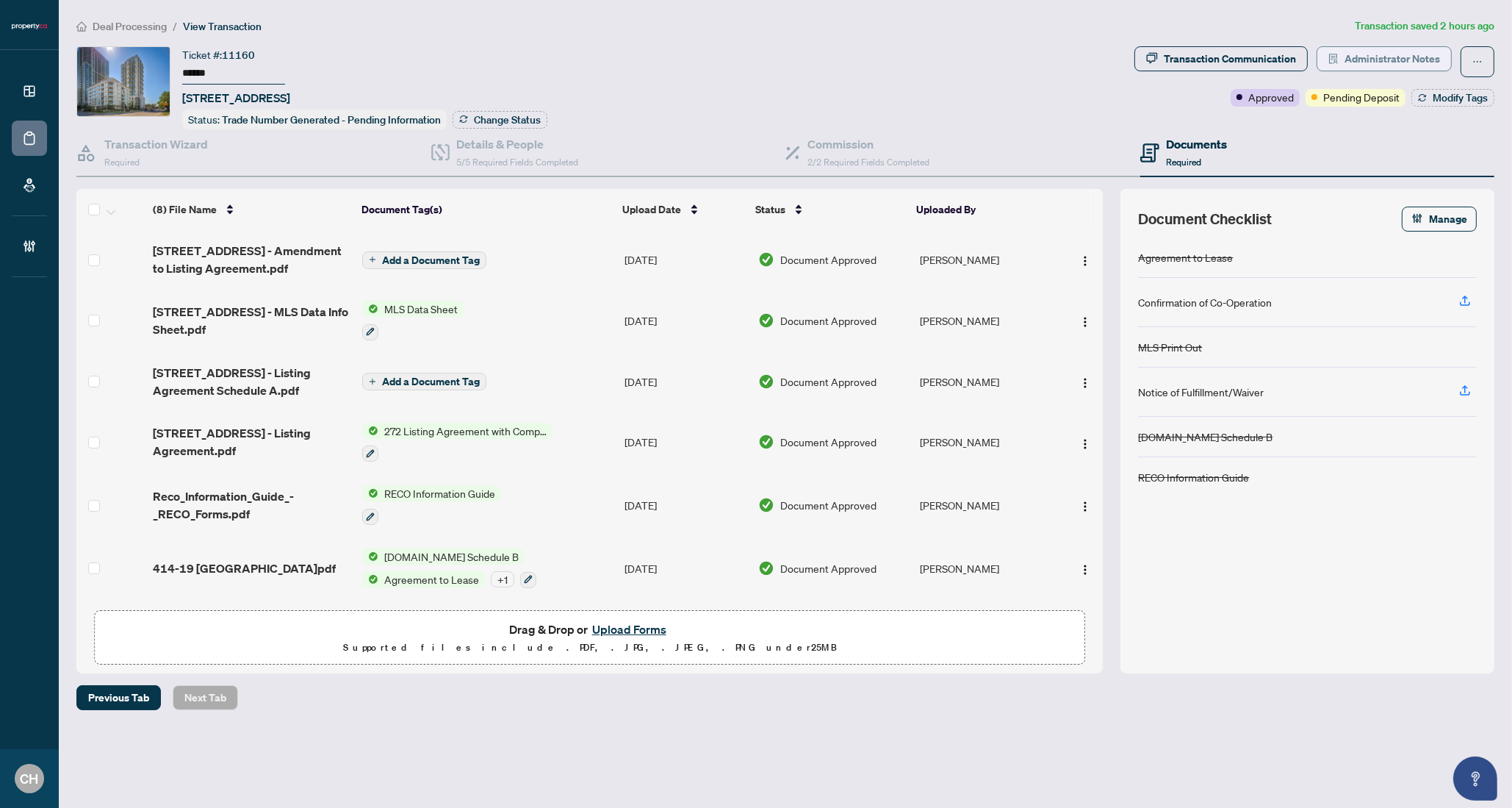
click at [1405, 61] on span "Administrator Notes" at bounding box center [1392, 59] width 95 height 24
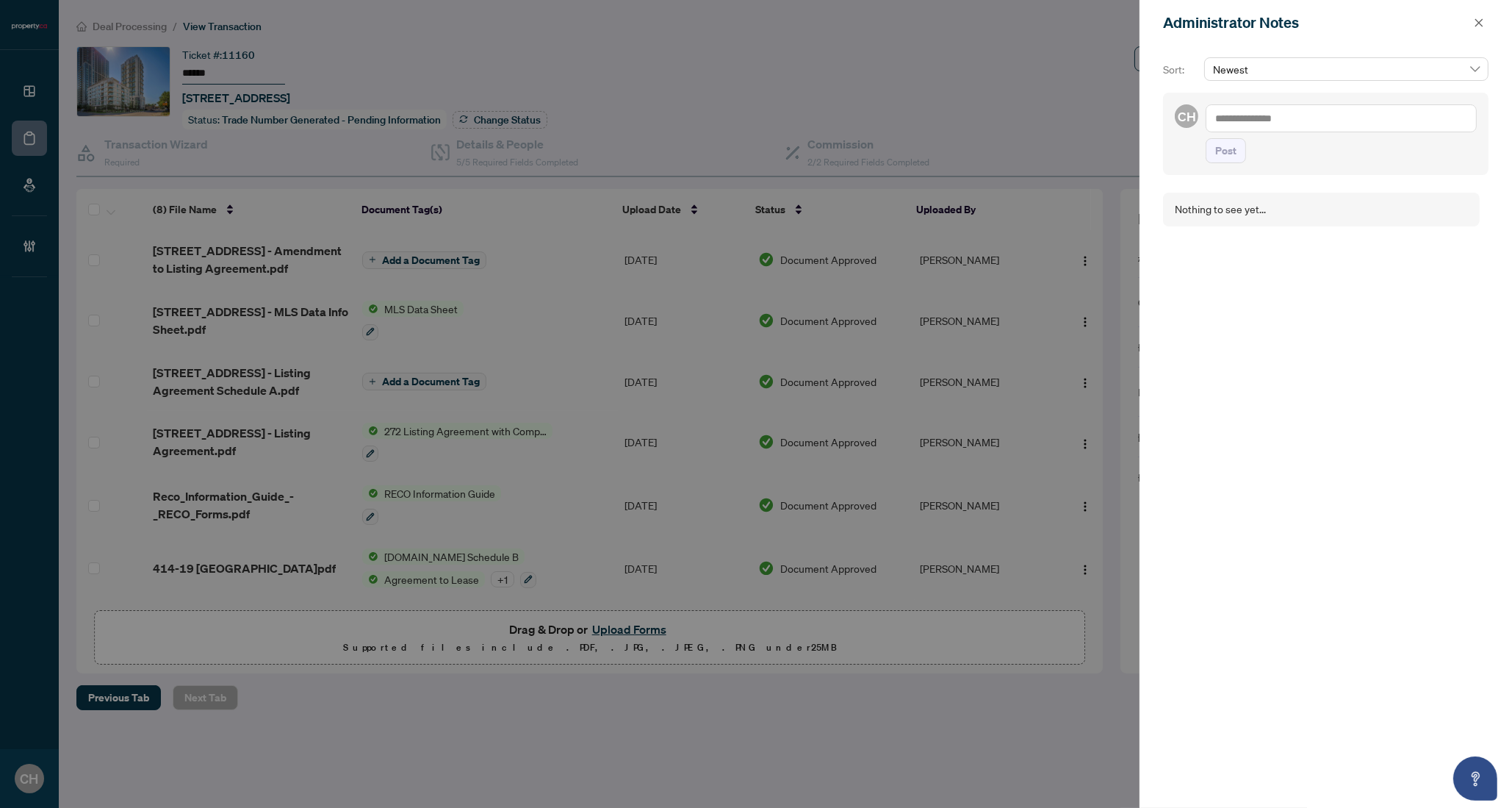
click at [1270, 124] on textarea at bounding box center [1340, 118] width 271 height 28
type textarea "*"
type textarea "**********"
click at [1205, 153] on button "Post" at bounding box center [1225, 165] width 41 height 25
click at [1405, 21] on icon "close" at bounding box center [1478, 23] width 10 height 10
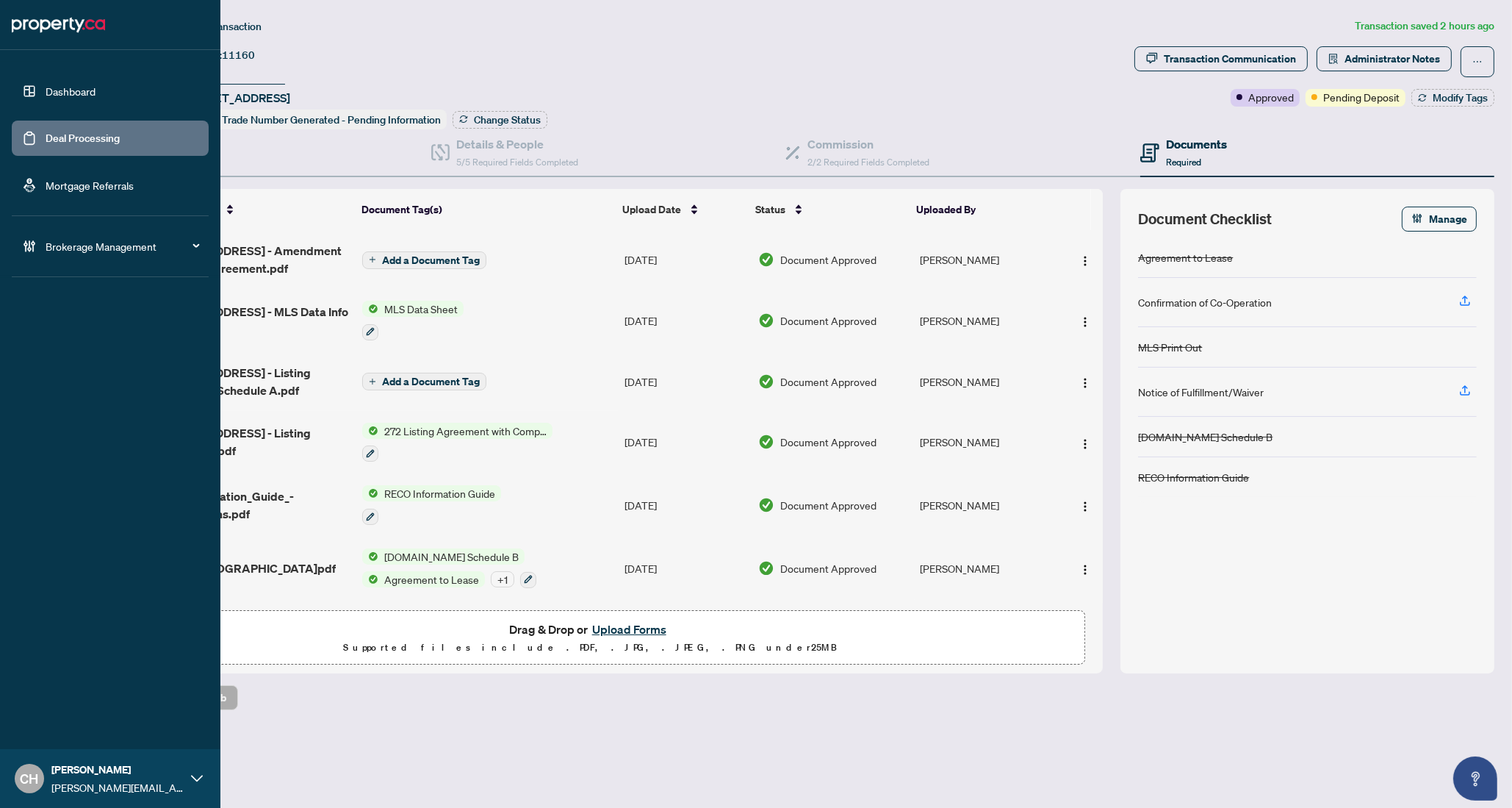
click at [47, 143] on link "Deal Processing" at bounding box center [82, 138] width 74 height 13
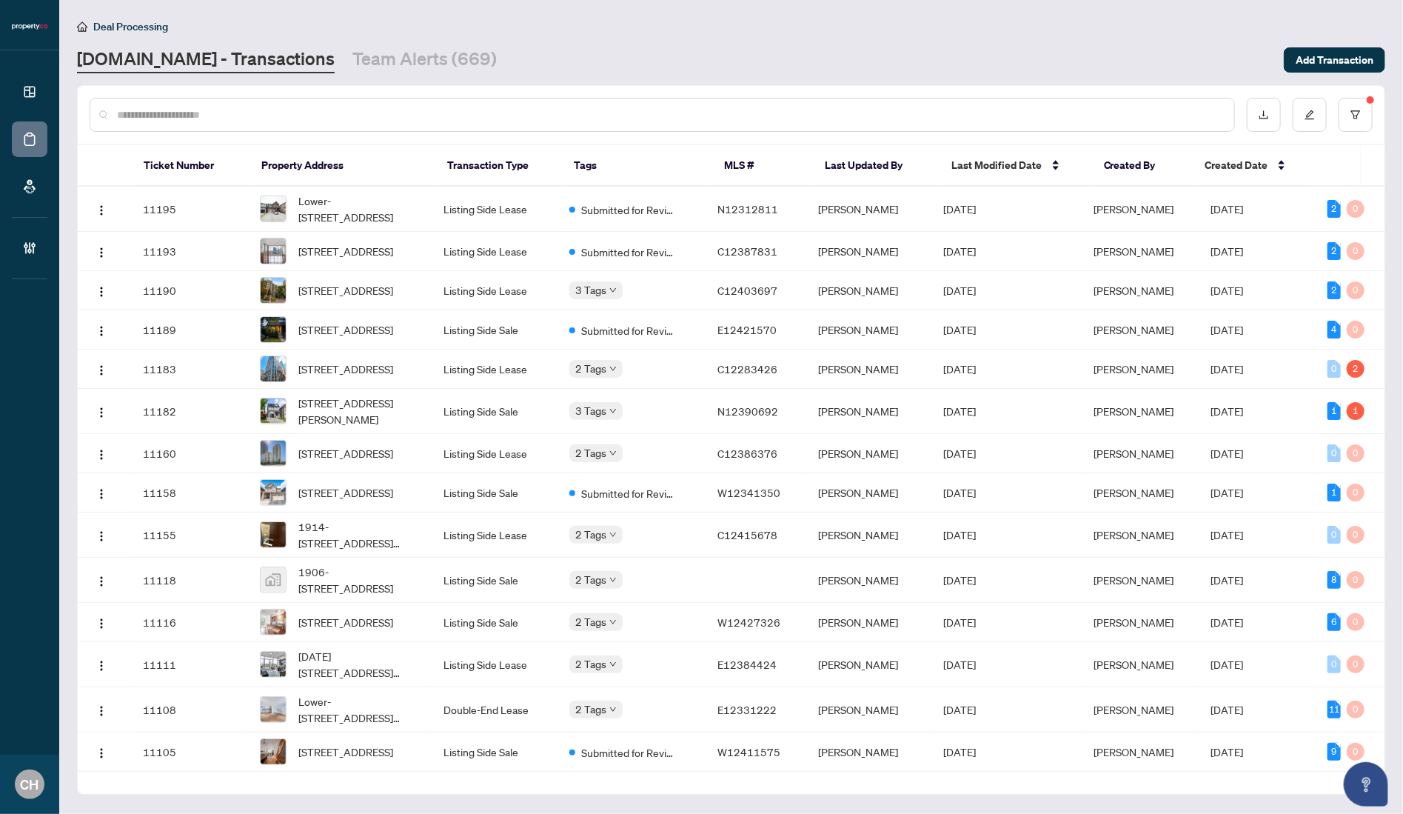
click at [134, 120] on input "text" at bounding box center [669, 115] width 1105 height 16
paste input "*********"
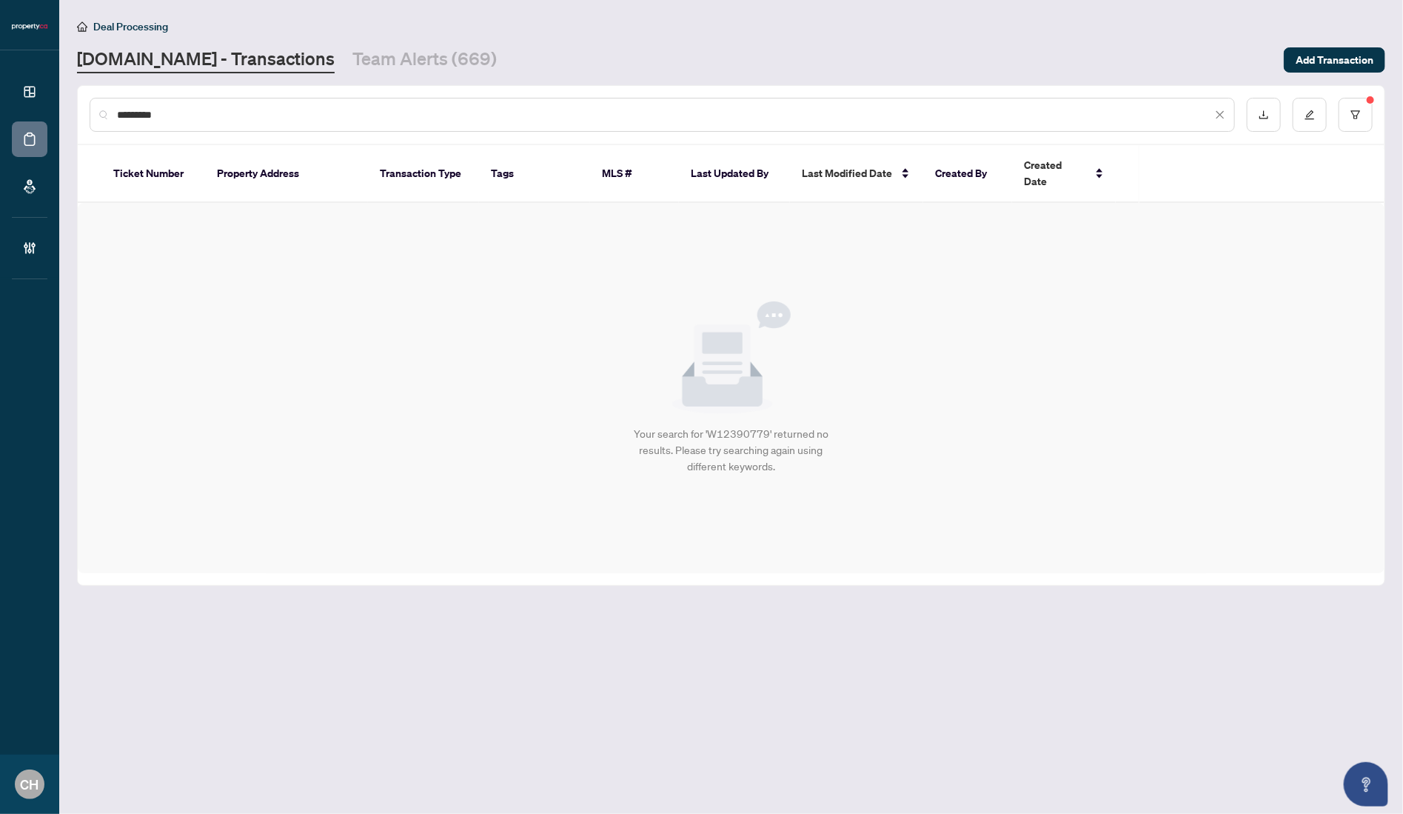
type input "*********"
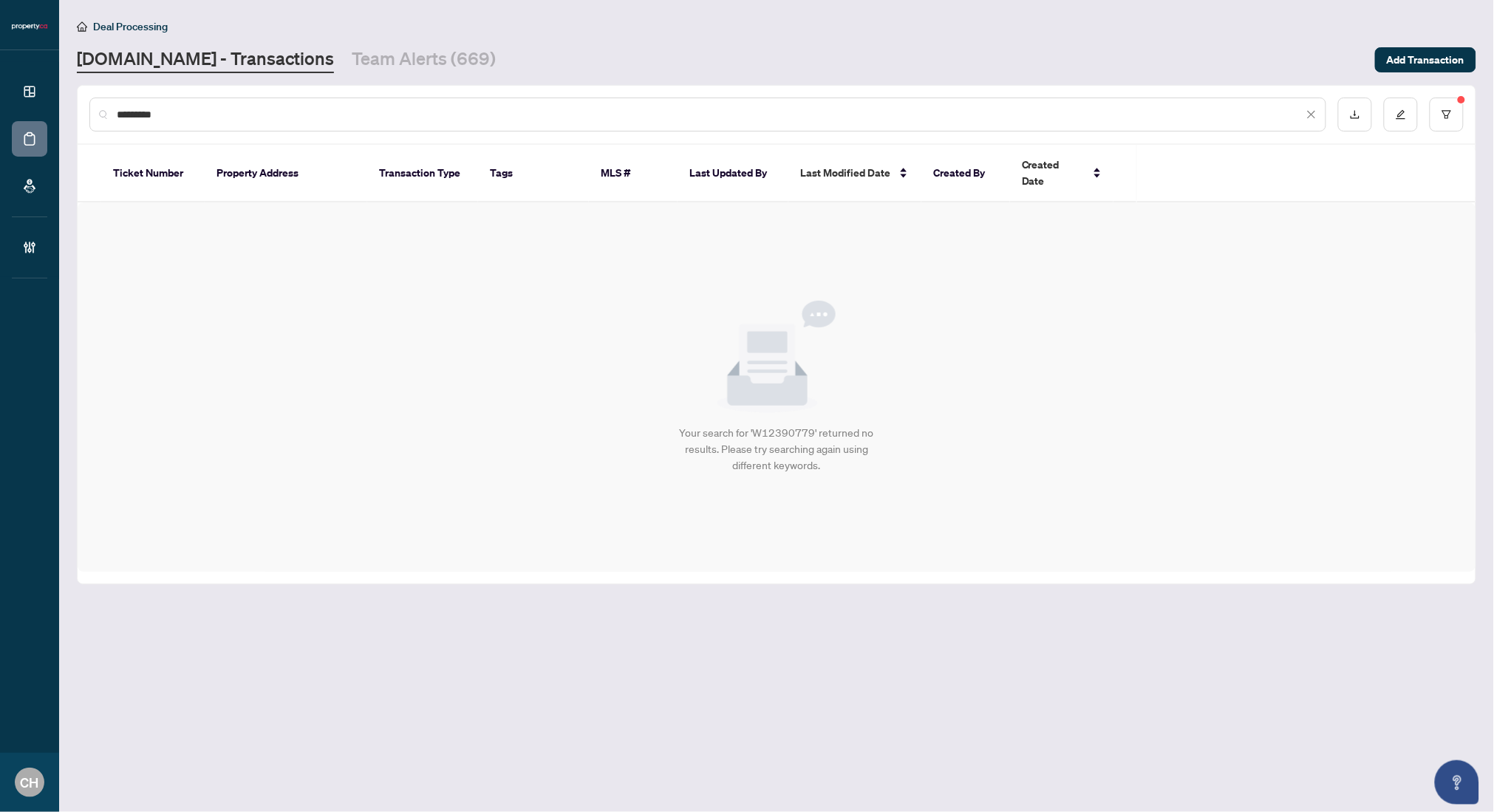
click at [324, 118] on input "*********" at bounding box center [710, 115] width 1187 height 16
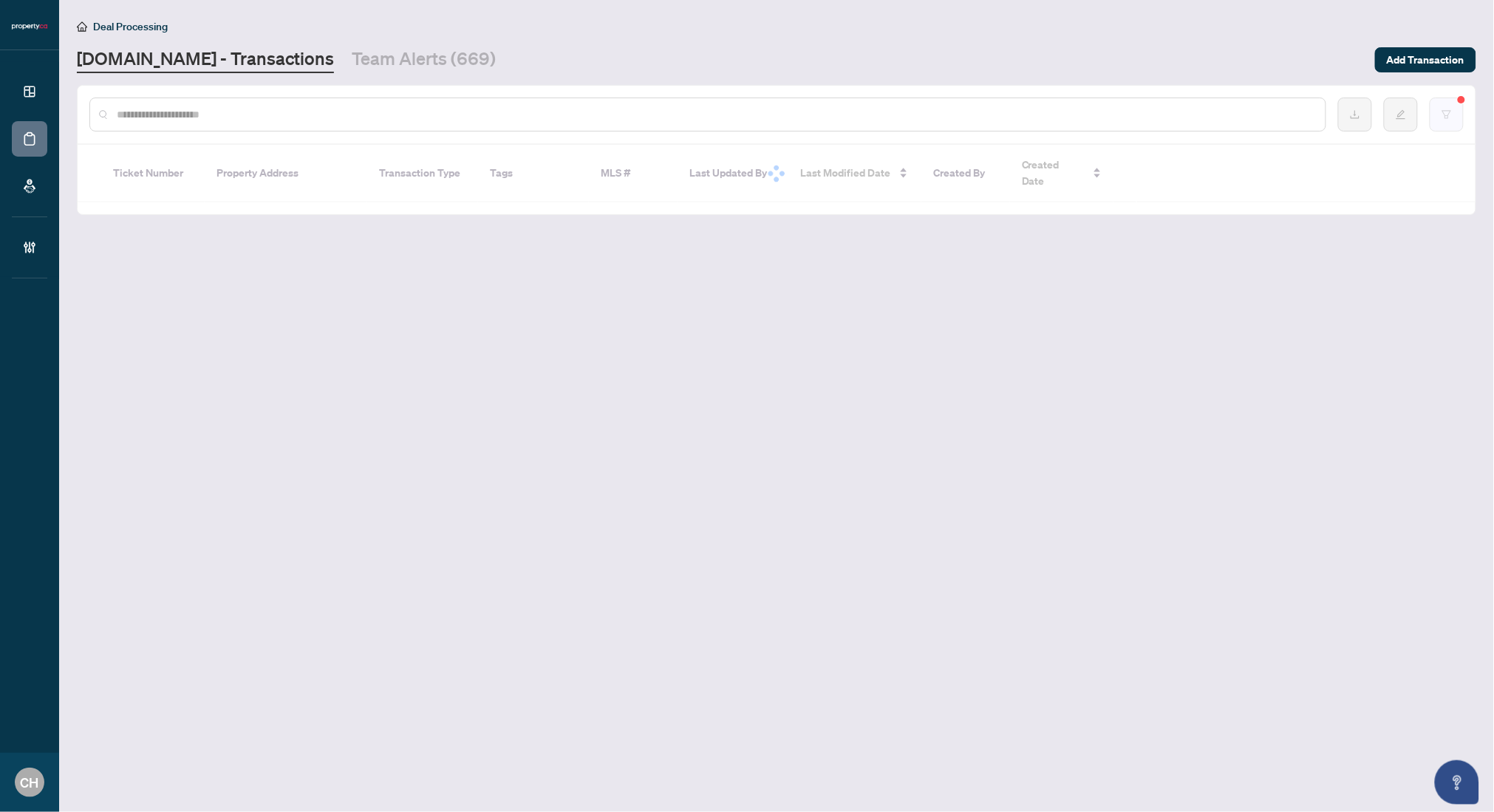
click at [1413, 120] on button "button" at bounding box center [1447, 115] width 34 height 34
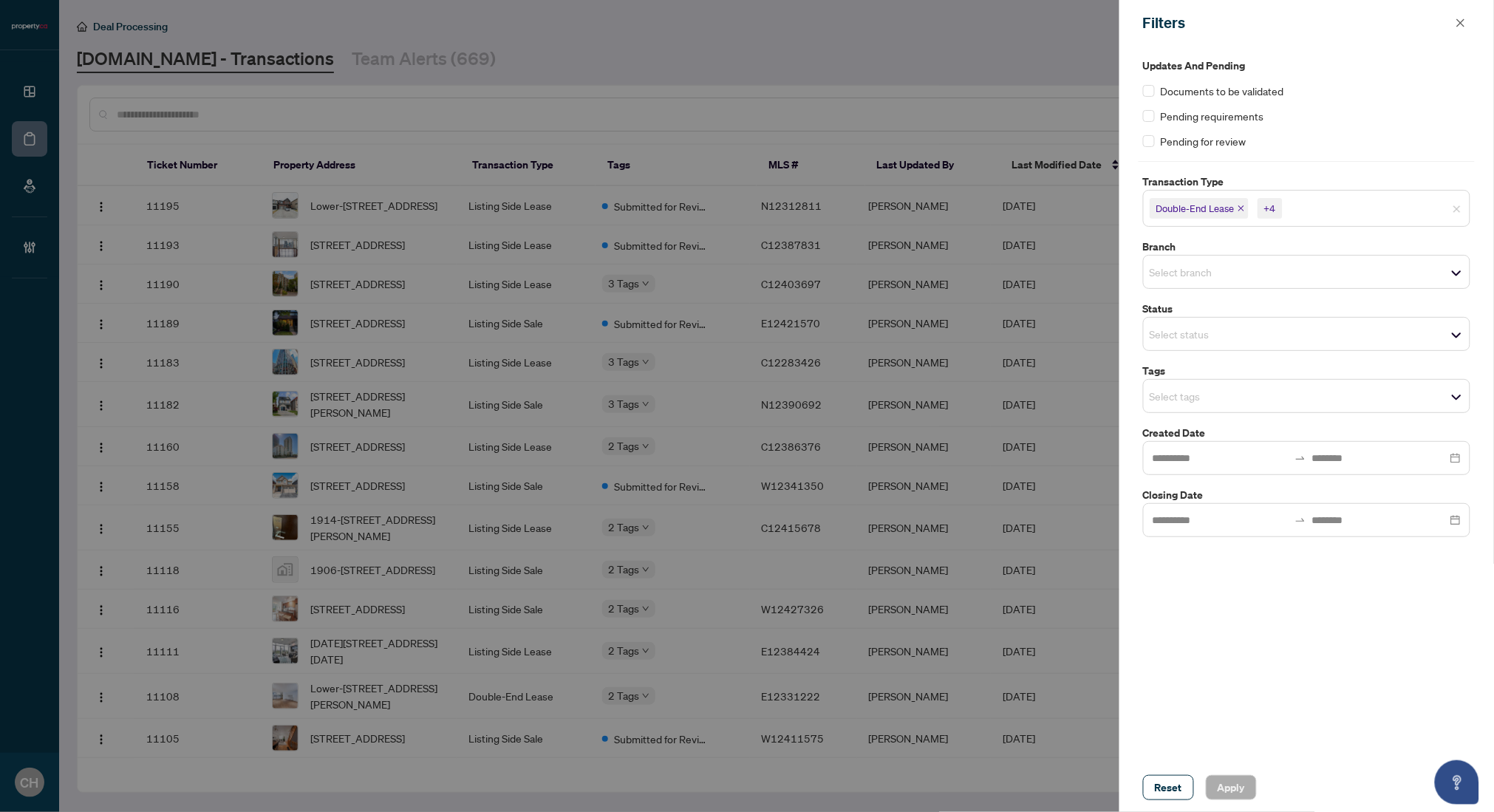
click at [1235, 339] on input "search" at bounding box center [1202, 334] width 104 height 18
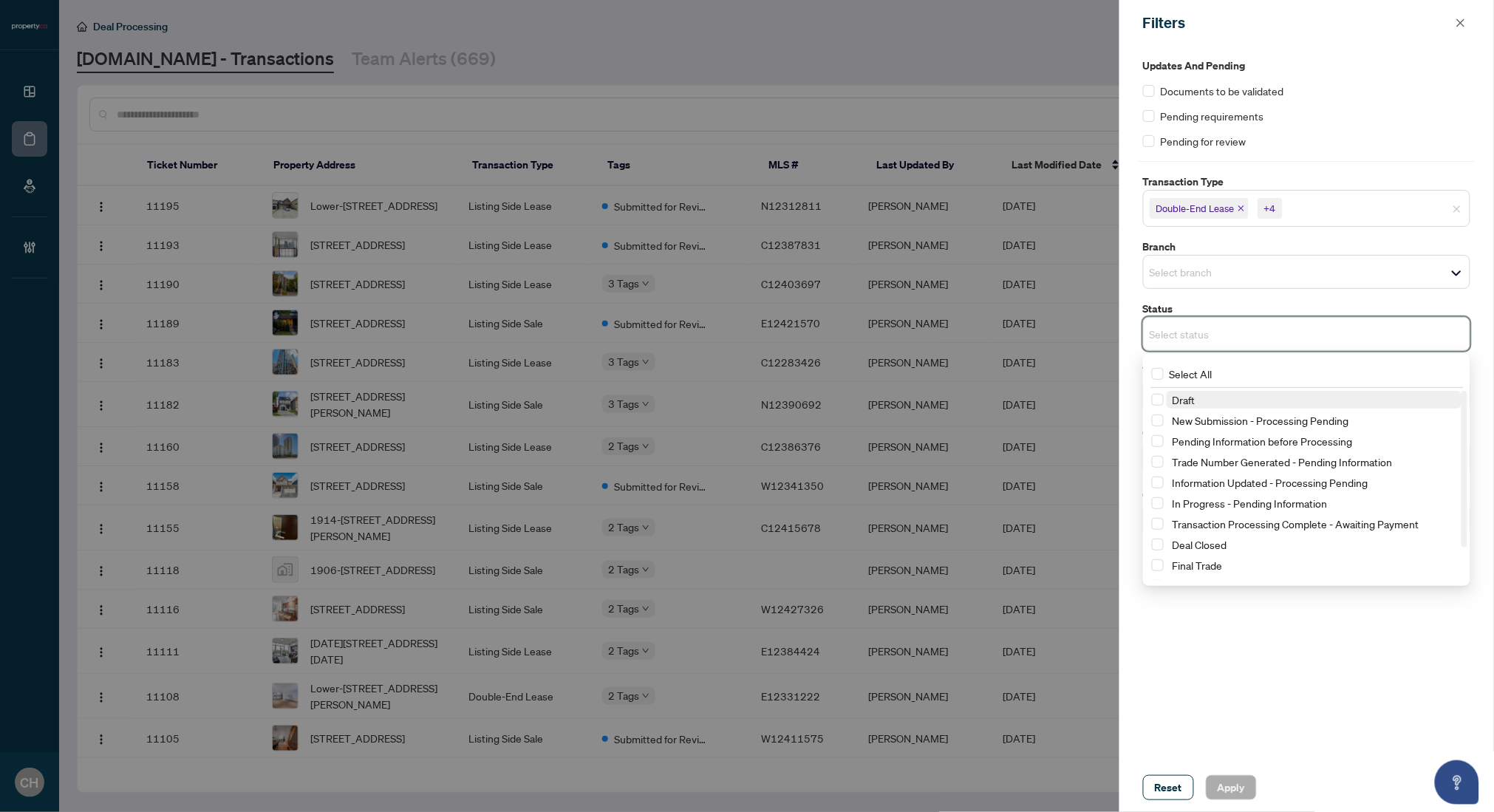
click at [1229, 407] on span "Draft" at bounding box center [1313, 400] width 294 height 18
click at [1226, 421] on span "New Submission - Processing Pending" at bounding box center [1260, 423] width 177 height 13
click at [1237, 786] on span "Apply" at bounding box center [1231, 787] width 27 height 24
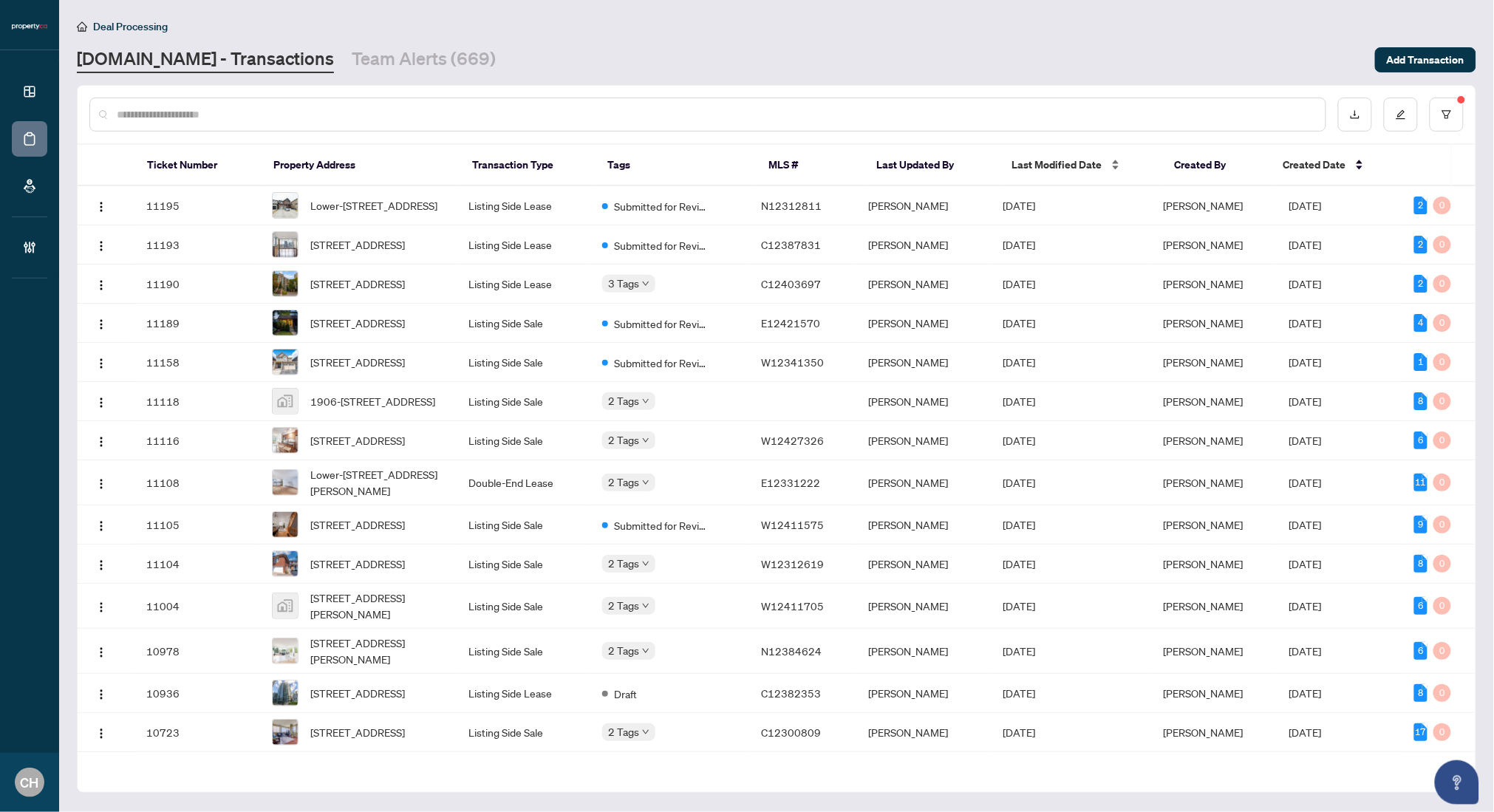
click at [1049, 165] on span "Last Modified Date" at bounding box center [1057, 165] width 90 height 16
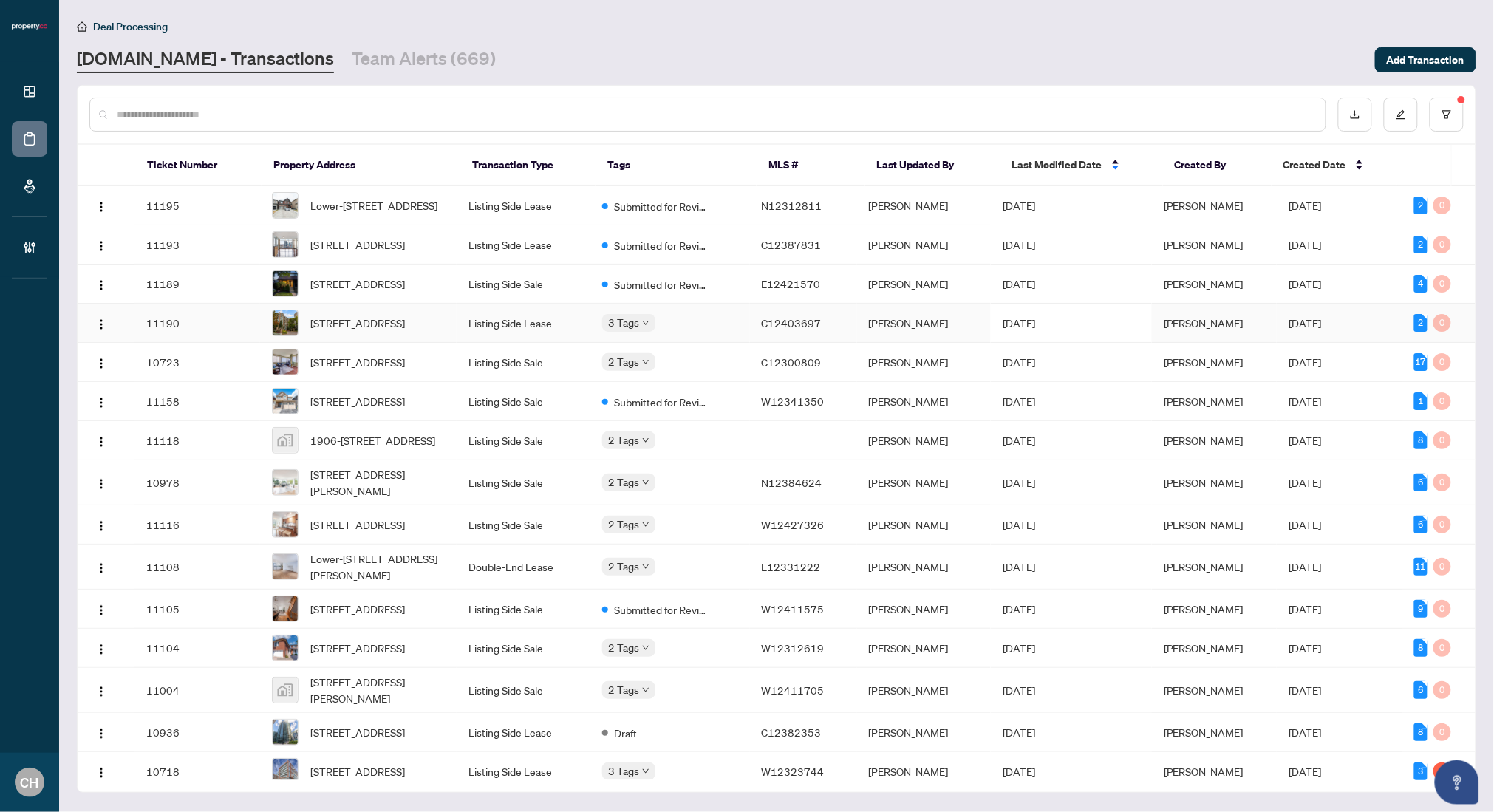
click at [1082, 343] on td "[DATE]" at bounding box center [1071, 322] width 161 height 39
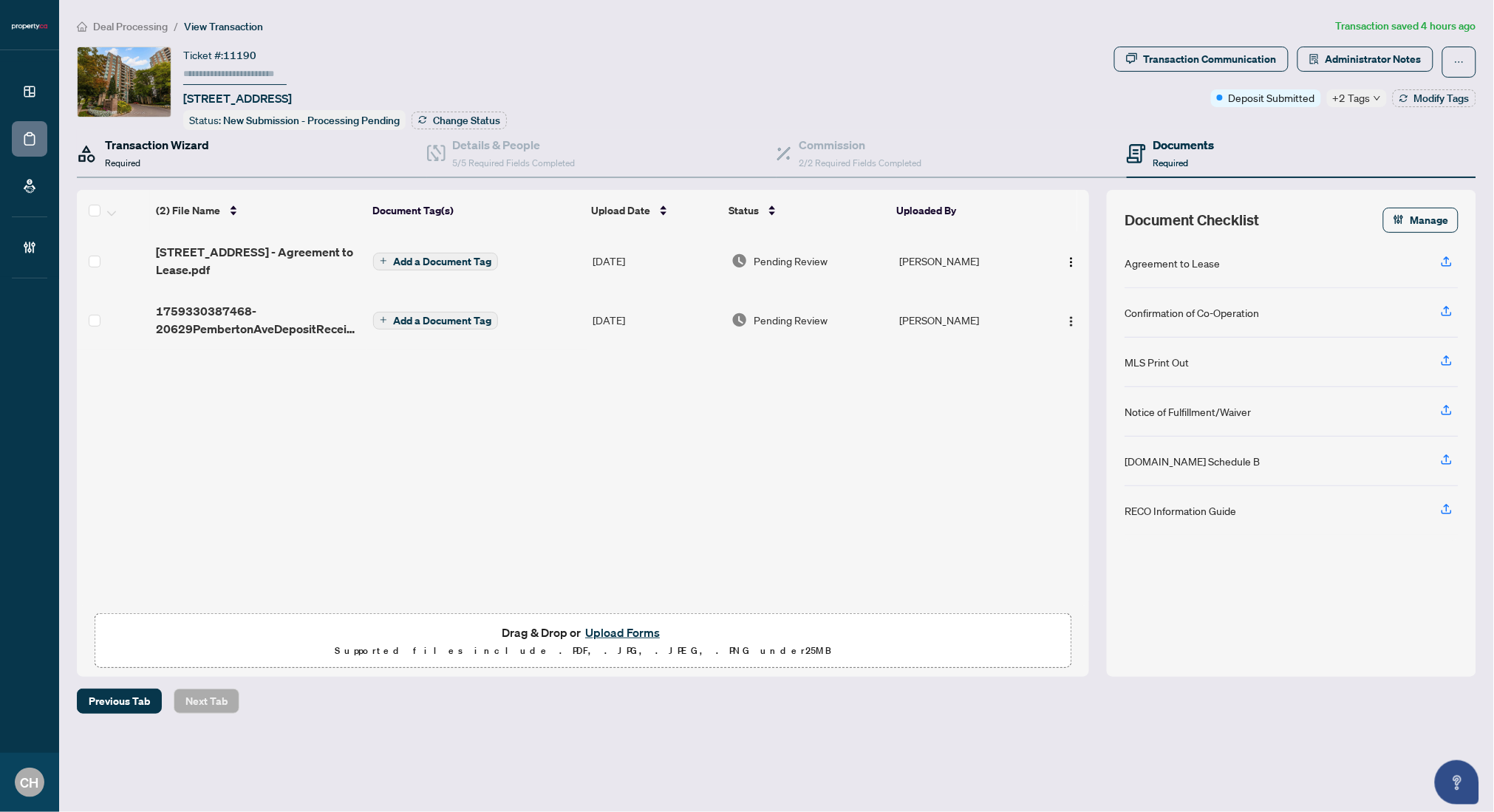
click at [146, 157] on div "Transaction Wizard Required" at bounding box center [157, 153] width 104 height 35
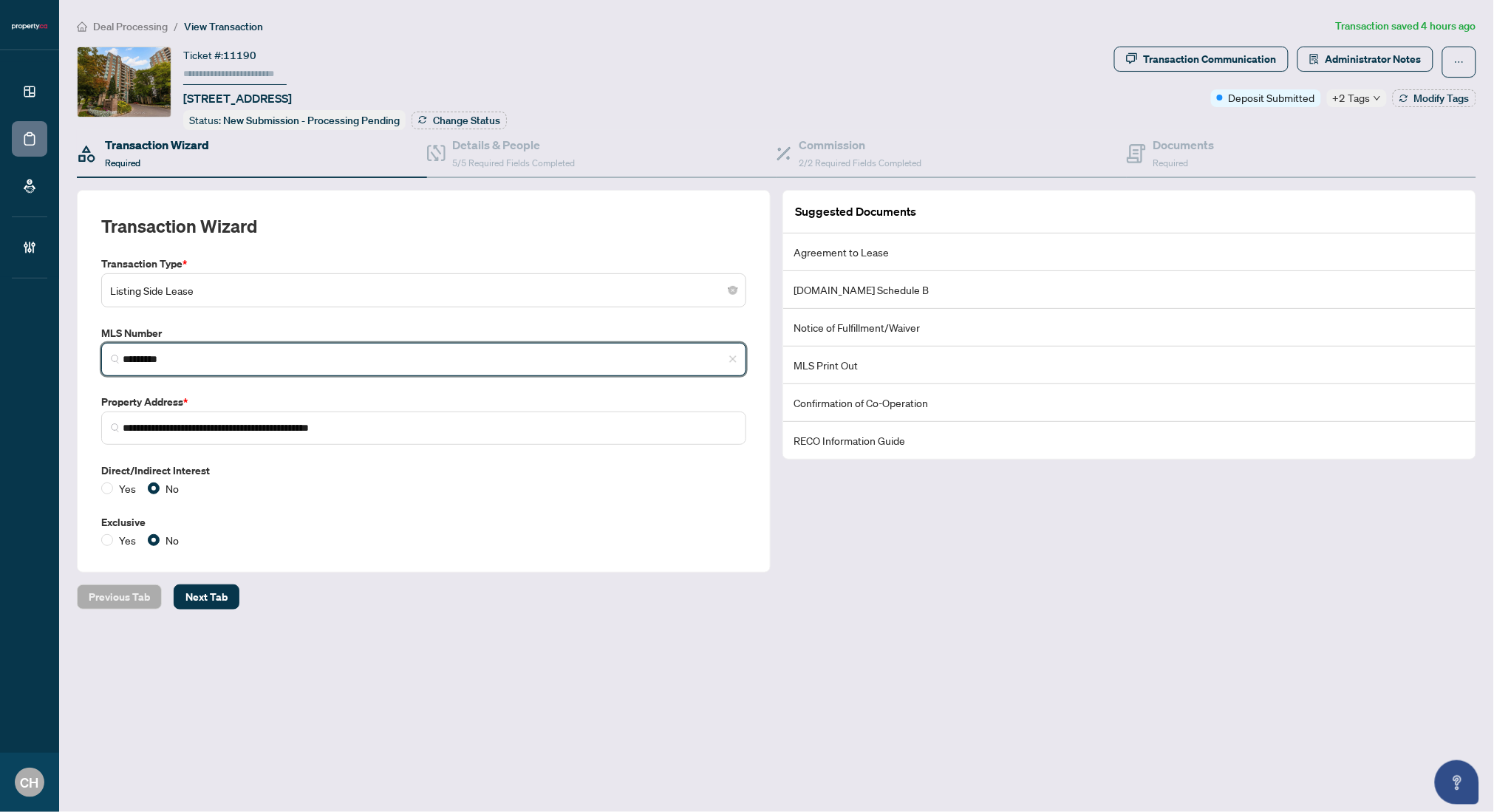
click at [147, 360] on input "*********" at bounding box center [429, 359] width 614 height 16
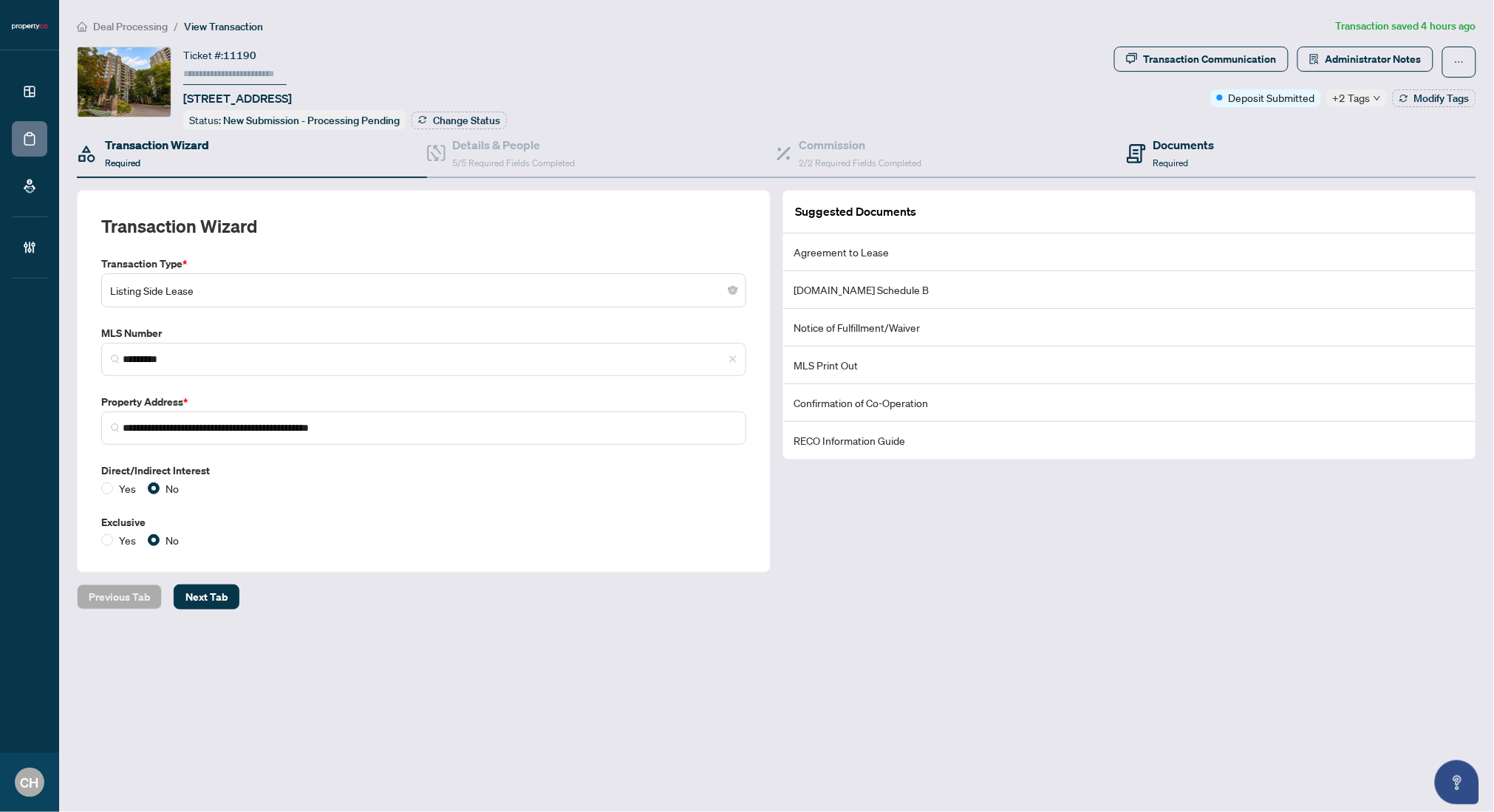
click at [1224, 173] on div "Documents Required" at bounding box center [1301, 154] width 350 height 48
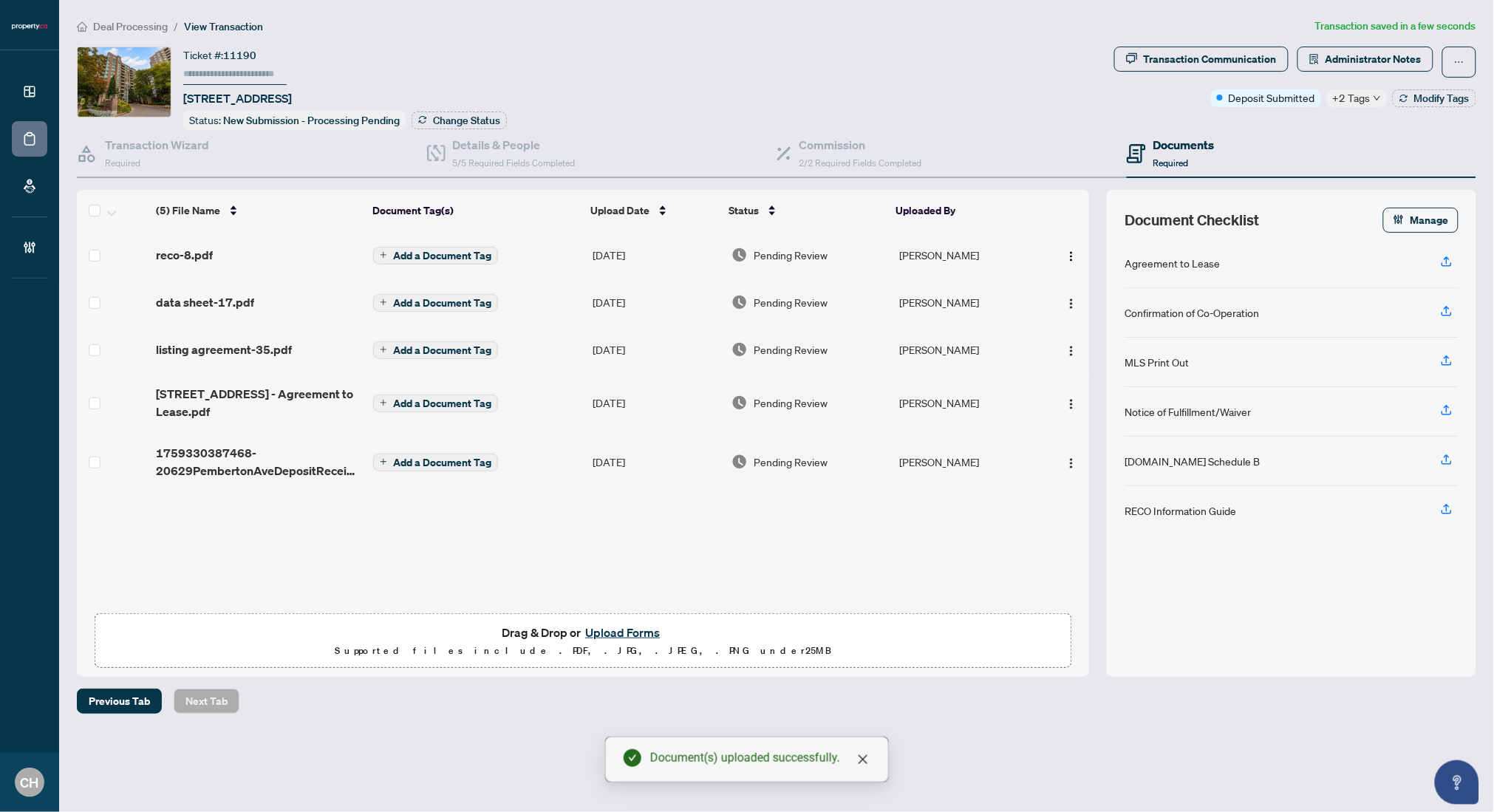
click at [1331, 72] on span "Administrator Notes" at bounding box center [1365, 62] width 136 height 31
click at [1333, 67] on span "Administrator Notes" at bounding box center [1373, 59] width 96 height 24
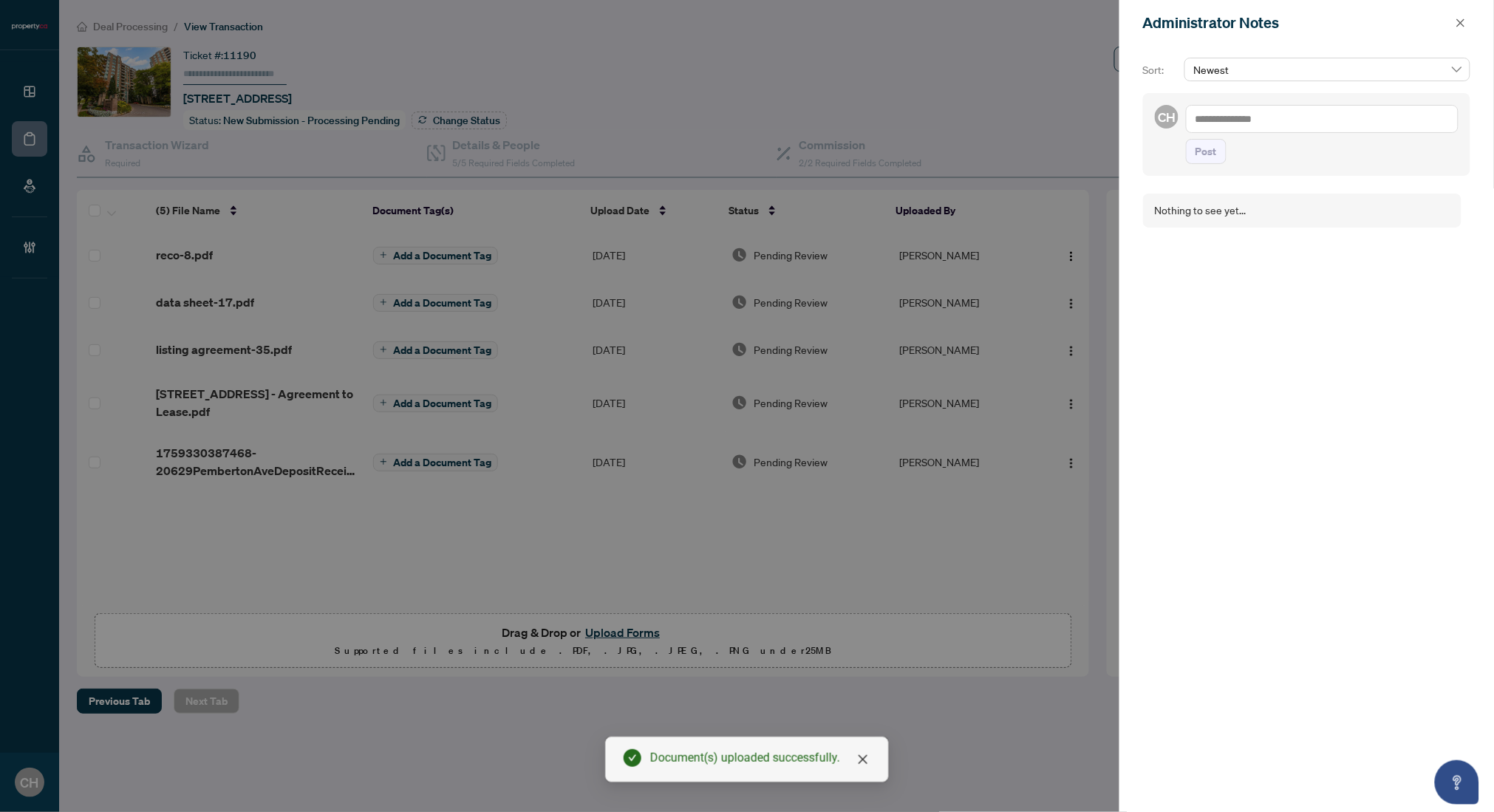
click at [1273, 118] on textarea at bounding box center [1321, 119] width 272 height 28
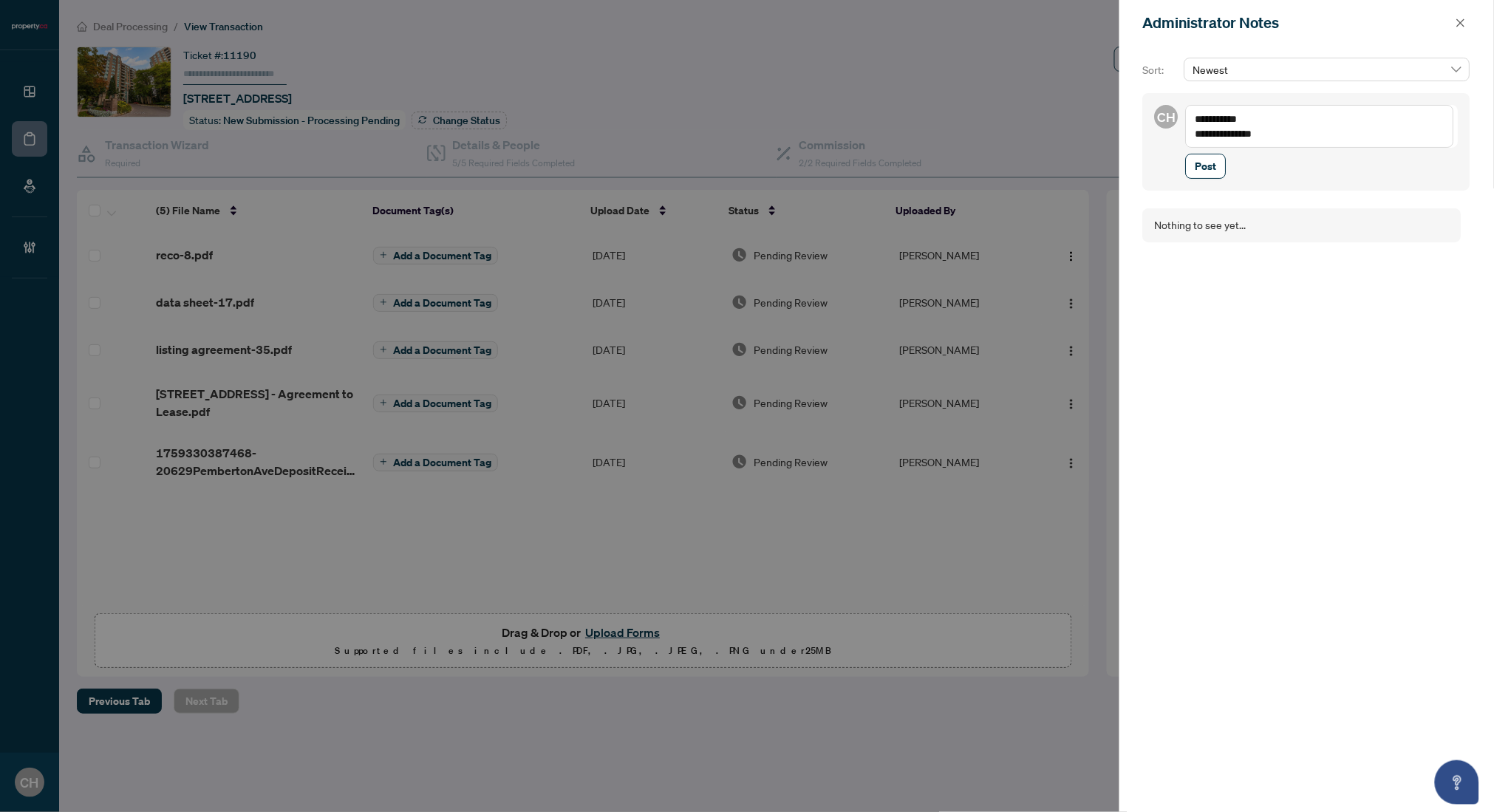
type textarea "**********"
click at [1211, 182] on div "**********" at bounding box center [1306, 142] width 327 height 98
click at [1211, 176] on span "Post" at bounding box center [1206, 167] width 21 height 24
drag, startPoint x: 1376, startPoint y: 409, endPoint x: 1381, endPoint y: 359, distance: 50.2
click at [1376, 409] on div "CH Clarissa Heralall Oct/01/2025, 03:02pm COD issued Status updated" at bounding box center [1306, 491] width 327 height 613
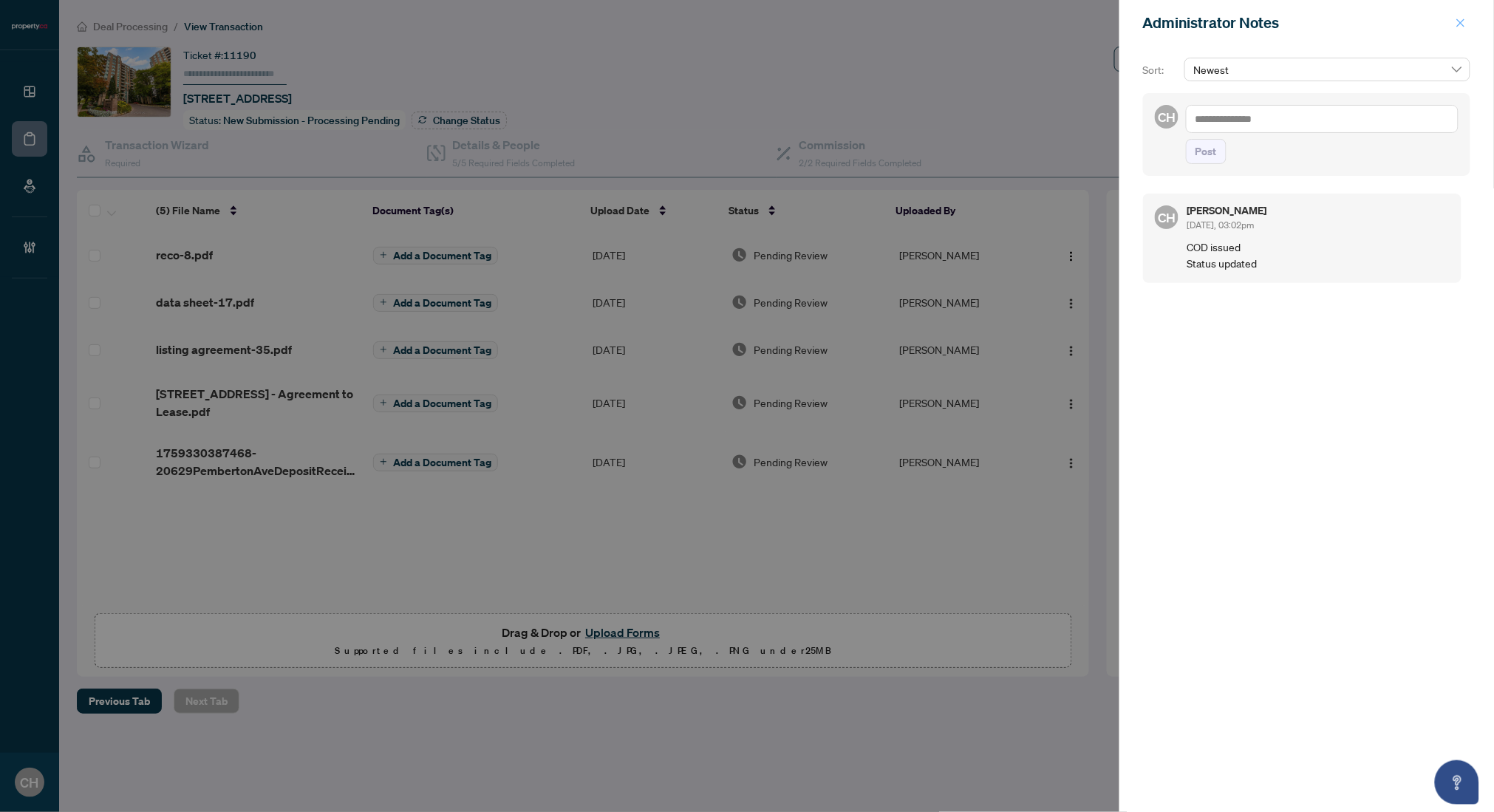
click at [1413, 19] on button "button" at bounding box center [1460, 23] width 19 height 18
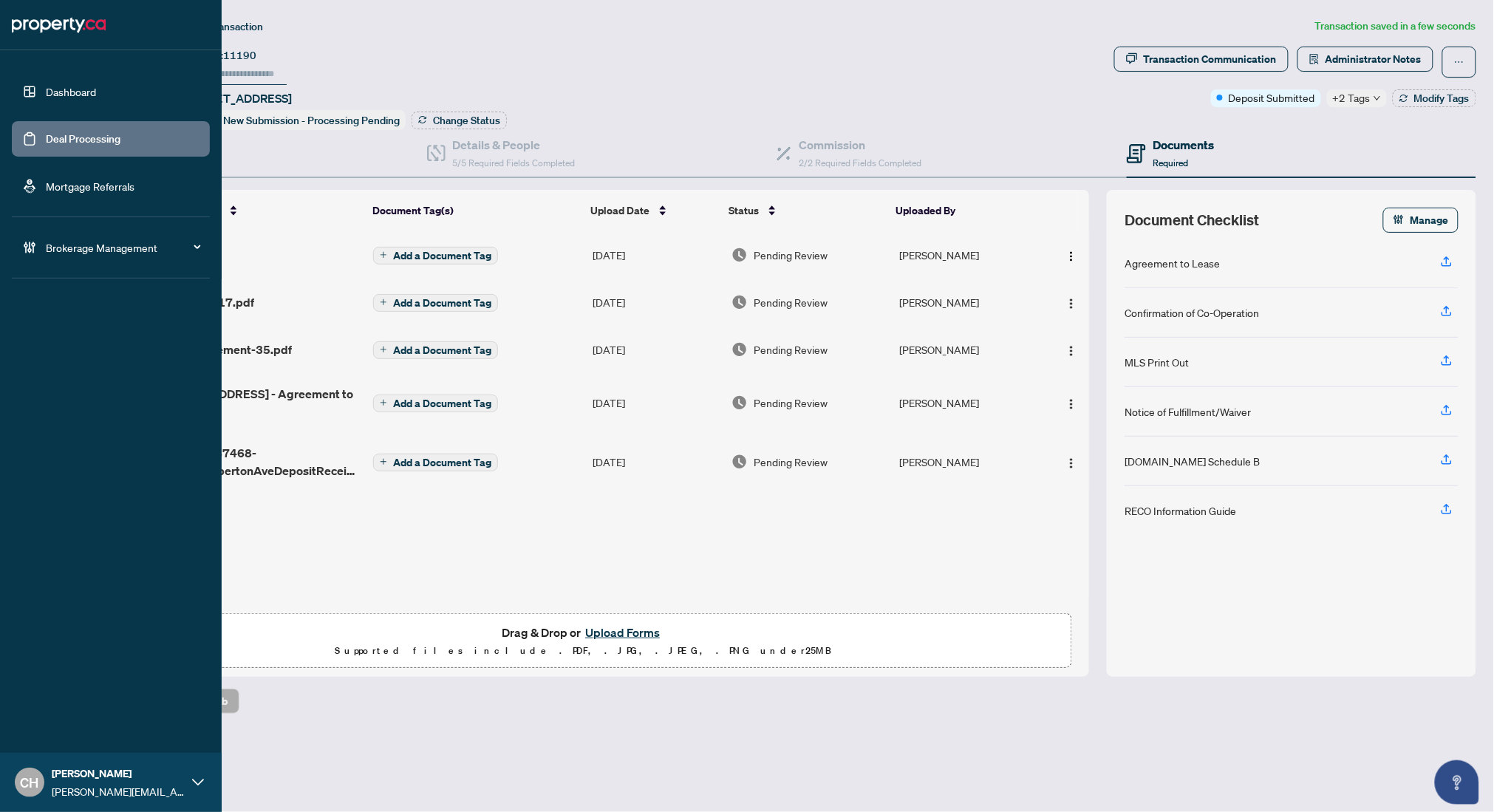
click at [47, 135] on link "Deal Processing" at bounding box center [83, 139] width 75 height 13
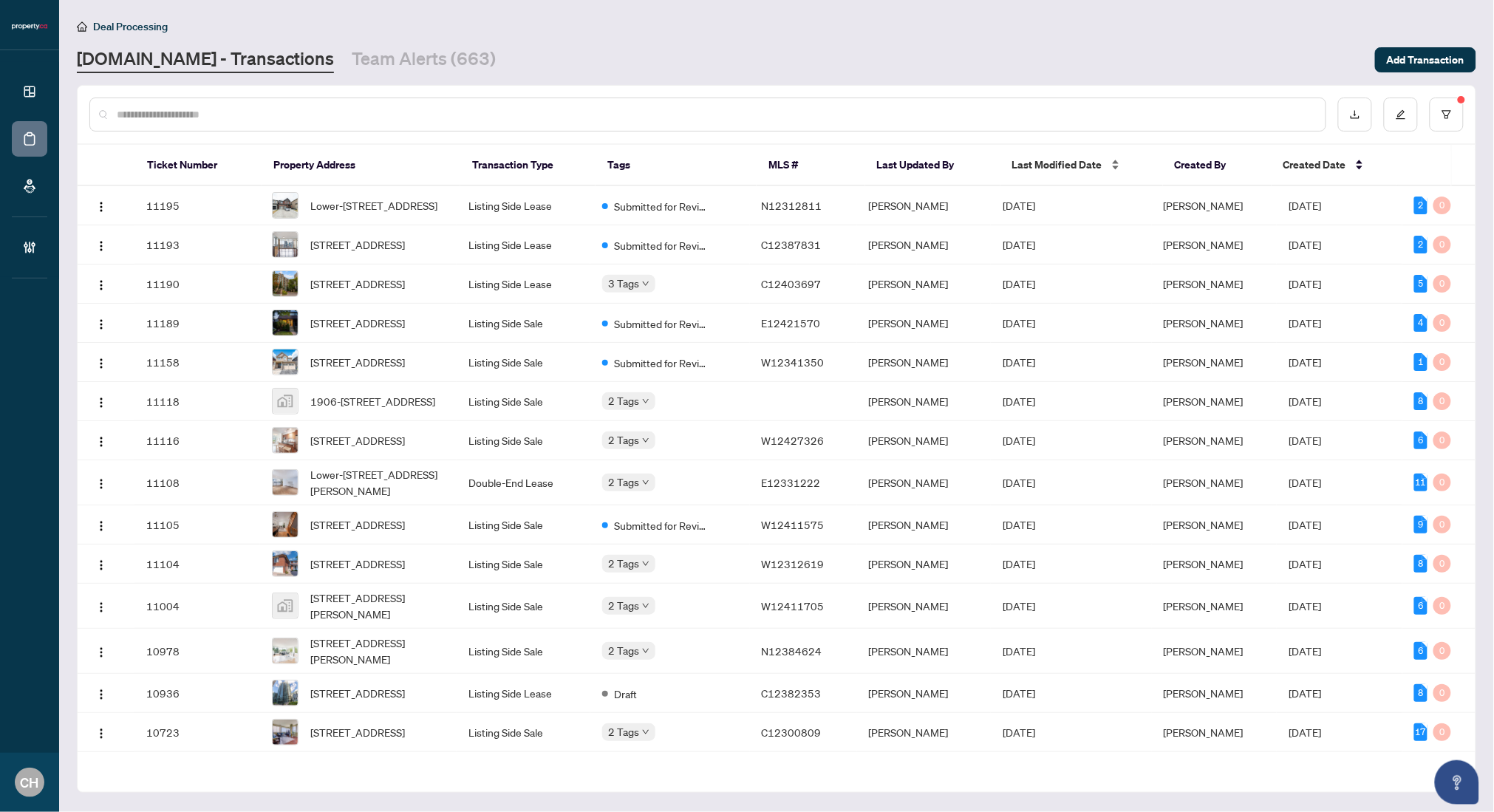
click at [1033, 165] on span "Last Modified Date" at bounding box center [1057, 165] width 90 height 16
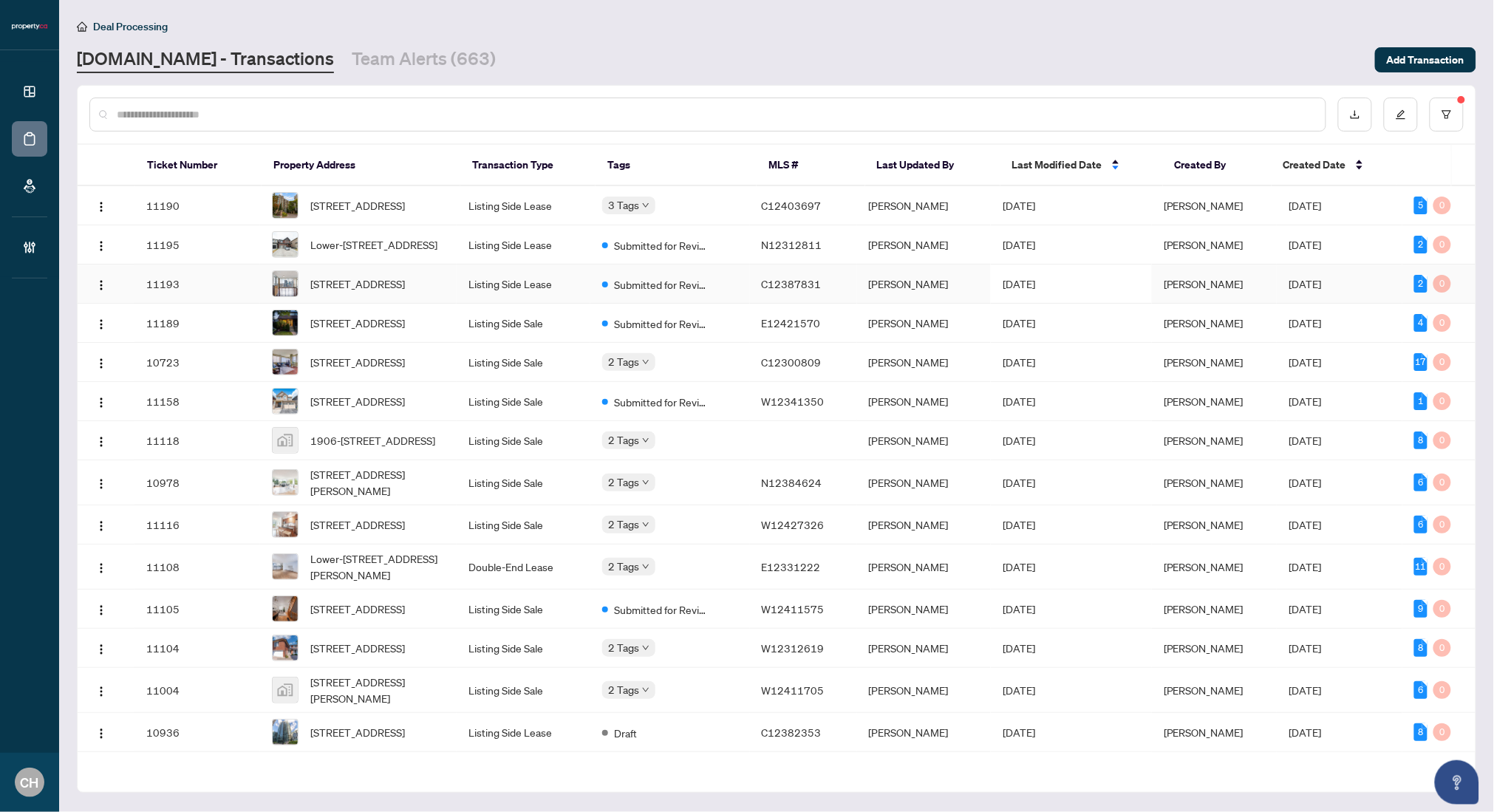
click at [1101, 303] on td "[DATE]" at bounding box center [1071, 283] width 161 height 39
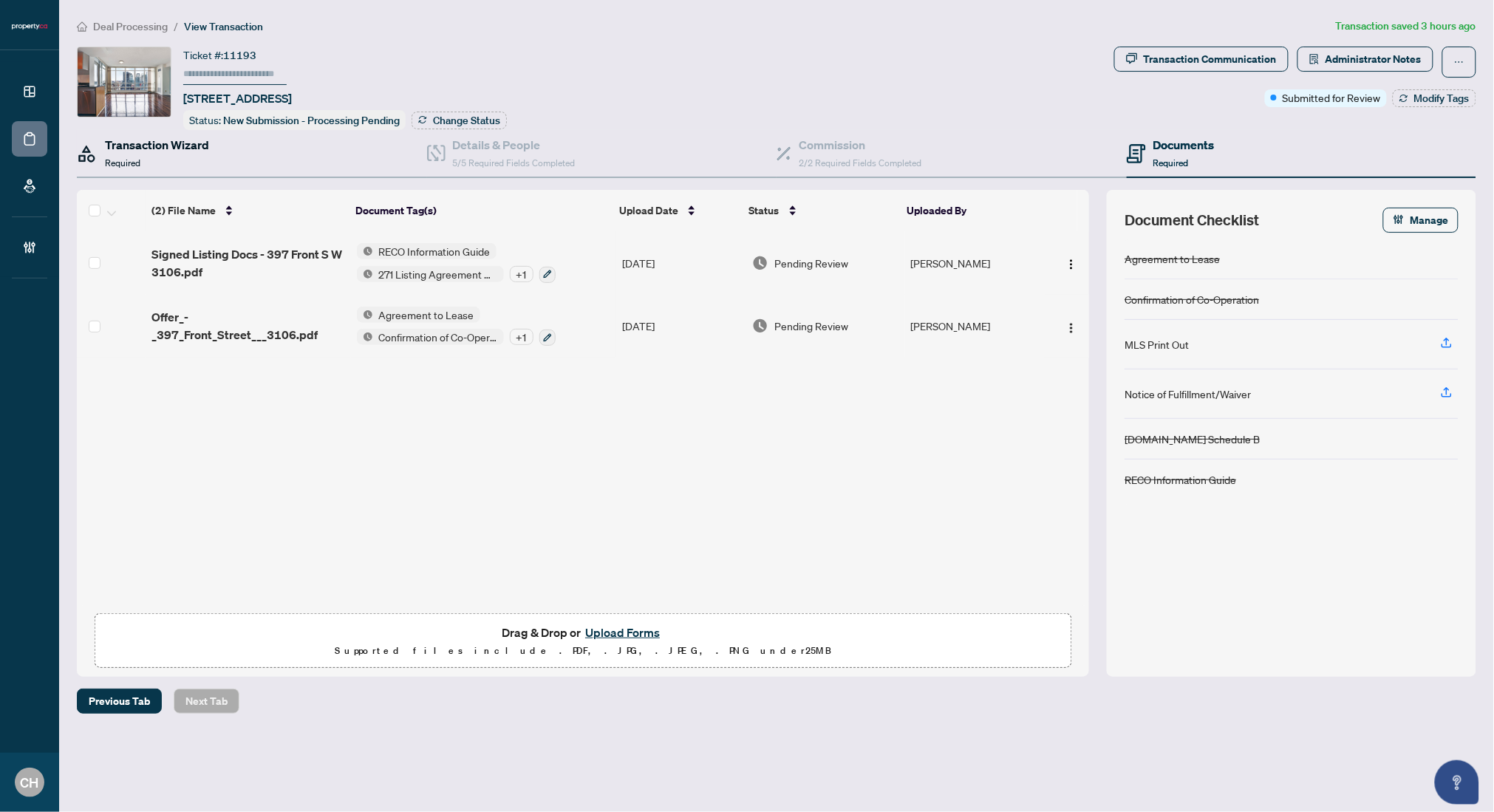
click at [190, 158] on div "Transaction Wizard Required" at bounding box center [157, 153] width 104 height 35
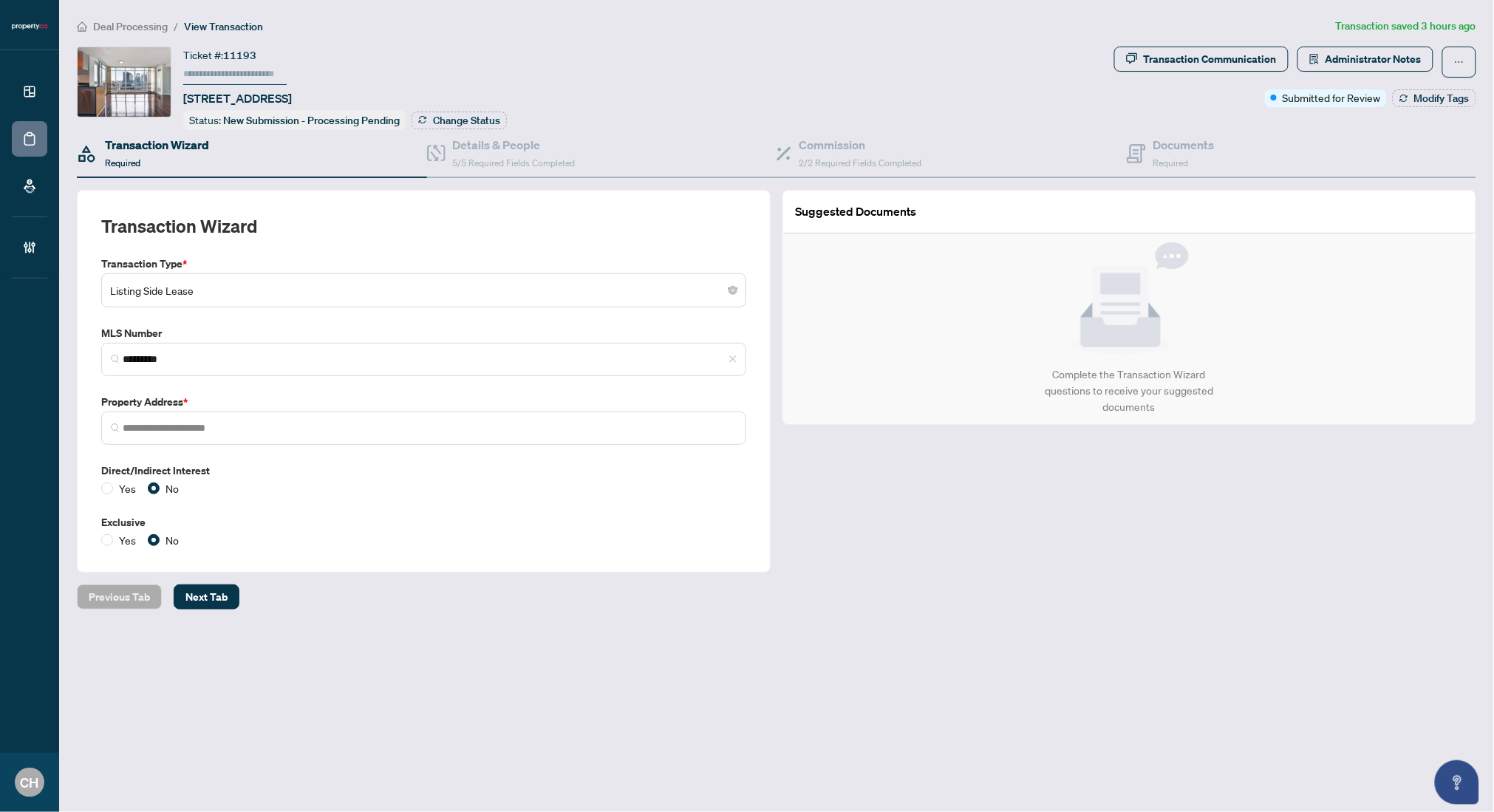
type input "**********"
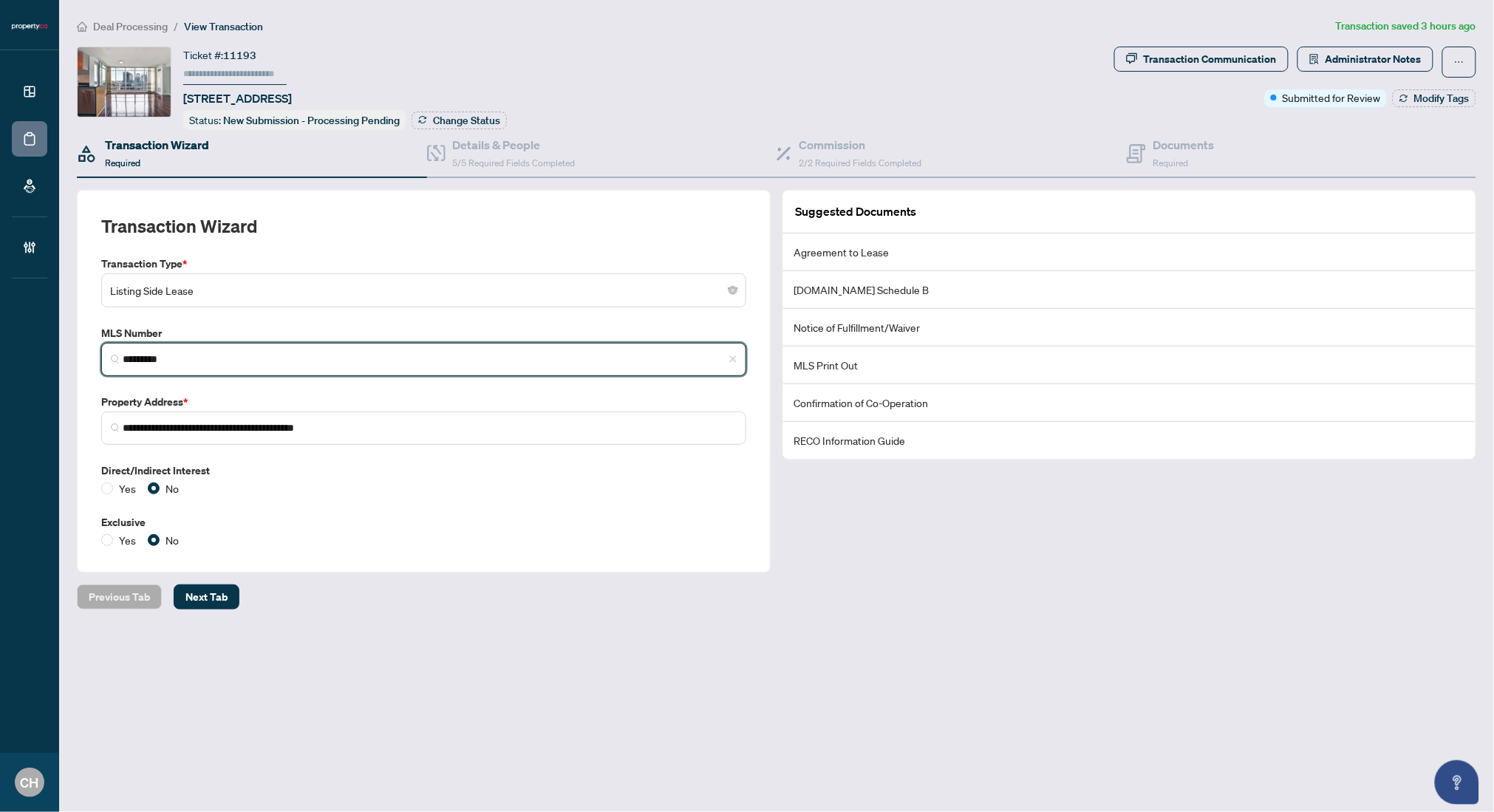
click at [148, 351] on input "*********" at bounding box center [429, 359] width 614 height 16
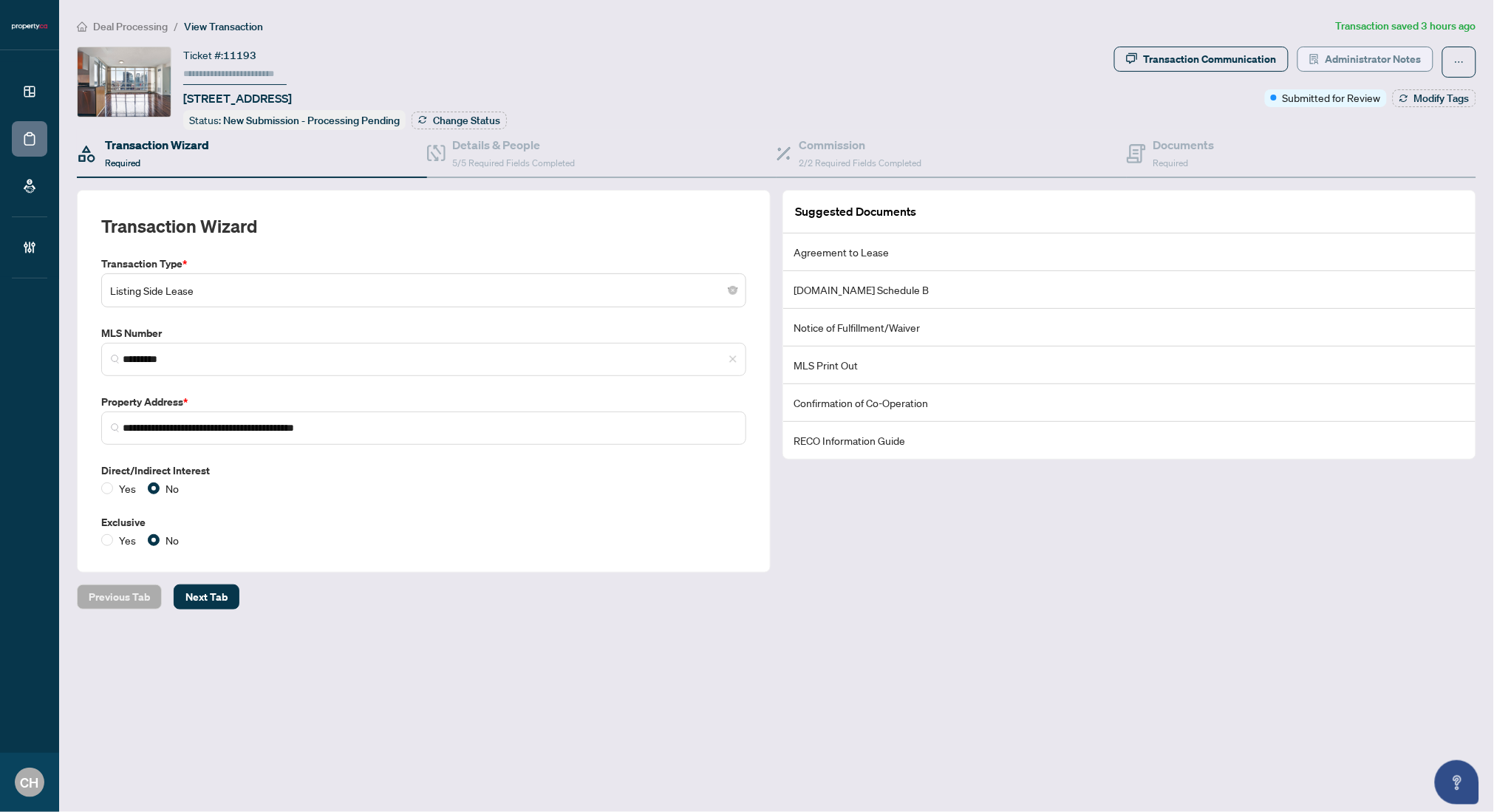
click at [1374, 63] on span "Administrator Notes" at bounding box center [1373, 59] width 96 height 24
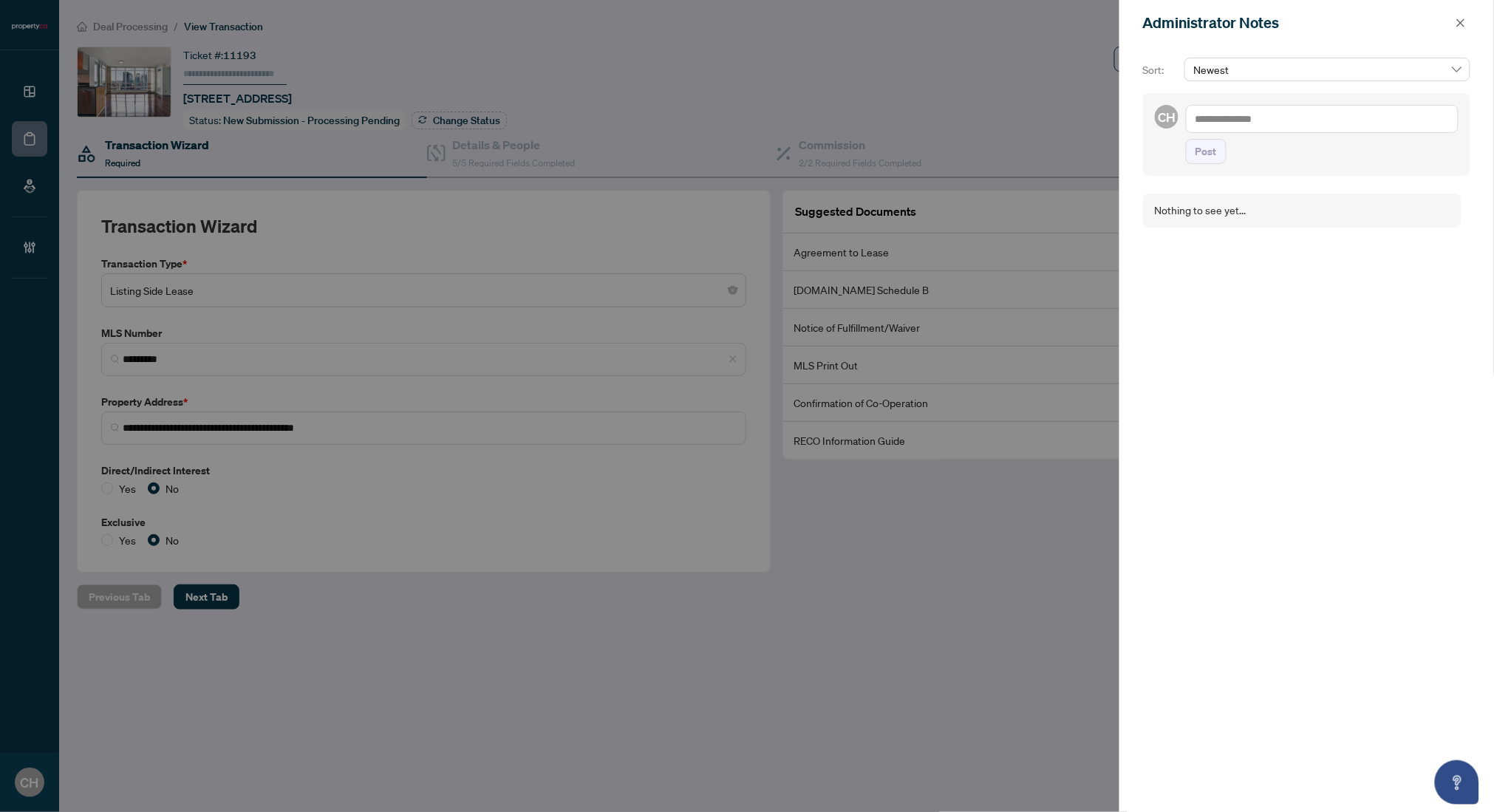
click at [902, 121] on div at bounding box center [747, 406] width 1494 height 812
click at [1413, 24] on icon "close" at bounding box center [1461, 23] width 10 height 10
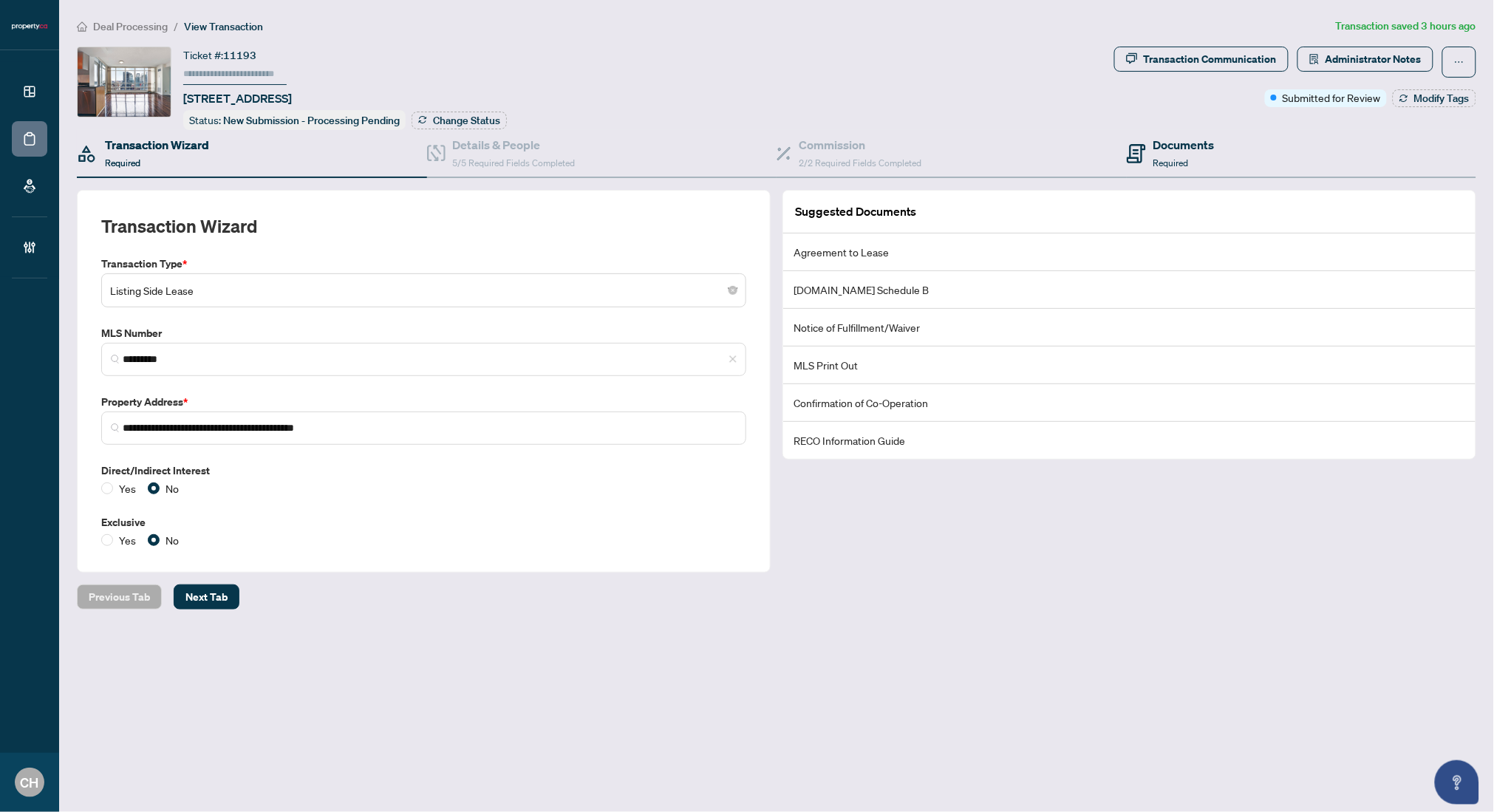
click at [1209, 173] on div "Documents Required" at bounding box center [1301, 154] width 350 height 48
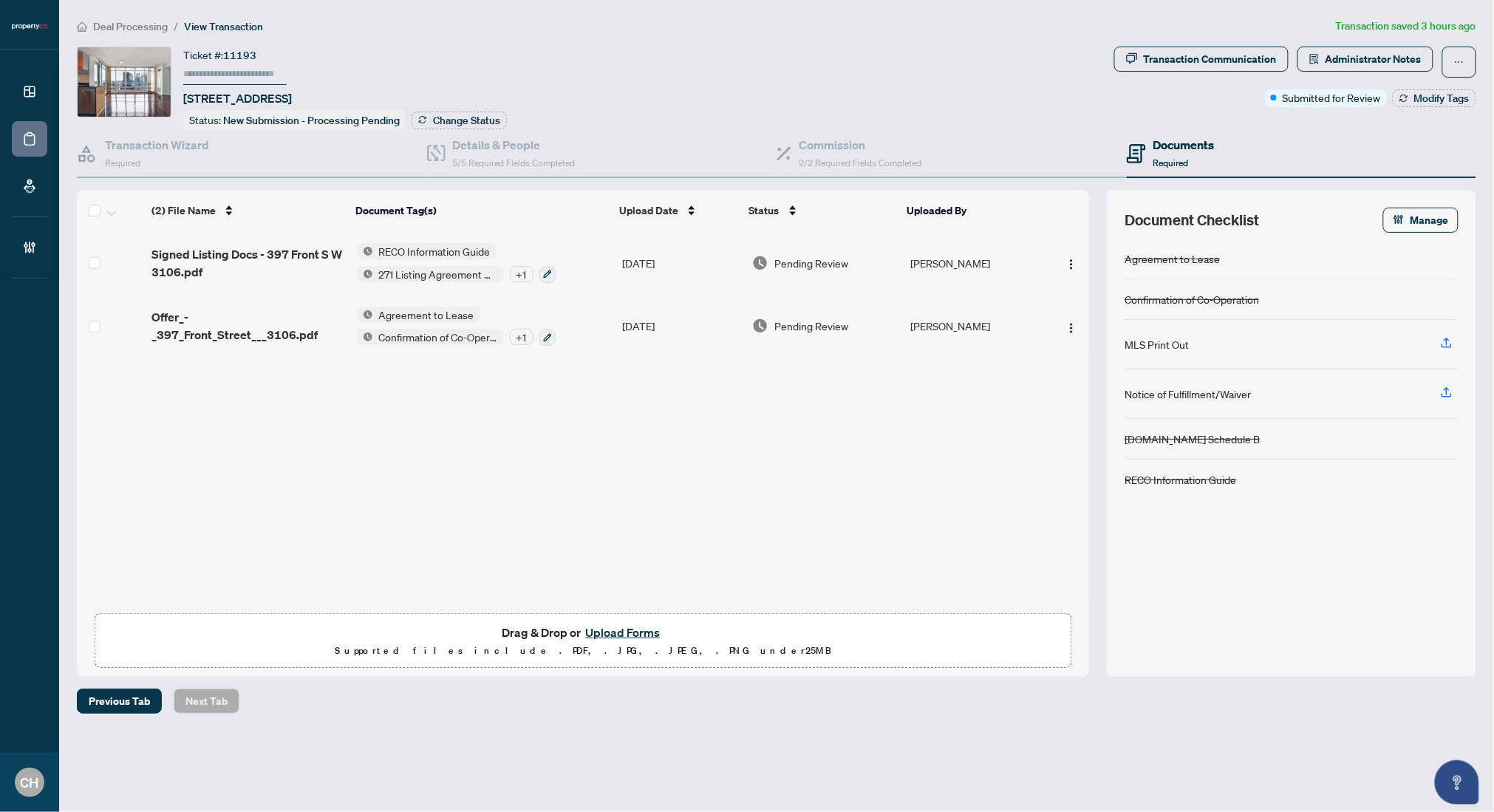
click at [484, 436] on div "(2) File Name Document Tag(s) Upload Date Status Uploaded By Signed Listing Doc…" at bounding box center [583, 418] width 1012 height 374
click at [90, 144] on icon at bounding box center [87, 154] width 21 height 21
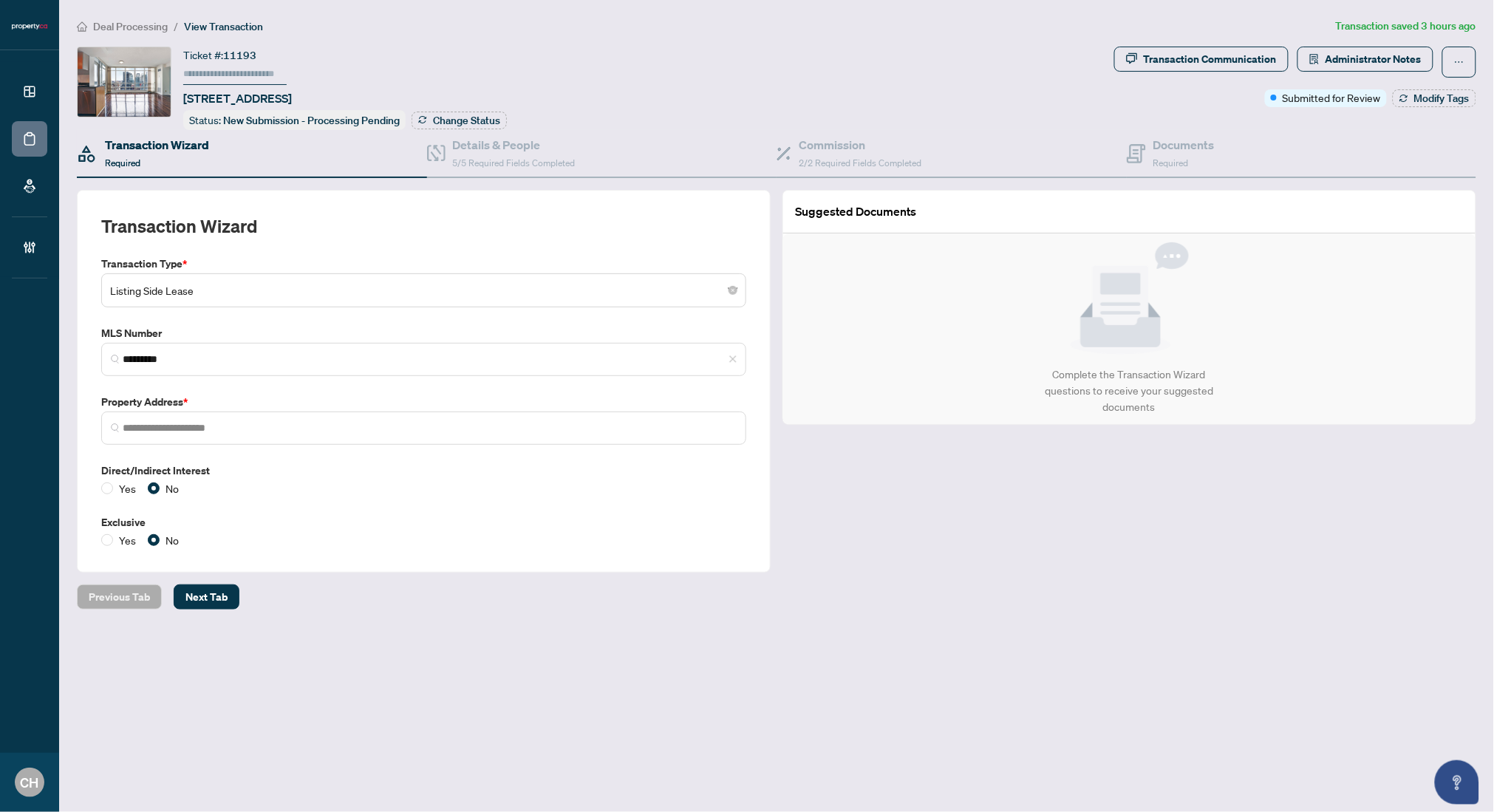
type input "**********"
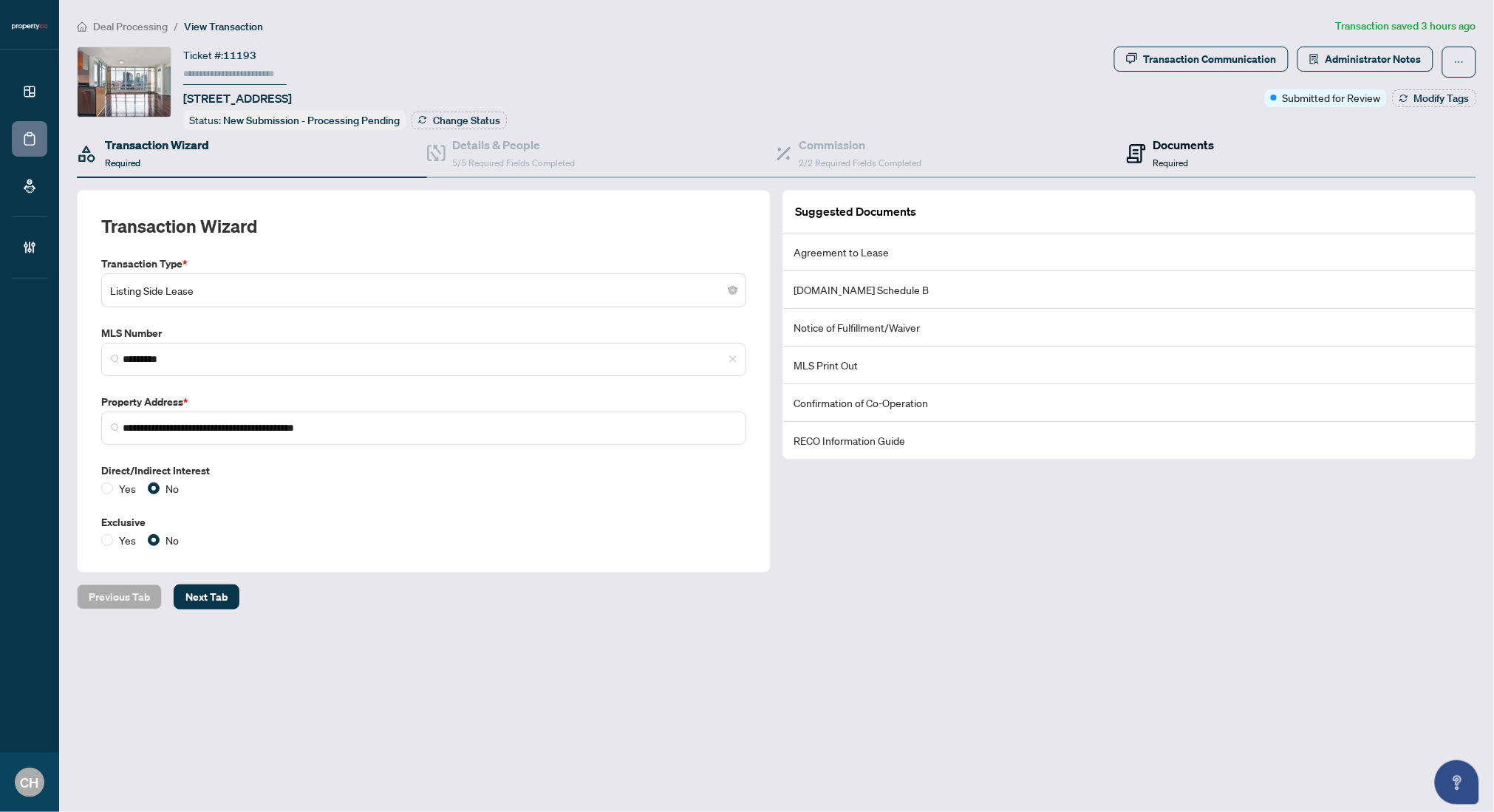
click at [1152, 144] on div "Documents Required" at bounding box center [1171, 153] width 88 height 35
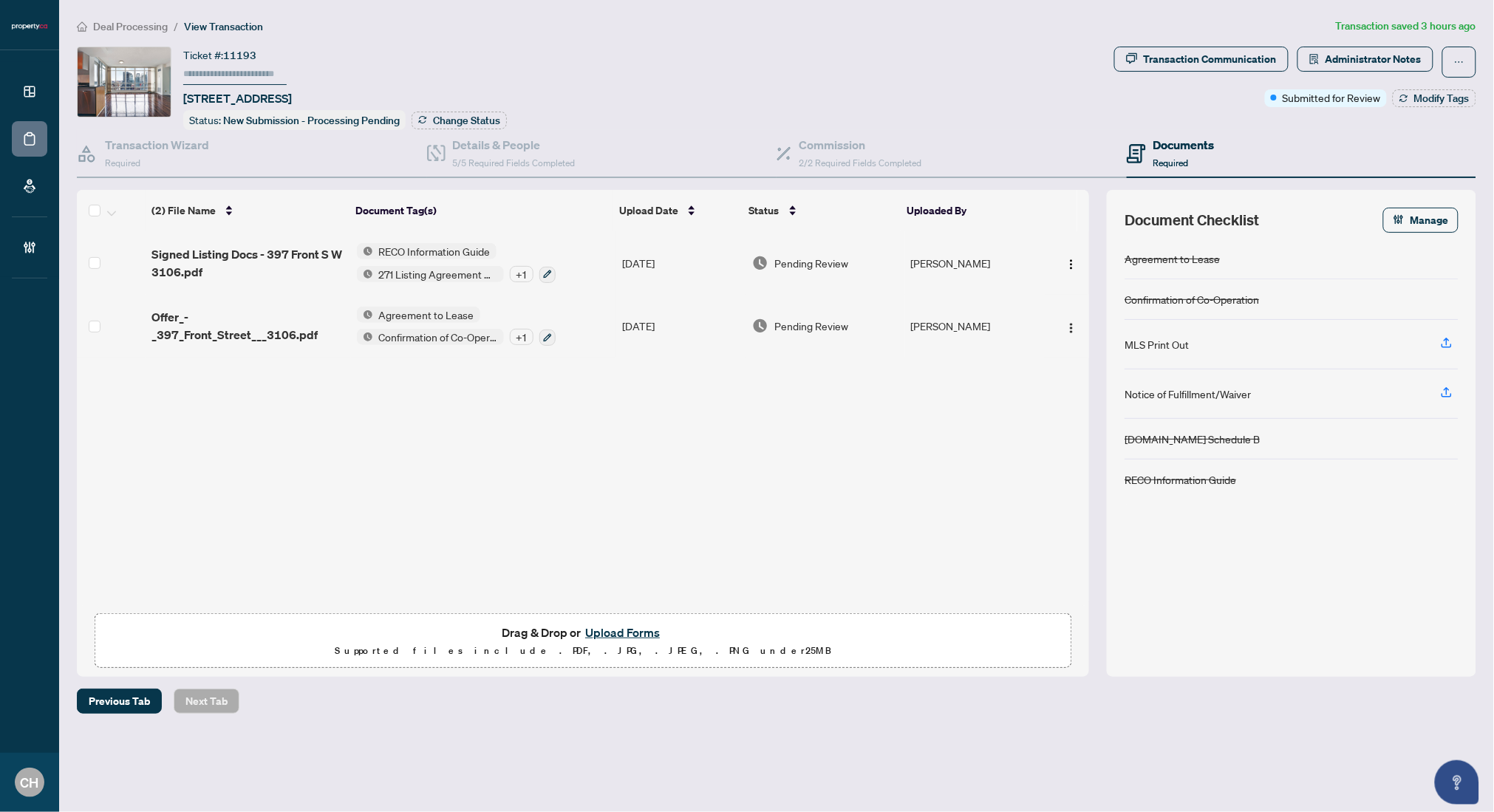
click at [519, 274] on div "+ 1" at bounding box center [522, 274] width 24 height 16
click at [1327, 67] on span "Administrator Notes" at bounding box center [1373, 59] width 96 height 24
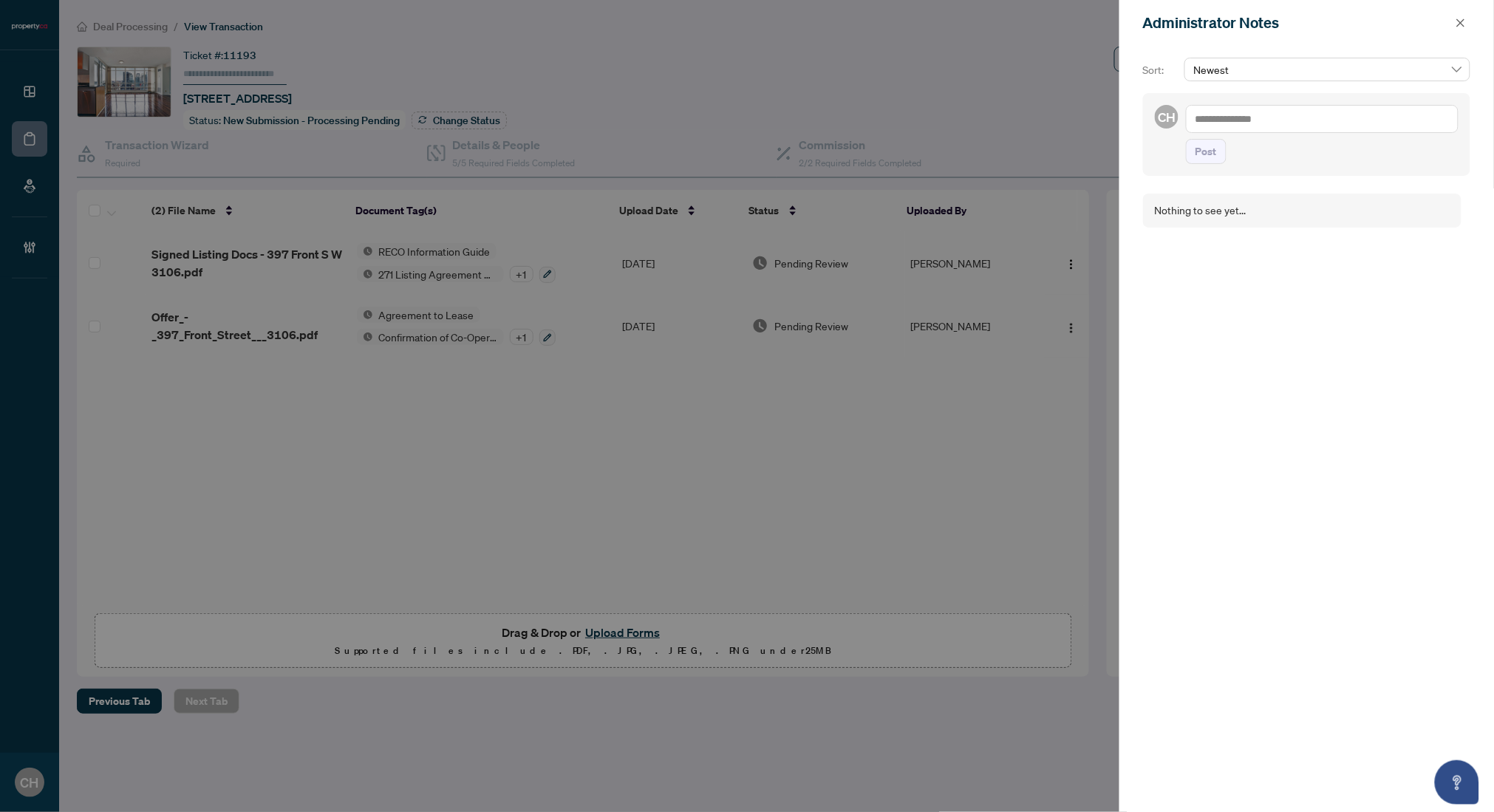
click at [1273, 118] on textarea at bounding box center [1321, 119] width 272 height 28
click at [1413, 24] on button "button" at bounding box center [1460, 23] width 19 height 18
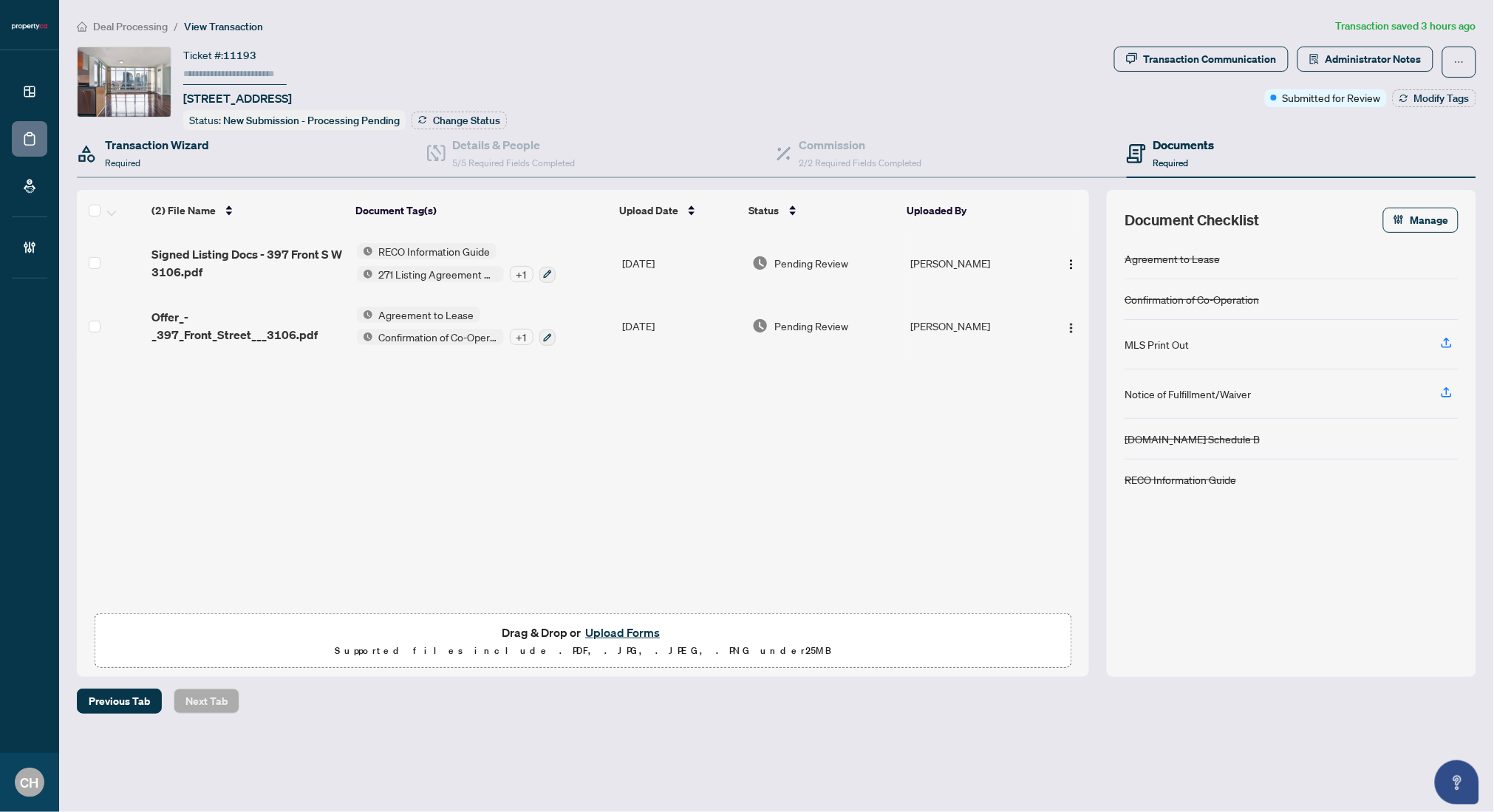
click at [170, 170] on div "Transaction Wizard Required" at bounding box center [251, 154] width 350 height 48
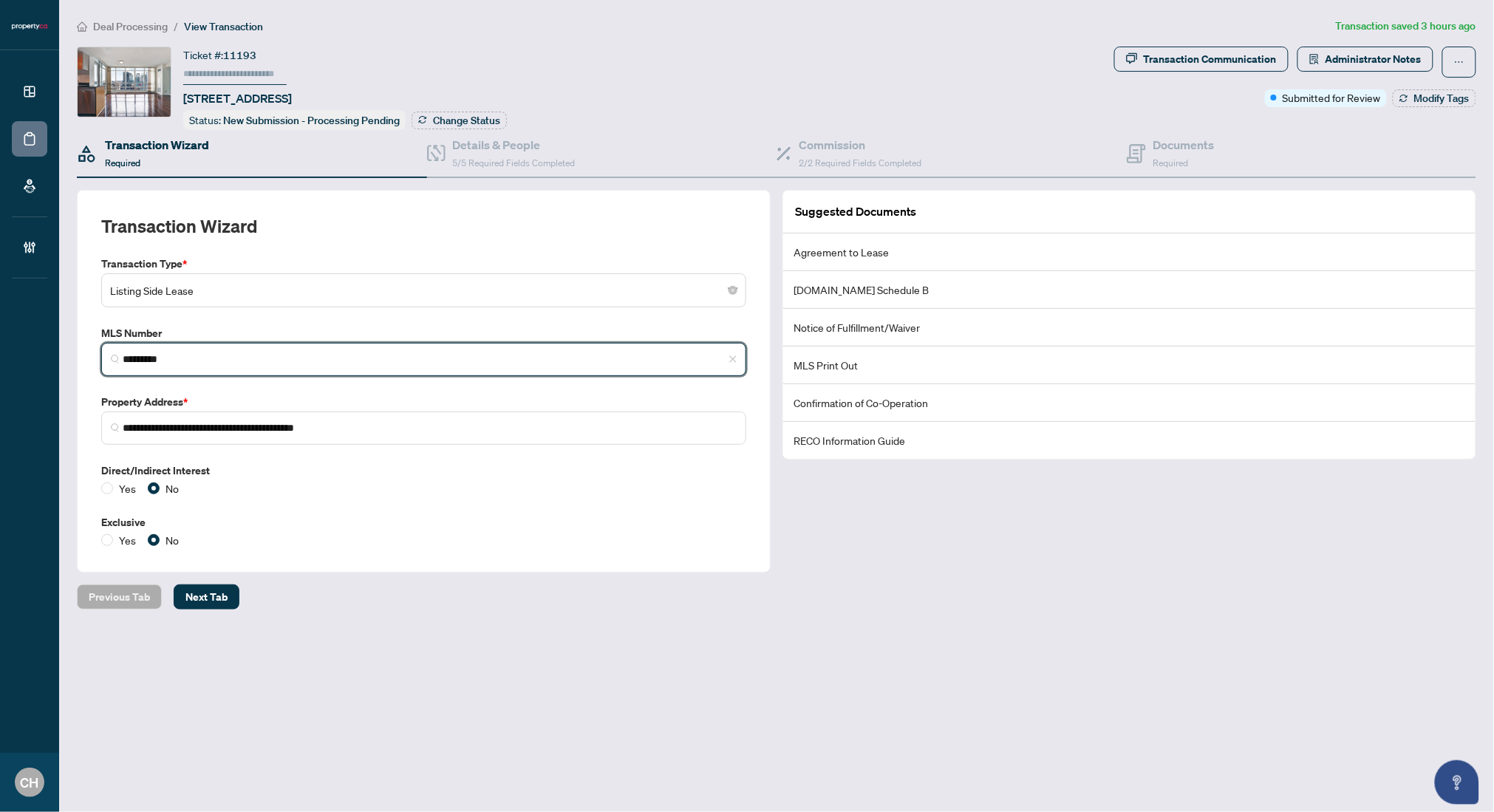
click at [145, 356] on input "*********" at bounding box center [429, 359] width 614 height 16
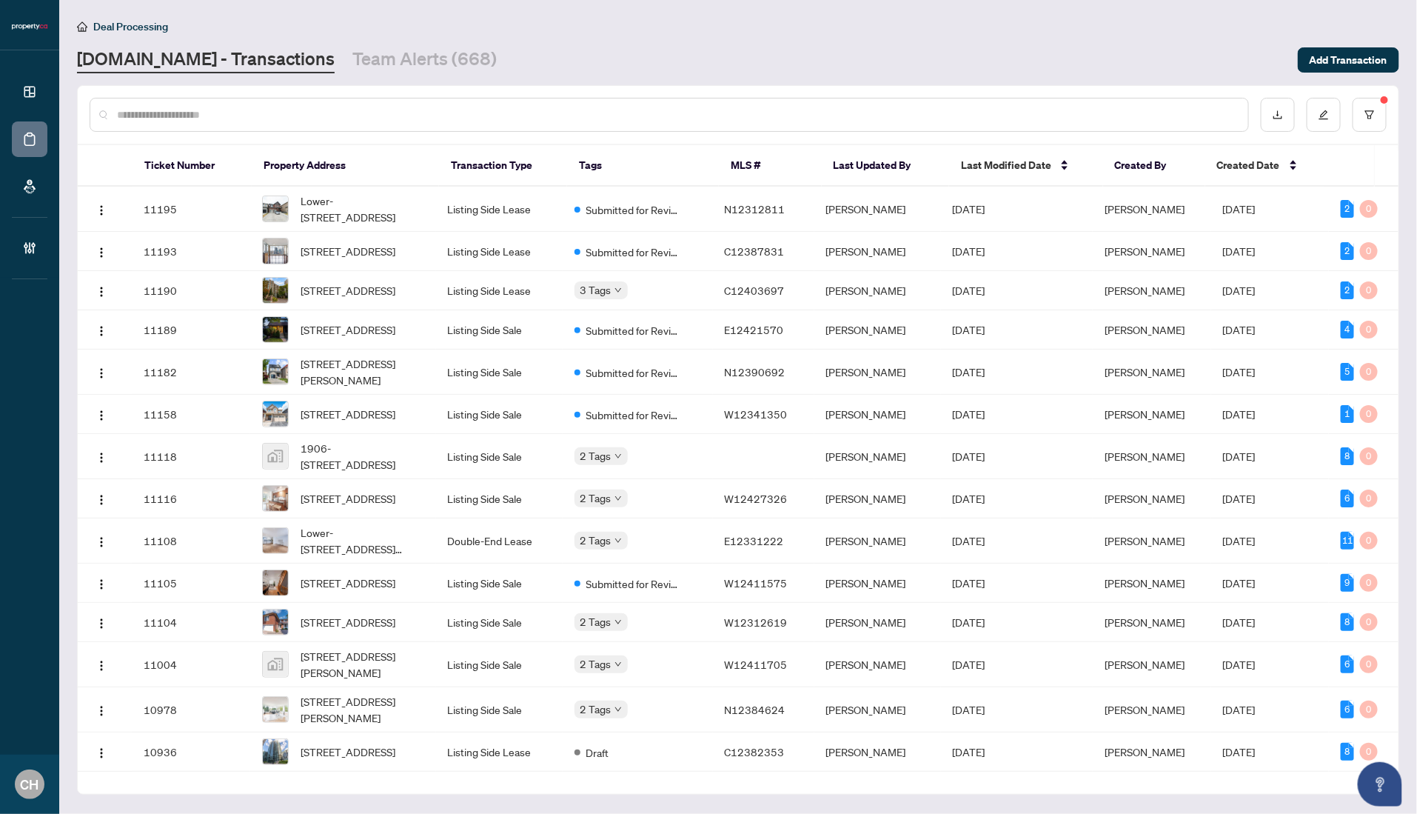
click at [319, 115] on input "text" at bounding box center [676, 115] width 1119 height 16
paste input "*********"
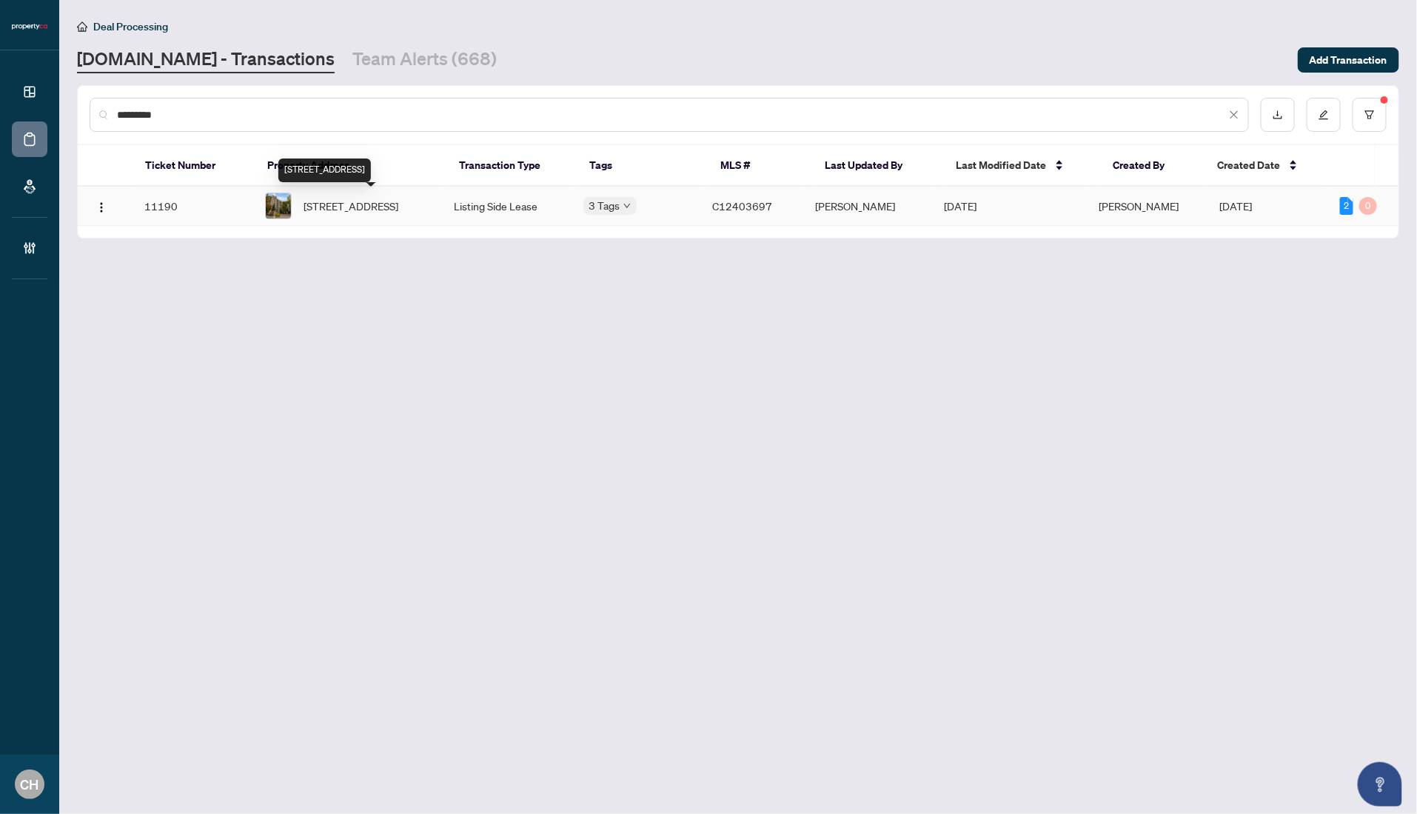
type input "*********"
click at [339, 212] on span "[STREET_ADDRESS]" at bounding box center [351, 206] width 95 height 16
